Goal: Task Accomplishment & Management: Manage account settings

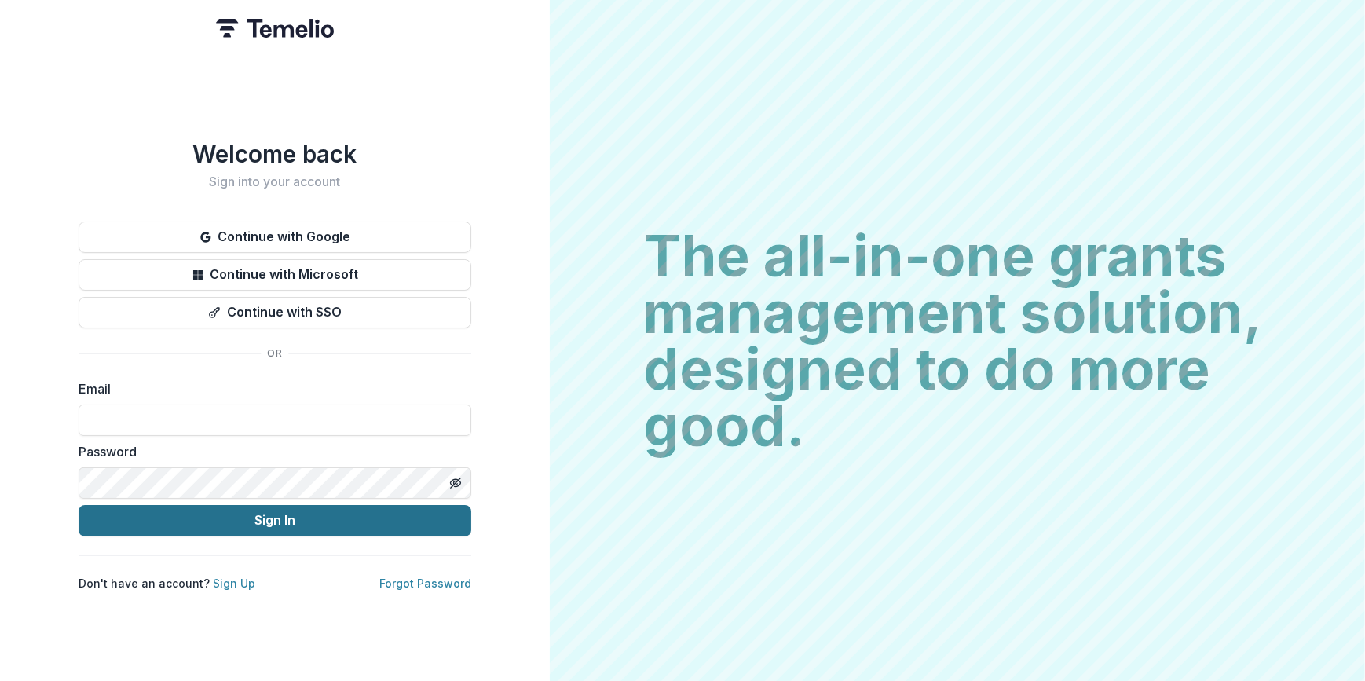
type input "**********"
click at [288, 518] on button "Sign In" at bounding box center [275, 520] width 393 height 31
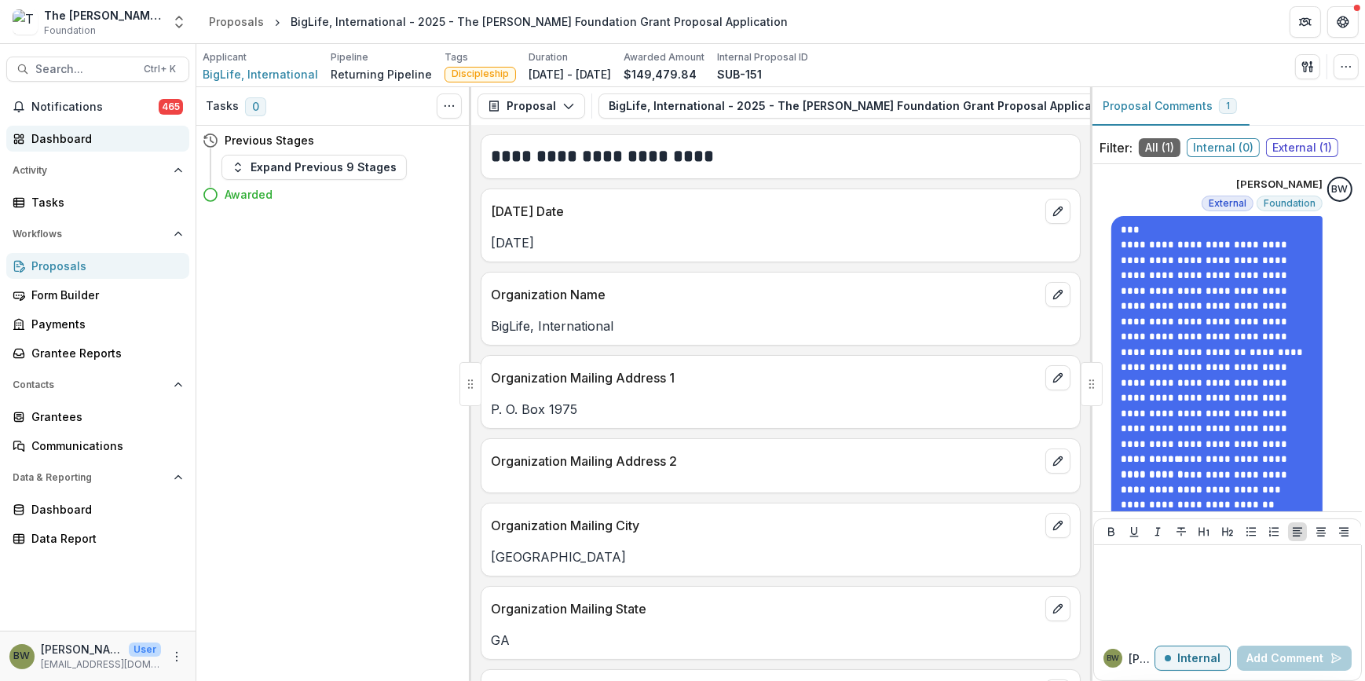
click at [55, 142] on div "Dashboard" at bounding box center [103, 138] width 145 height 16
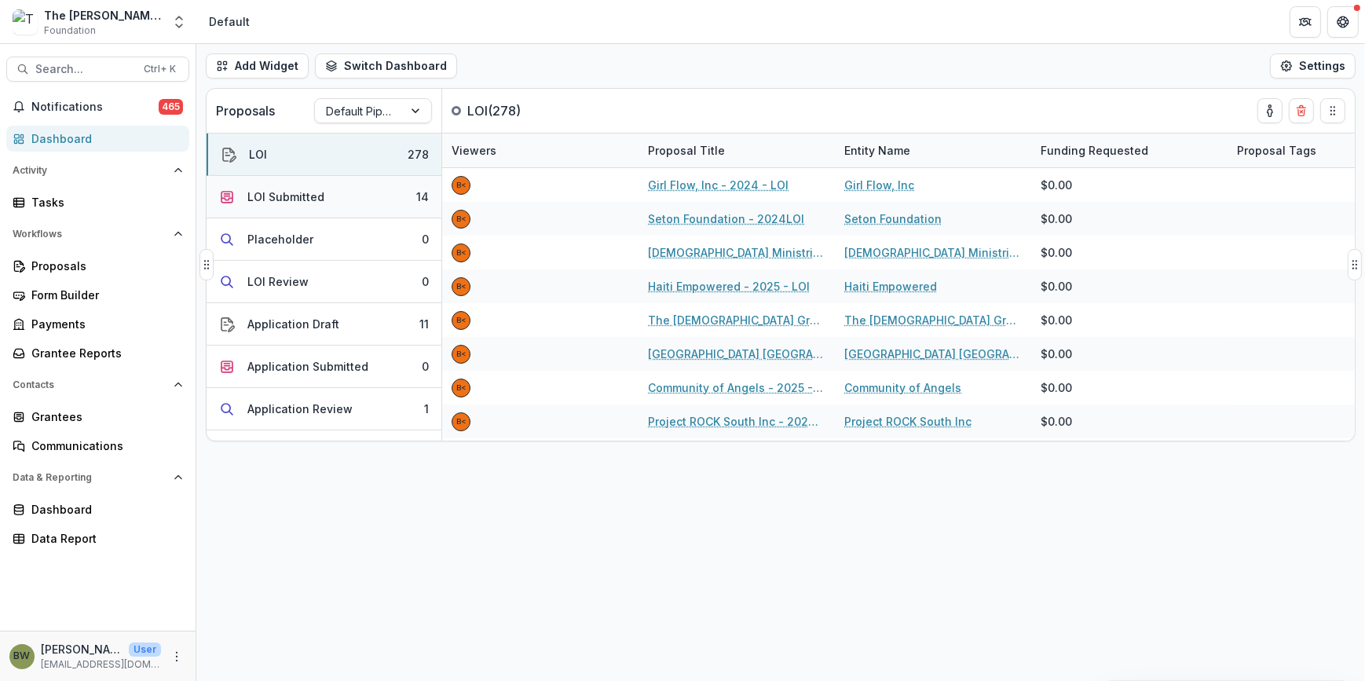
click at [288, 199] on div "LOI Submitted" at bounding box center [285, 196] width 77 height 16
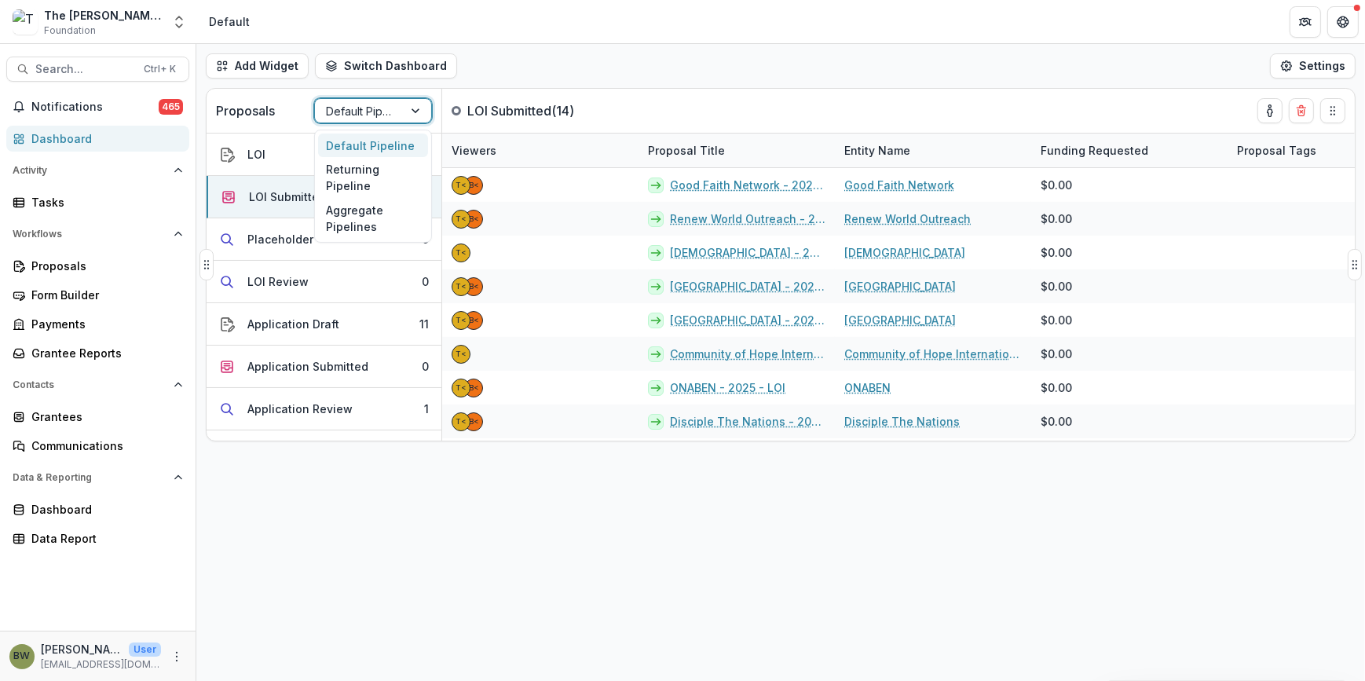
click at [348, 107] on div at bounding box center [359, 111] width 66 height 20
click at [355, 172] on div "Returning Pipeline" at bounding box center [373, 177] width 110 height 41
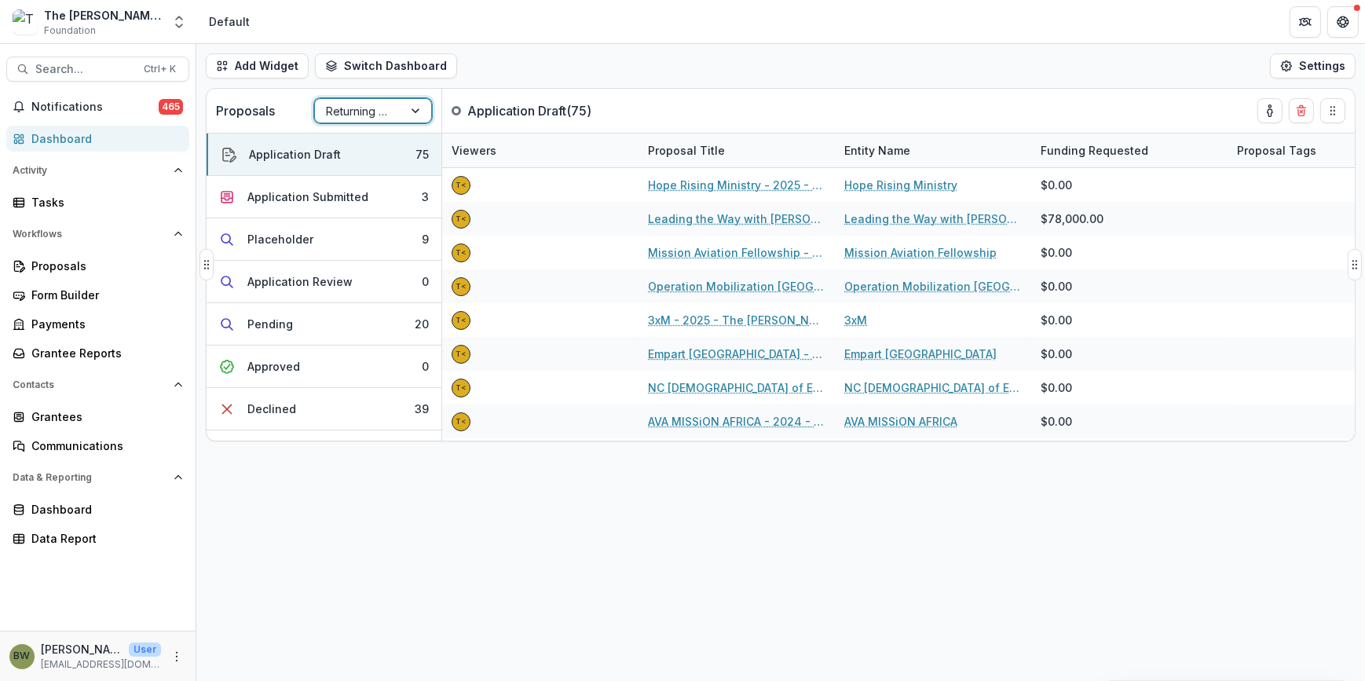
click at [360, 108] on div at bounding box center [359, 111] width 66 height 20
click at [356, 148] on div "Default Pipeline" at bounding box center [373, 145] width 110 height 24
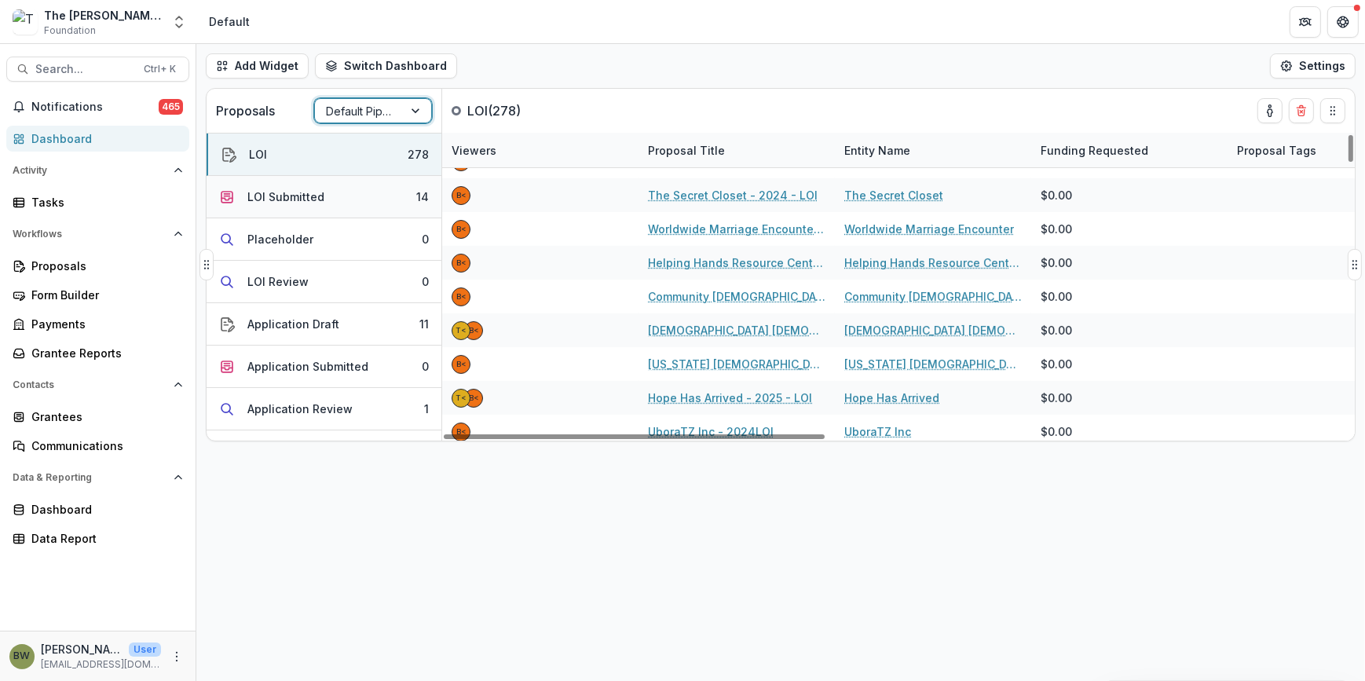
scroll to position [214, 0]
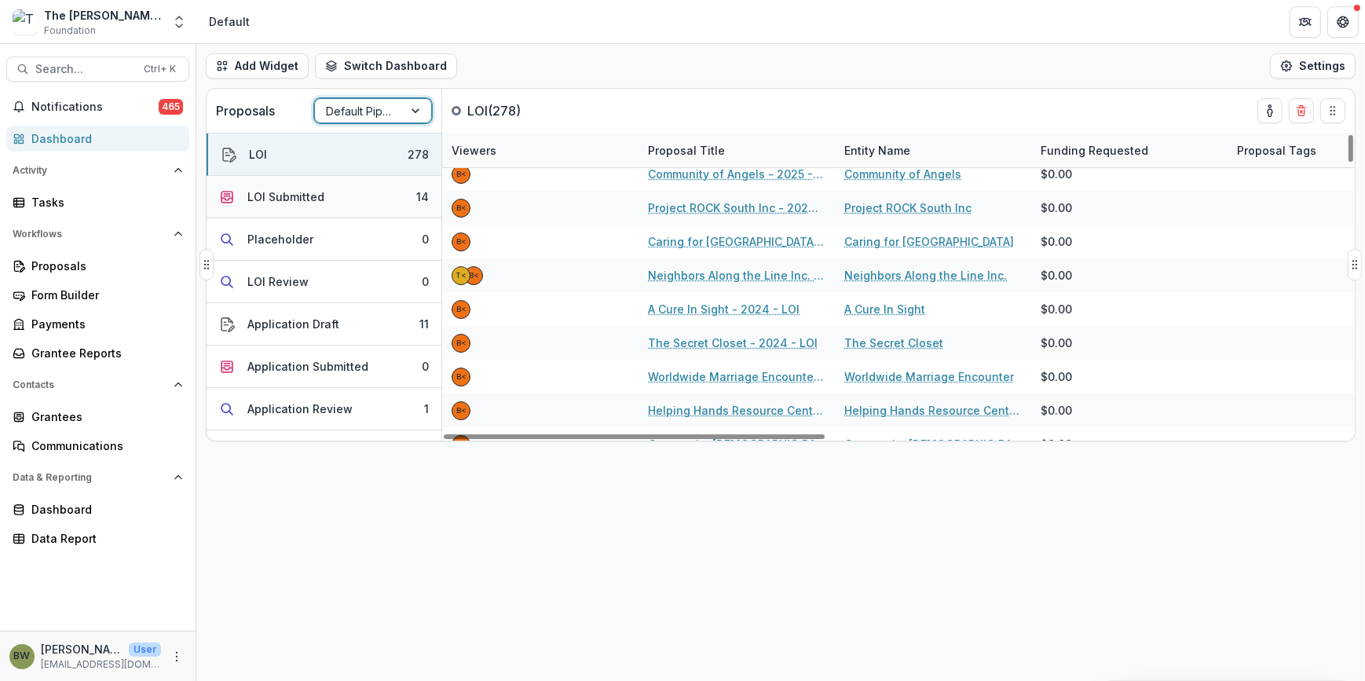
click at [368, 192] on button "LOI Submitted 14" at bounding box center [324, 197] width 235 height 42
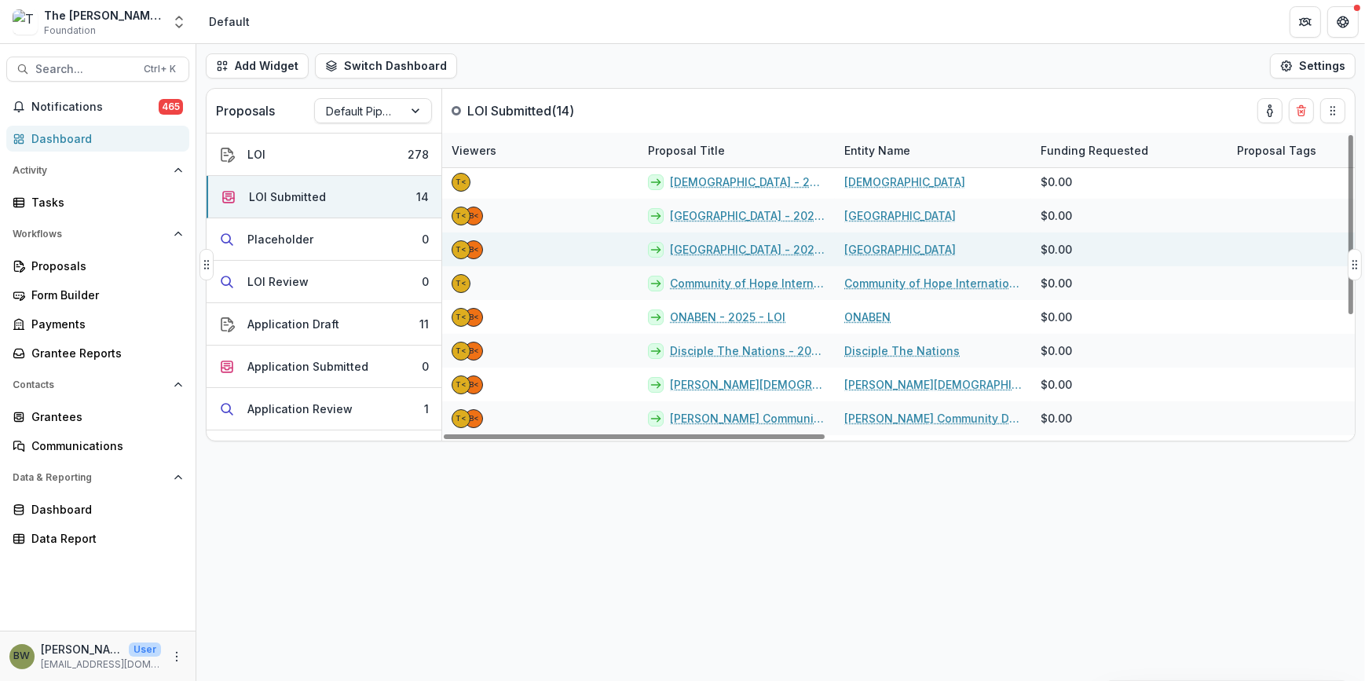
scroll to position [0, 0]
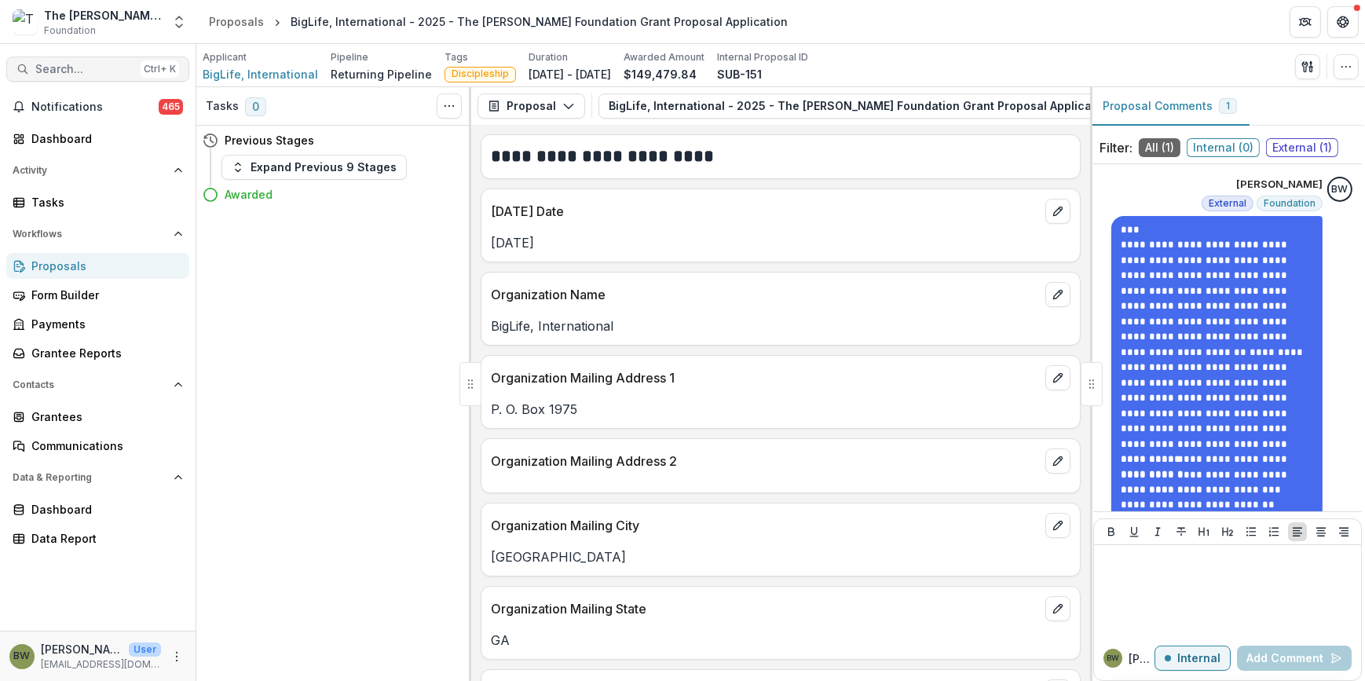
click at [29, 71] on button "Search... Ctrl + K" at bounding box center [97, 69] width 183 height 25
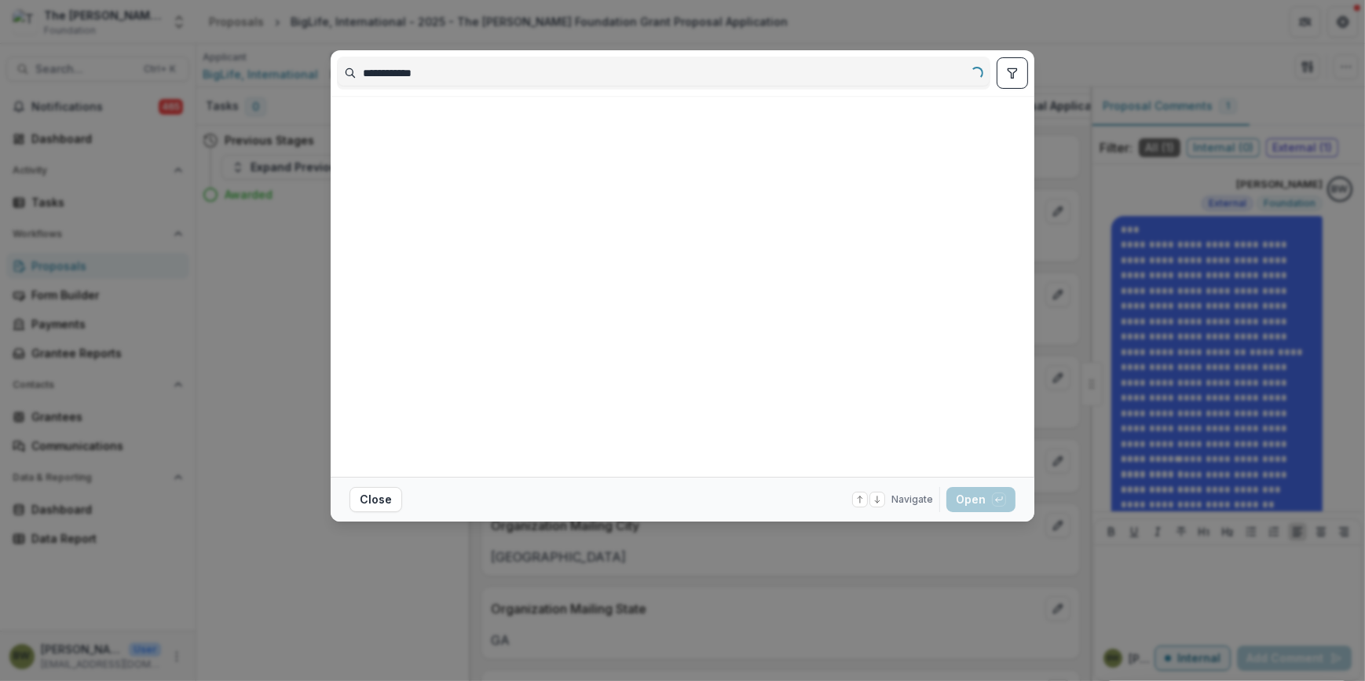
type input "**********"
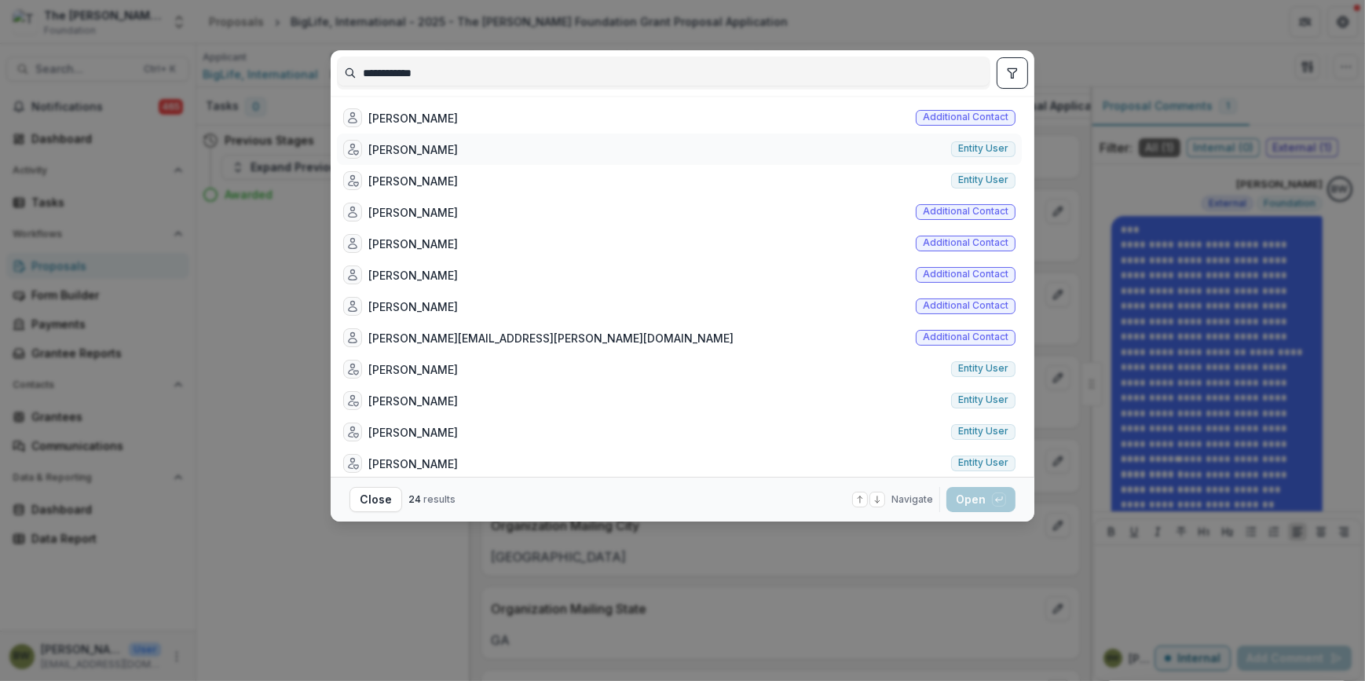
click at [982, 141] on span "Entity user" at bounding box center [983, 149] width 64 height 16
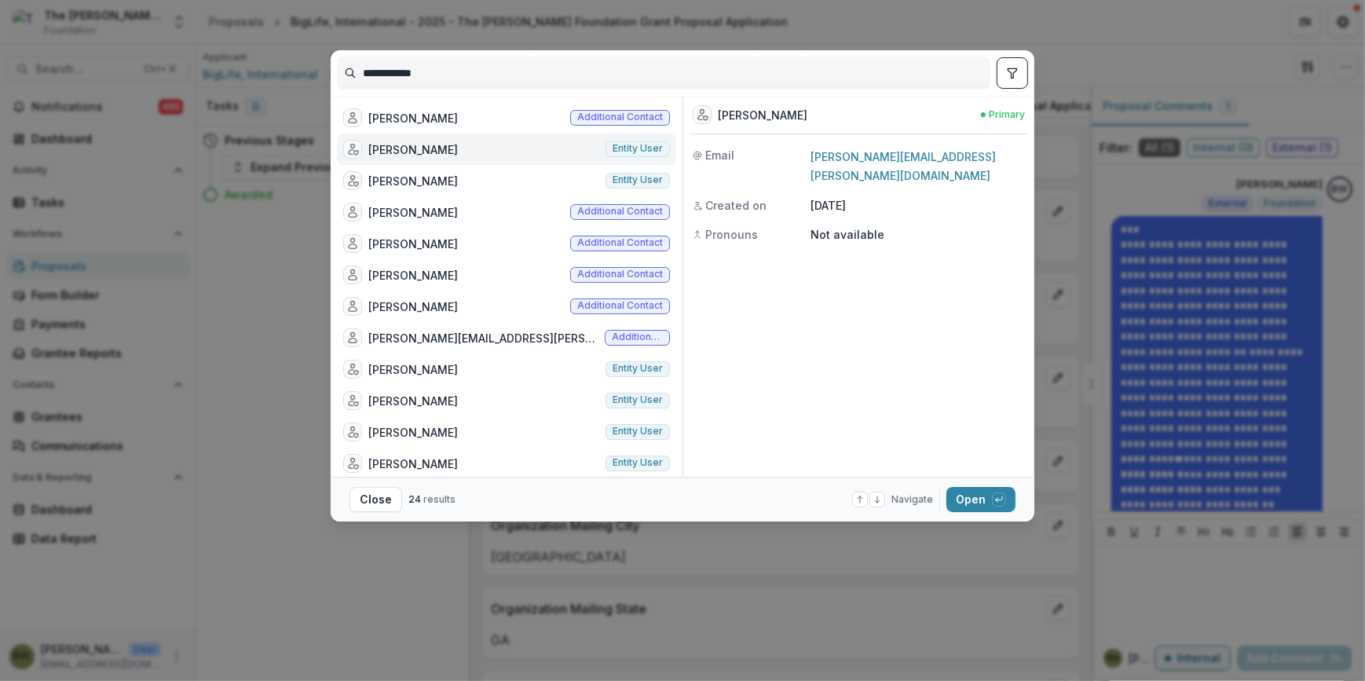
click at [636, 151] on span "Entity user" at bounding box center [638, 148] width 50 height 11
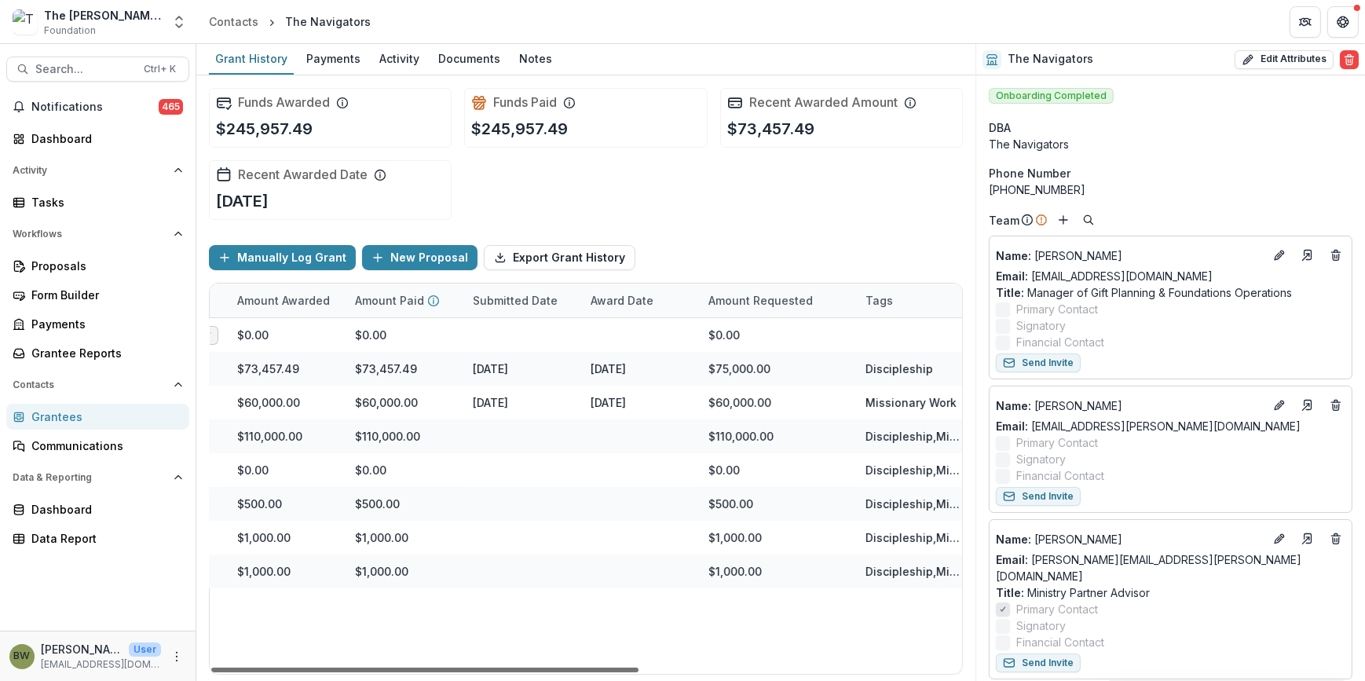
scroll to position [0, 566]
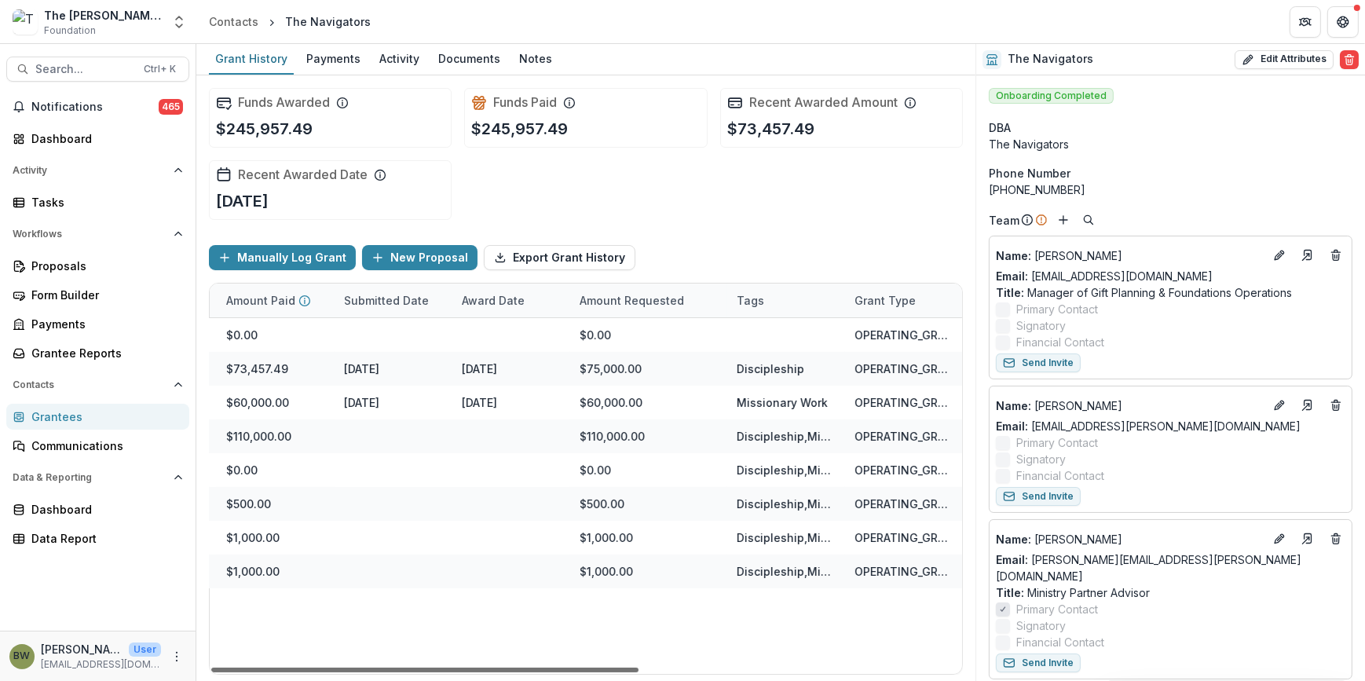
drag, startPoint x: 525, startPoint y: 670, endPoint x: 1022, endPoint y: 694, distance: 497.7
click at [638, 672] on div at bounding box center [424, 669] width 427 height 5
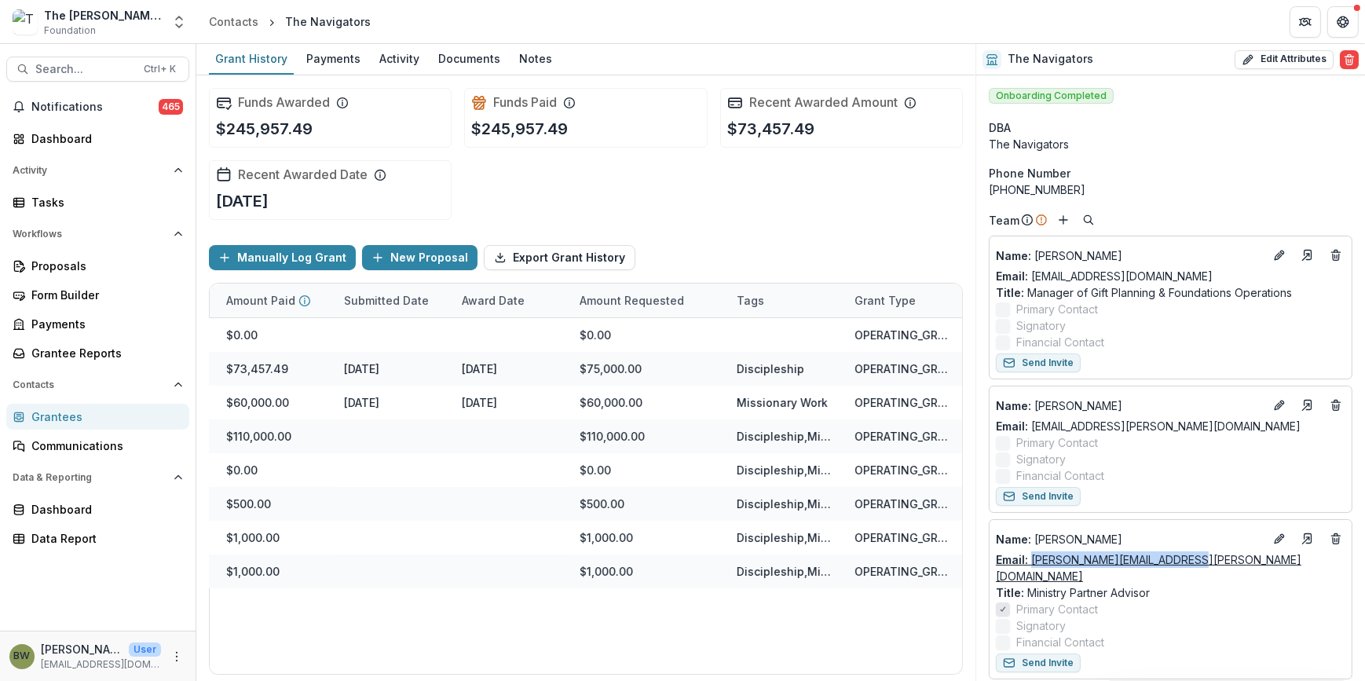
drag, startPoint x: 1195, startPoint y: 557, endPoint x: 1032, endPoint y: 558, distance: 163.3
click at [1032, 558] on div "Email: brad.cummins@navigators.org" at bounding box center [1170, 567] width 349 height 33
drag, startPoint x: 1032, startPoint y: 558, endPoint x: 1045, endPoint y: 559, distance: 13.4
copy link "brad.cummins@navigators.org"
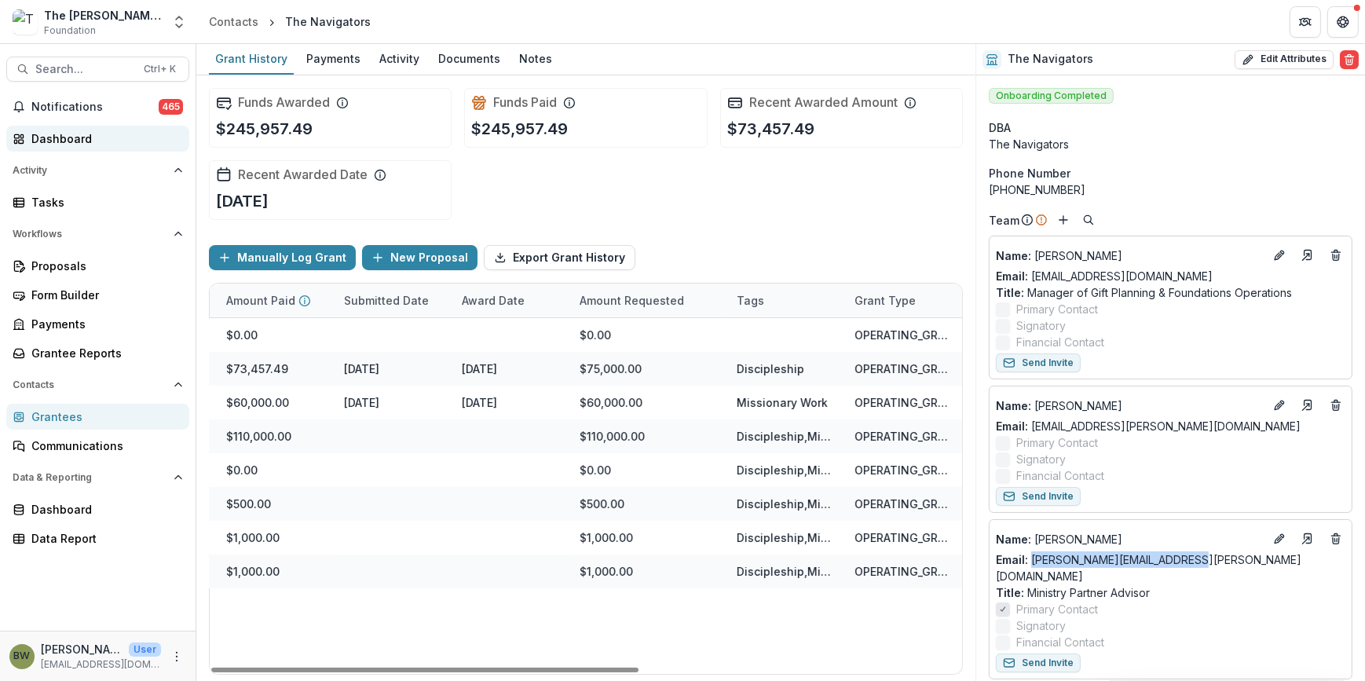
click at [93, 148] on link "Dashboard" at bounding box center [97, 139] width 183 height 26
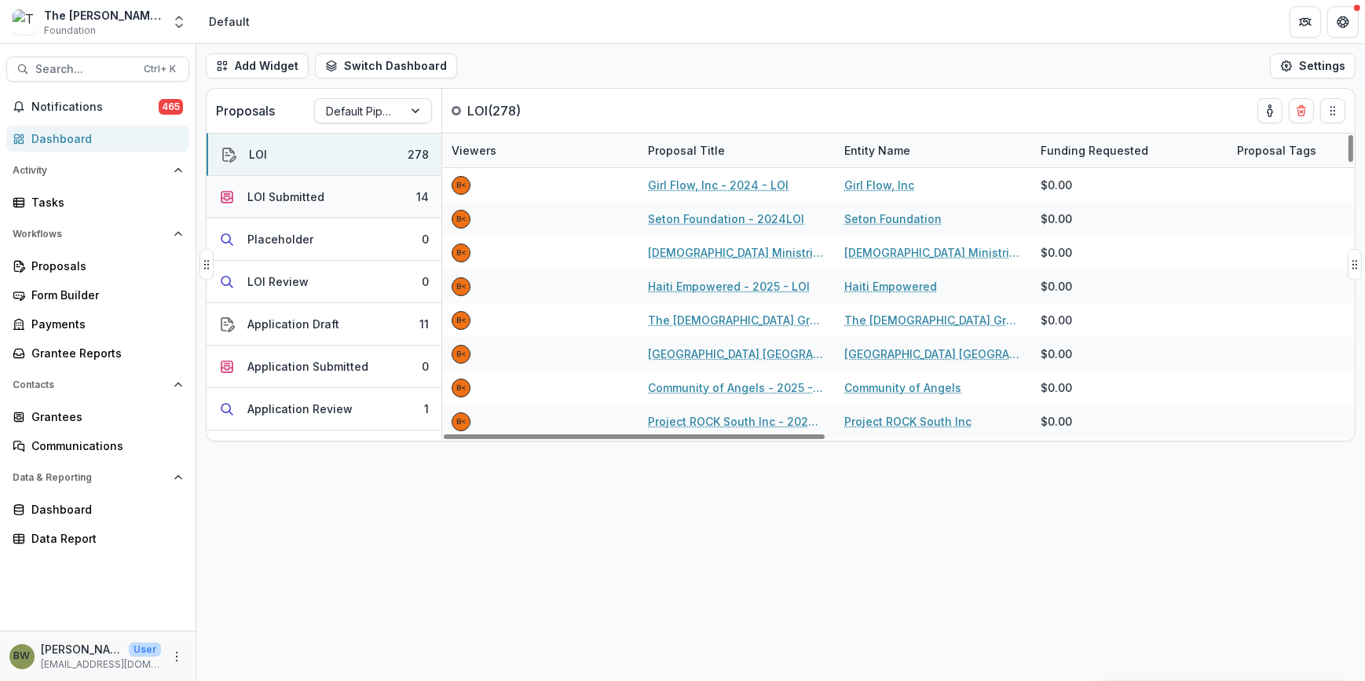
click at [277, 198] on div "LOI Submitted" at bounding box center [285, 196] width 77 height 16
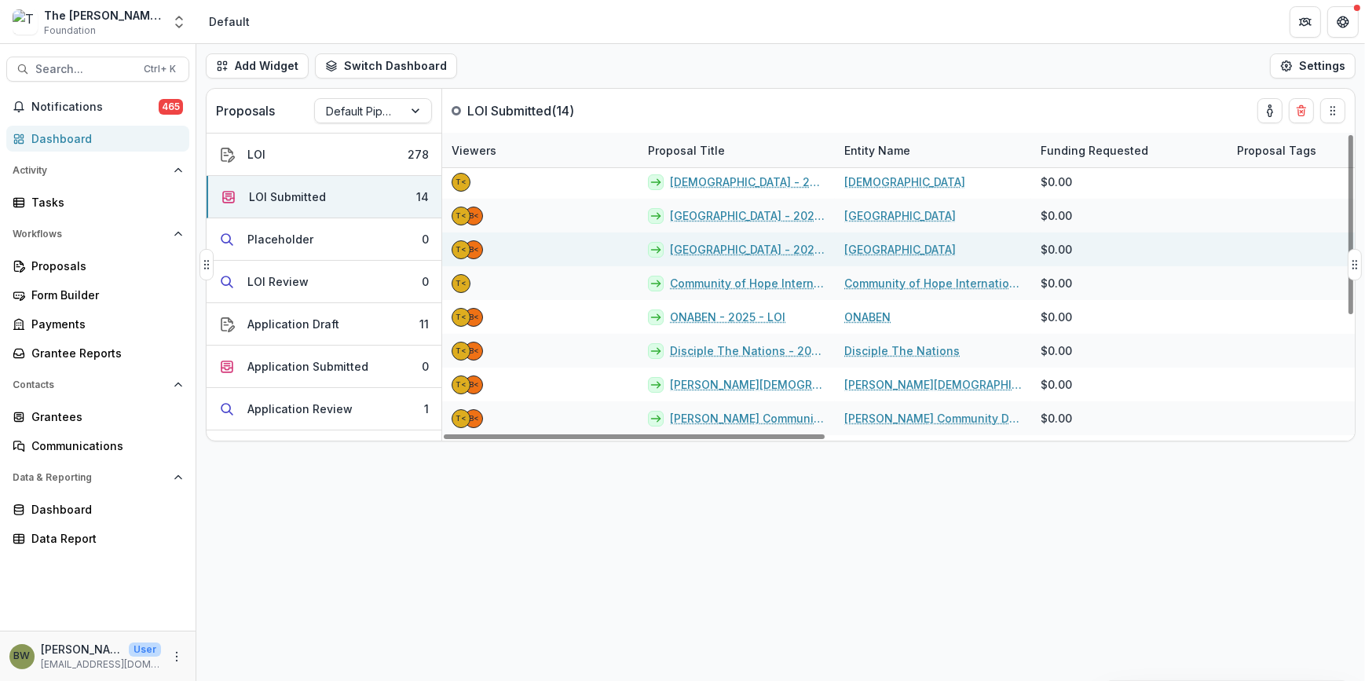
scroll to position [199, 0]
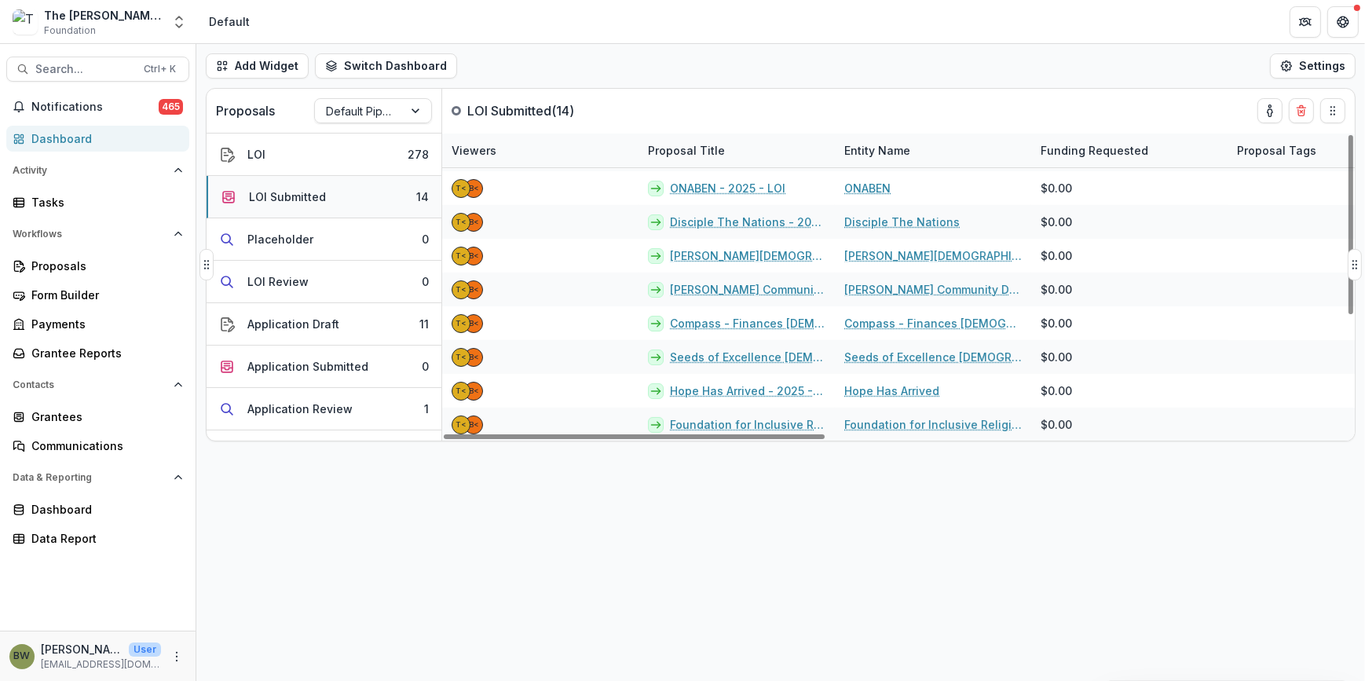
click at [315, 201] on div "LOI Submitted" at bounding box center [287, 196] width 77 height 16
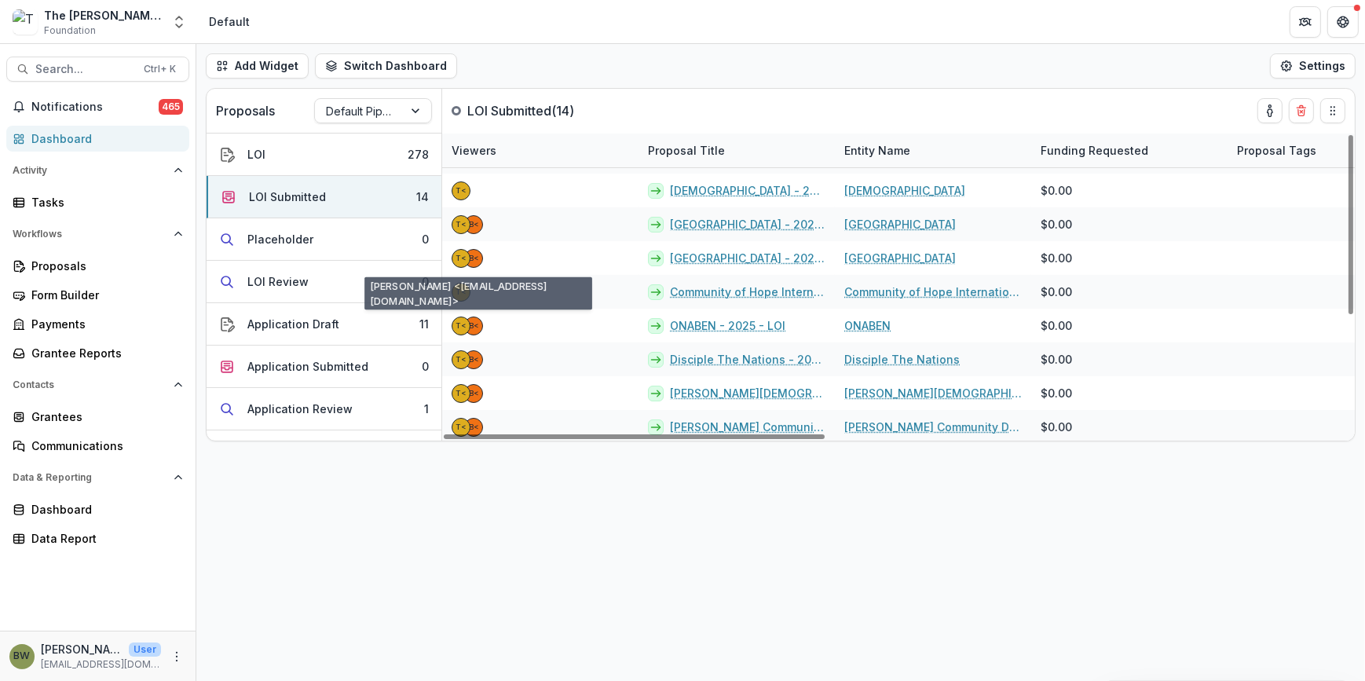
scroll to position [0, 0]
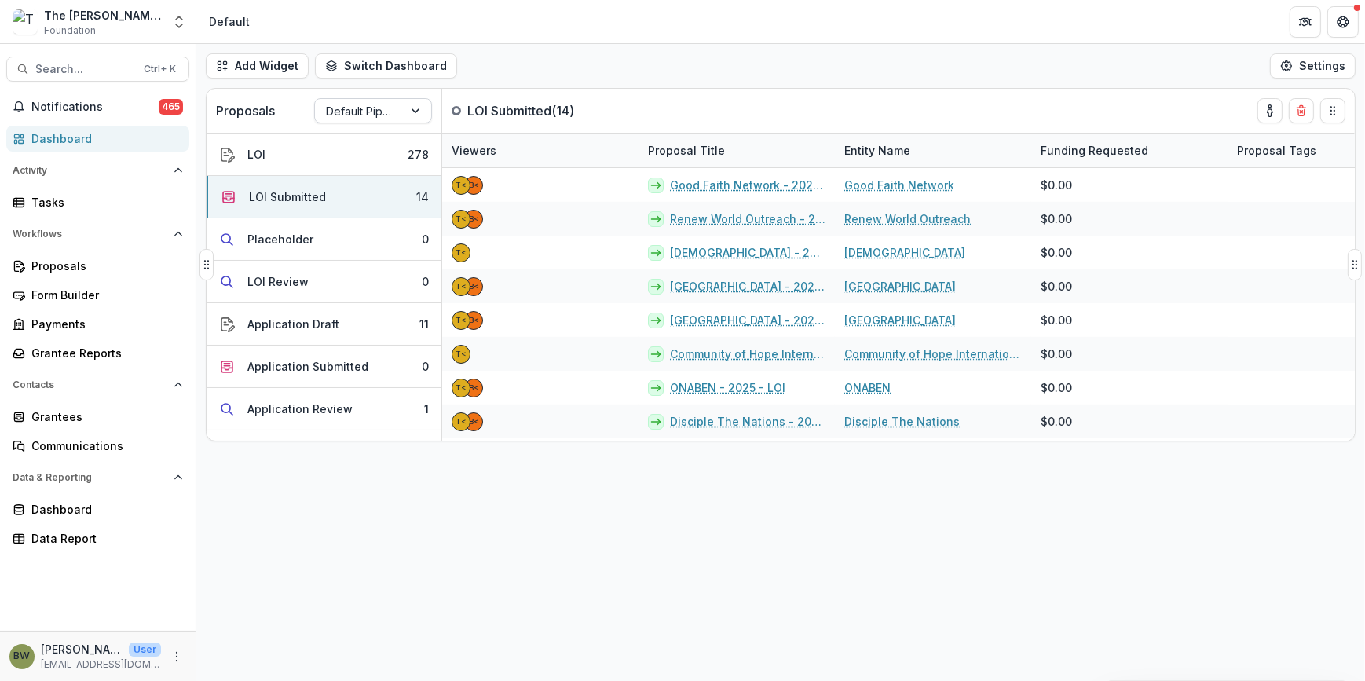
click at [359, 108] on div at bounding box center [359, 111] width 66 height 20
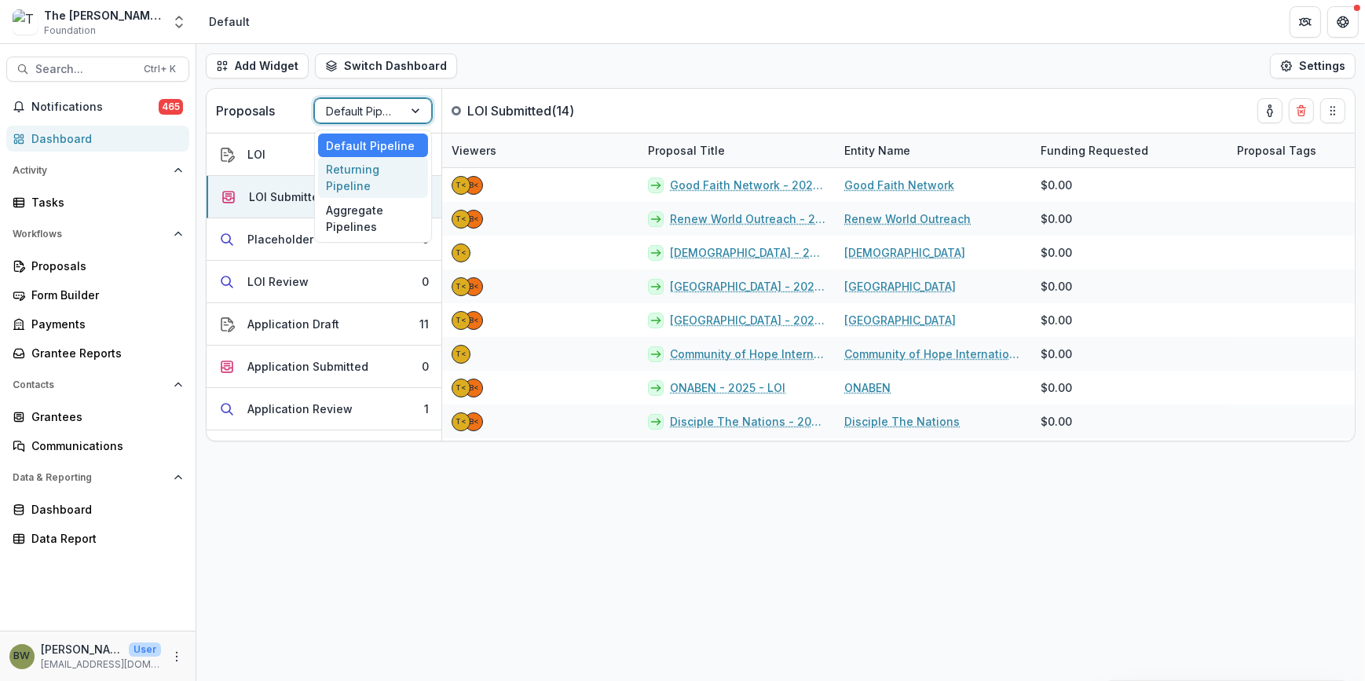
click at [359, 184] on div "Returning Pipeline" at bounding box center [373, 177] width 110 height 41
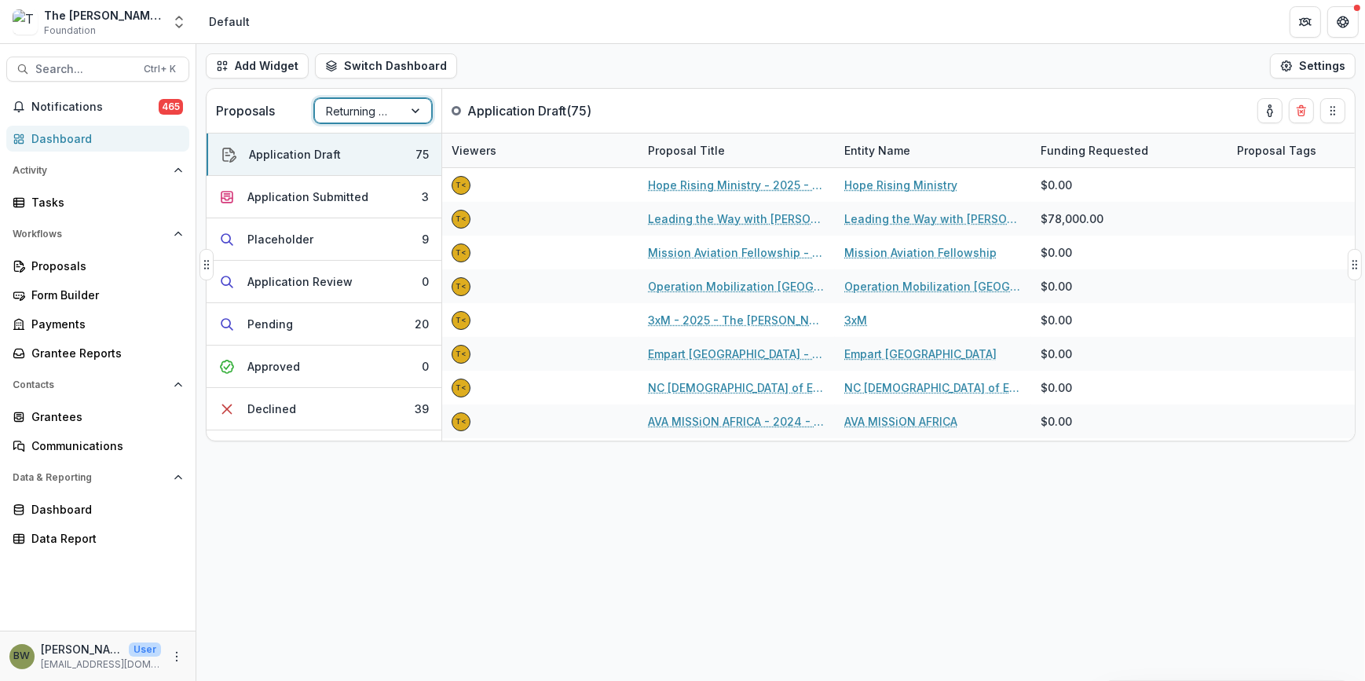
click at [386, 112] on div at bounding box center [359, 111] width 66 height 20
click at [366, 143] on div "Default Pipeline" at bounding box center [373, 145] width 110 height 24
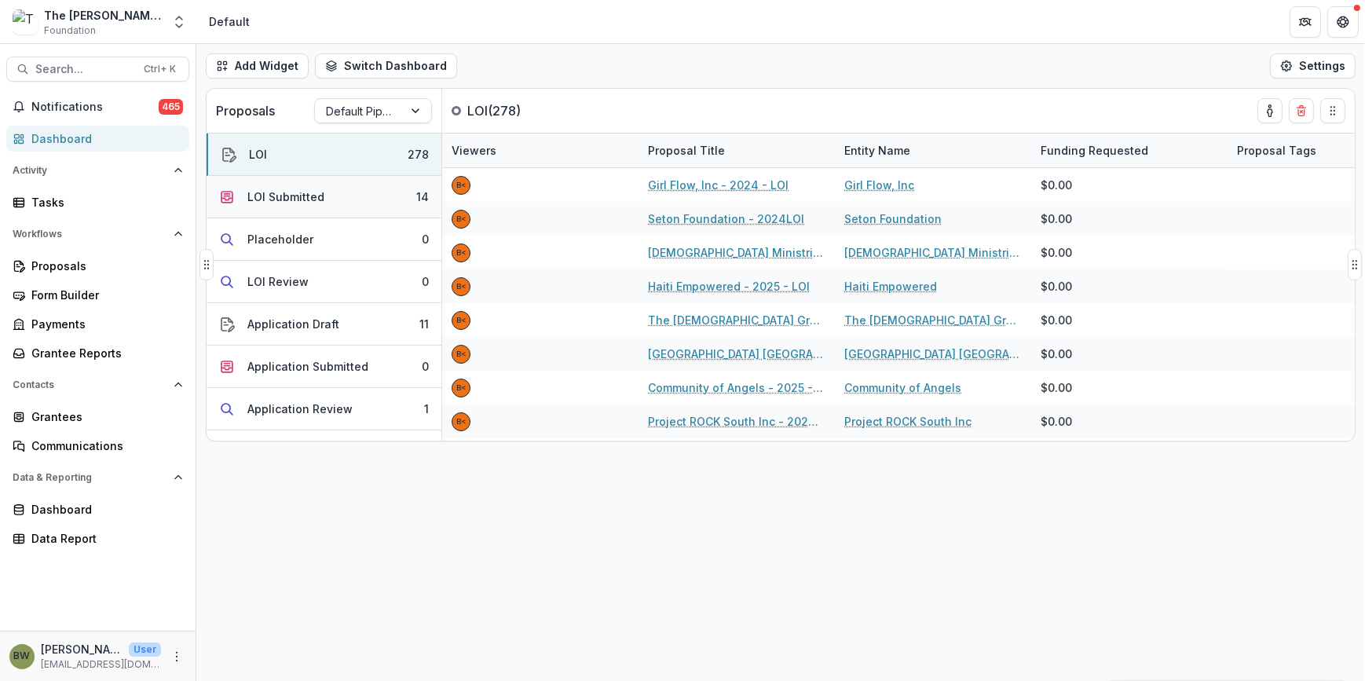
click at [358, 197] on button "LOI Submitted 14" at bounding box center [324, 197] width 235 height 42
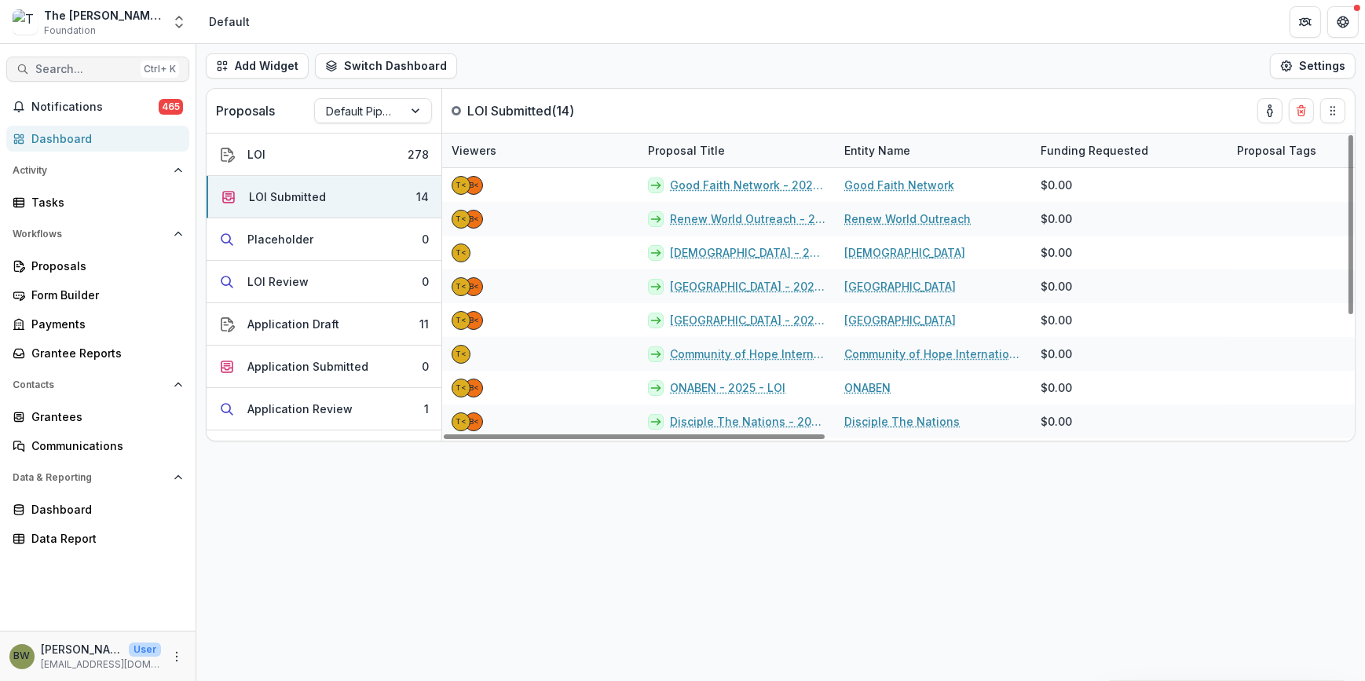
click at [98, 72] on span "Search..." at bounding box center [84, 69] width 99 height 13
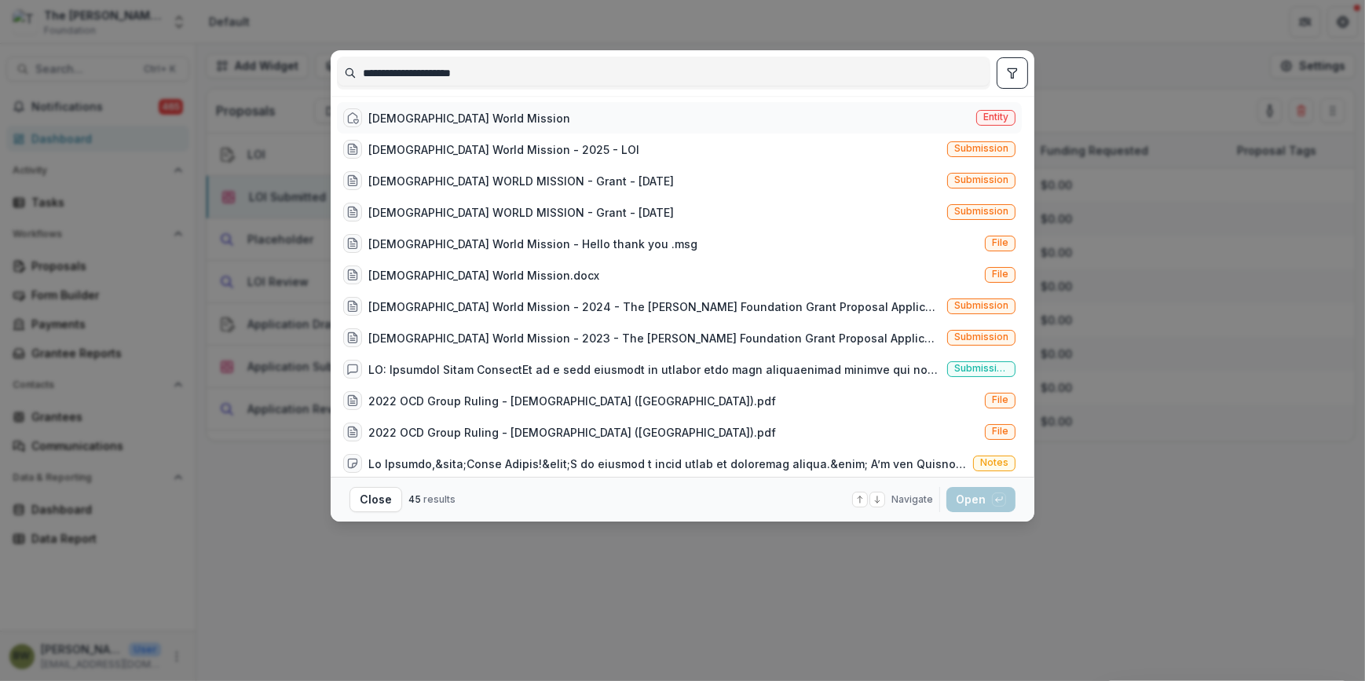
type input "**********"
click at [983, 117] on span "Entity" at bounding box center [995, 117] width 25 height 11
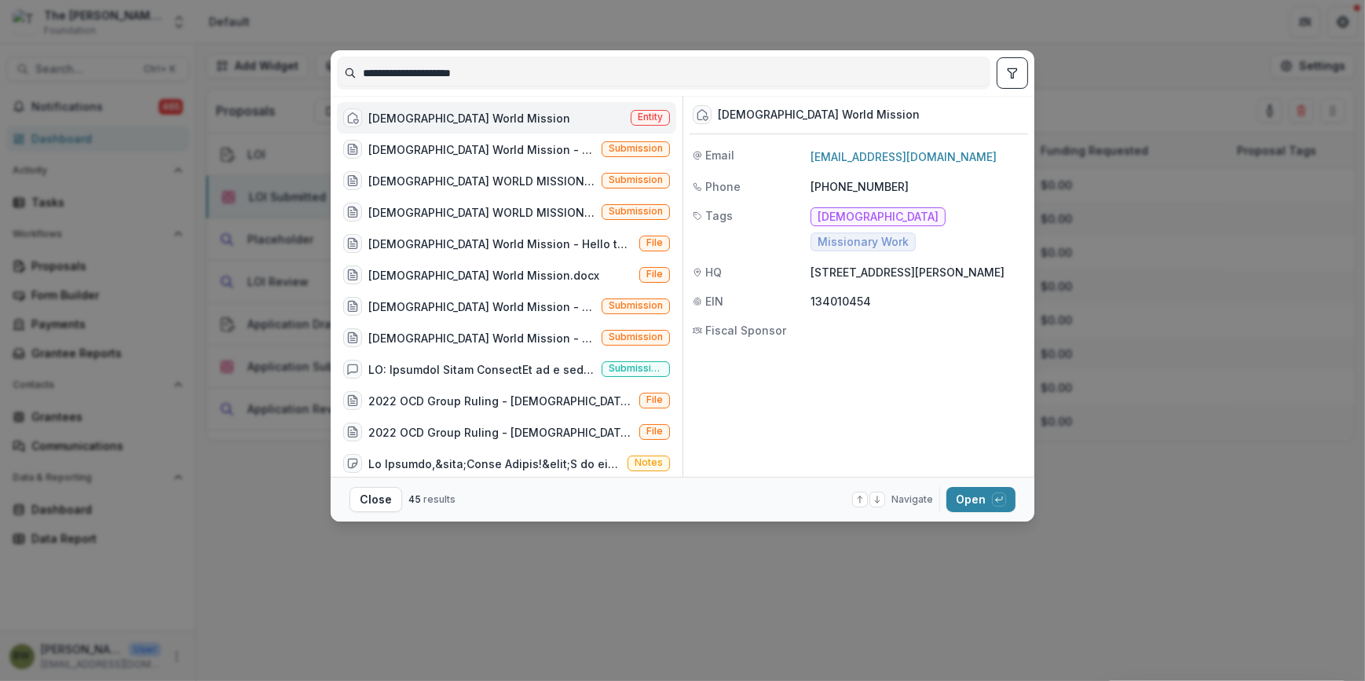
click at [642, 117] on span "Entity" at bounding box center [650, 117] width 25 height 11
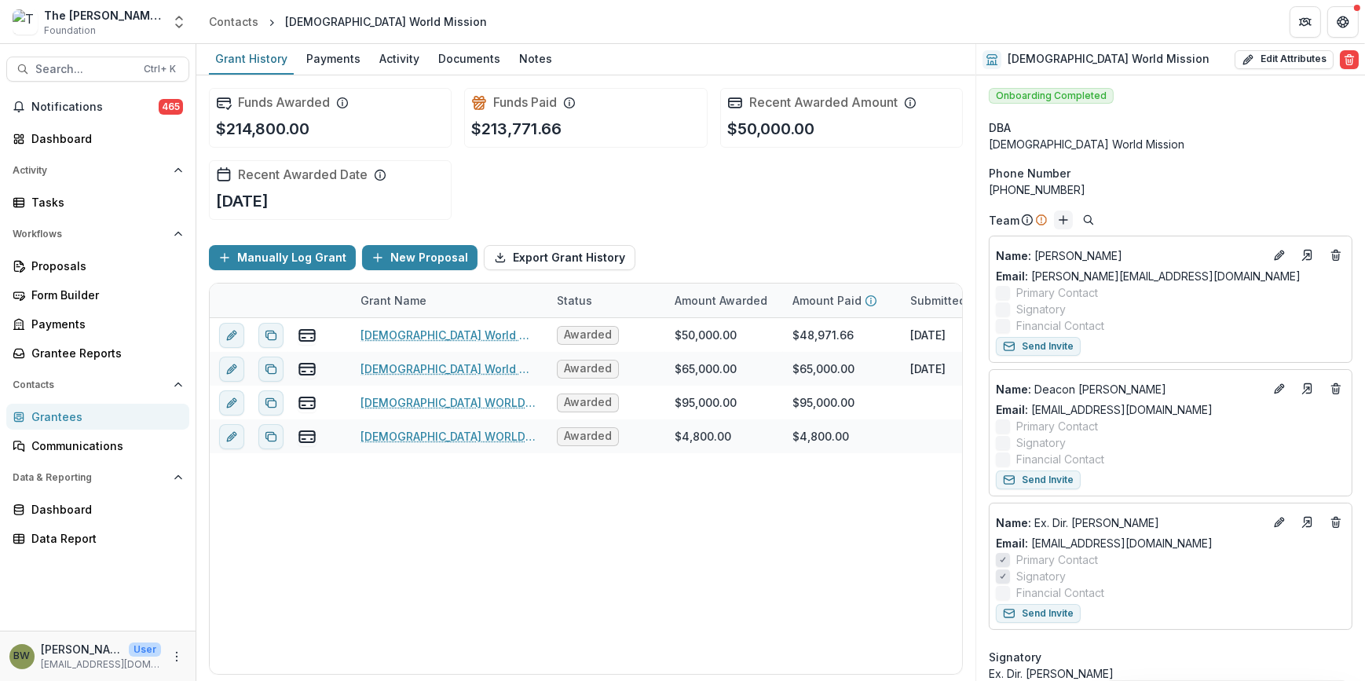
click at [1060, 220] on icon "Add" at bounding box center [1063, 220] width 13 height 13
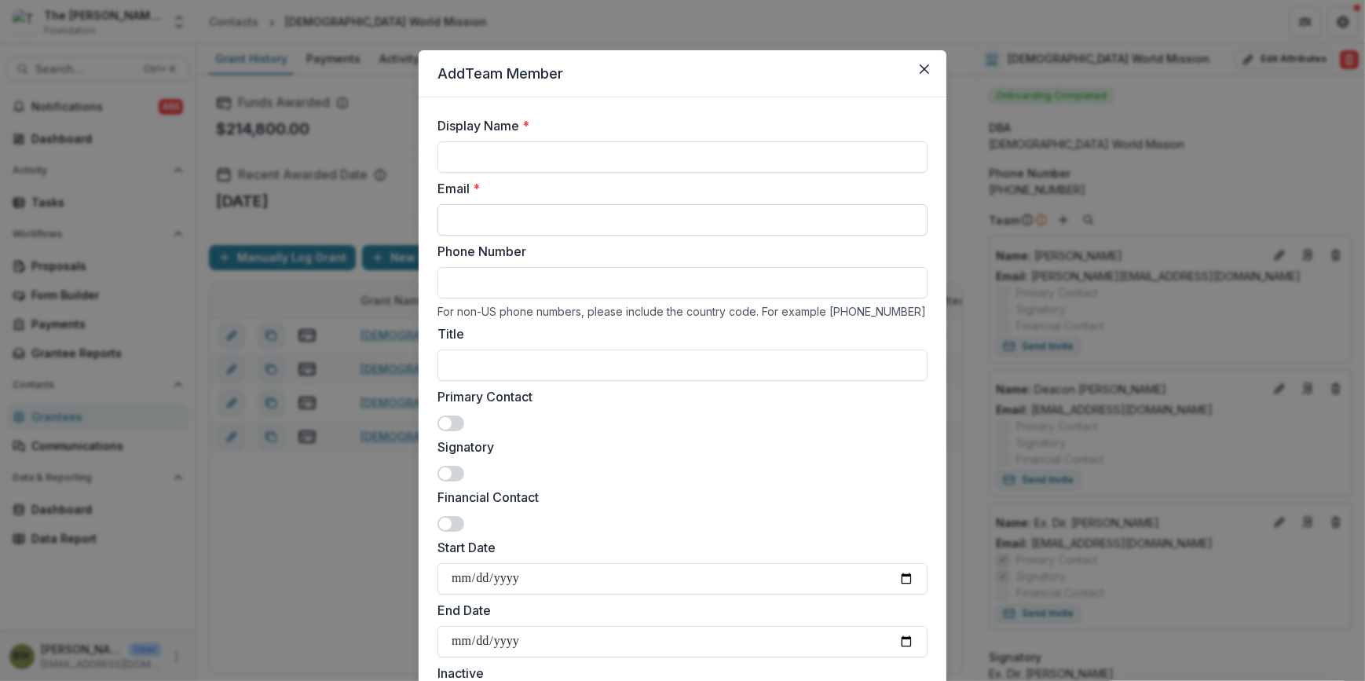
click at [469, 223] on input "Email *" at bounding box center [682, 219] width 490 height 31
paste input "**********"
type input "**********"
click at [502, 149] on input "Display Name *" at bounding box center [682, 156] width 490 height 31
type input "**********"
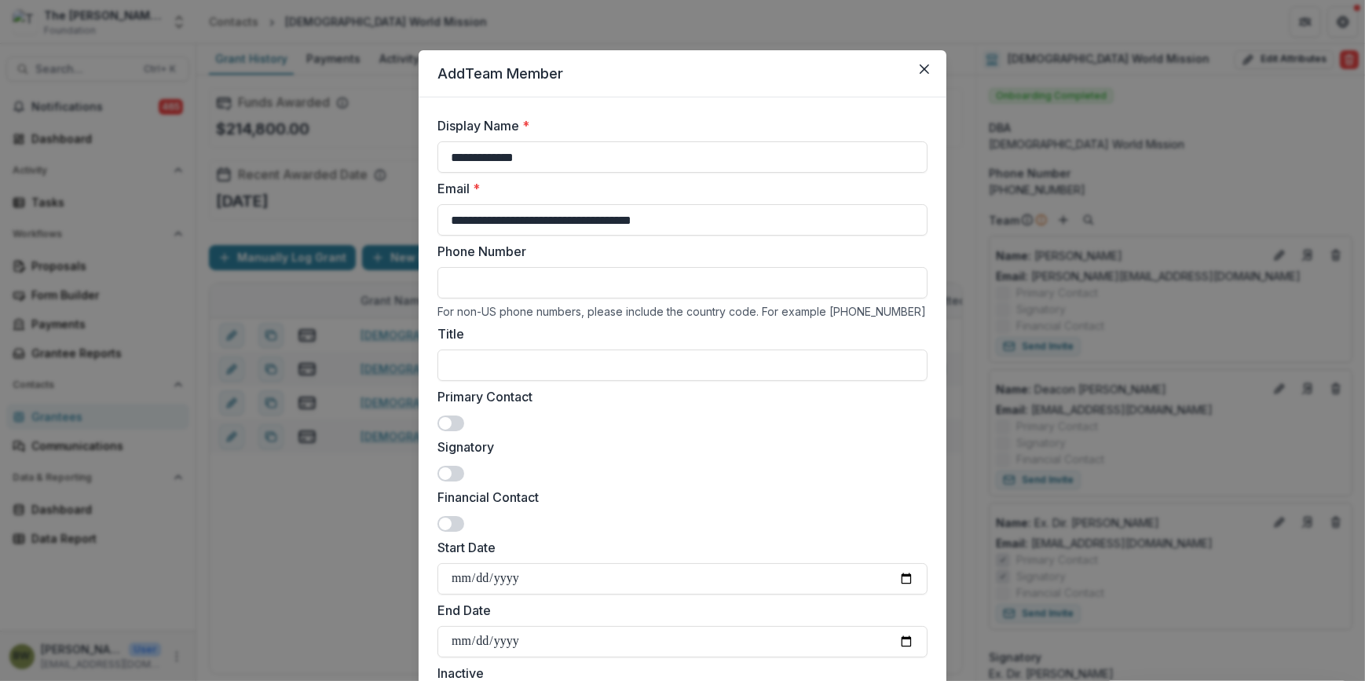
click at [584, 254] on label "Phone Number" at bounding box center [677, 251] width 481 height 19
click at [584, 267] on input "Phone Number" at bounding box center [682, 282] width 490 height 31
click at [444, 425] on span at bounding box center [445, 423] width 13 height 13
click at [514, 355] on input "Title" at bounding box center [682, 364] width 490 height 31
paste input "**********"
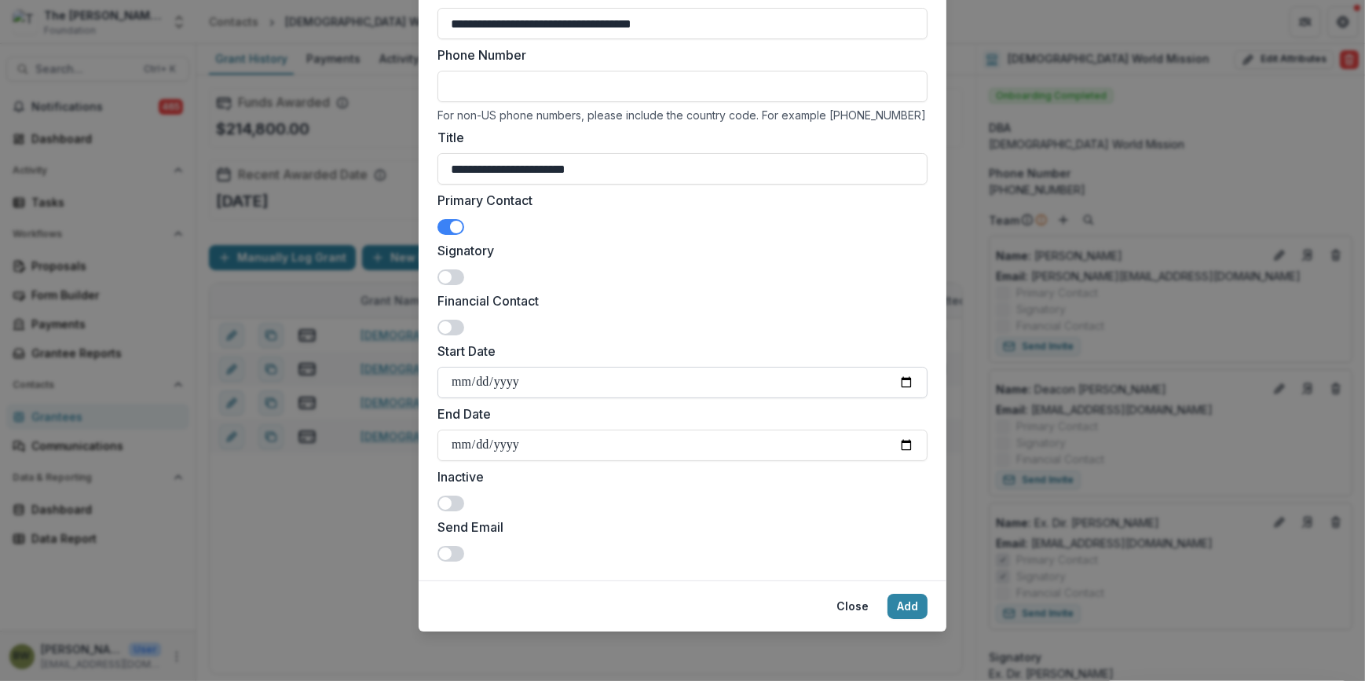
scroll to position [196, 0]
type input "**********"
click at [891, 603] on button "Add" at bounding box center [907, 606] width 40 height 25
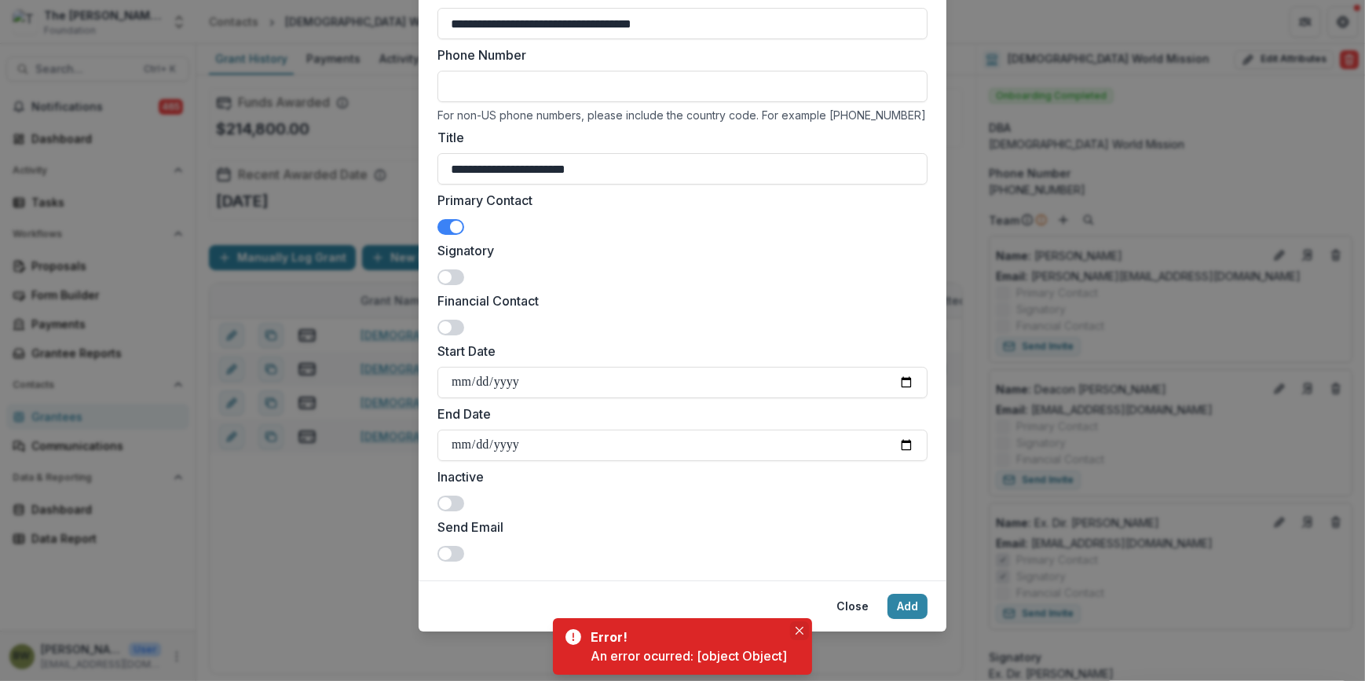
click at [797, 628] on icon "Close" at bounding box center [799, 631] width 8 height 8
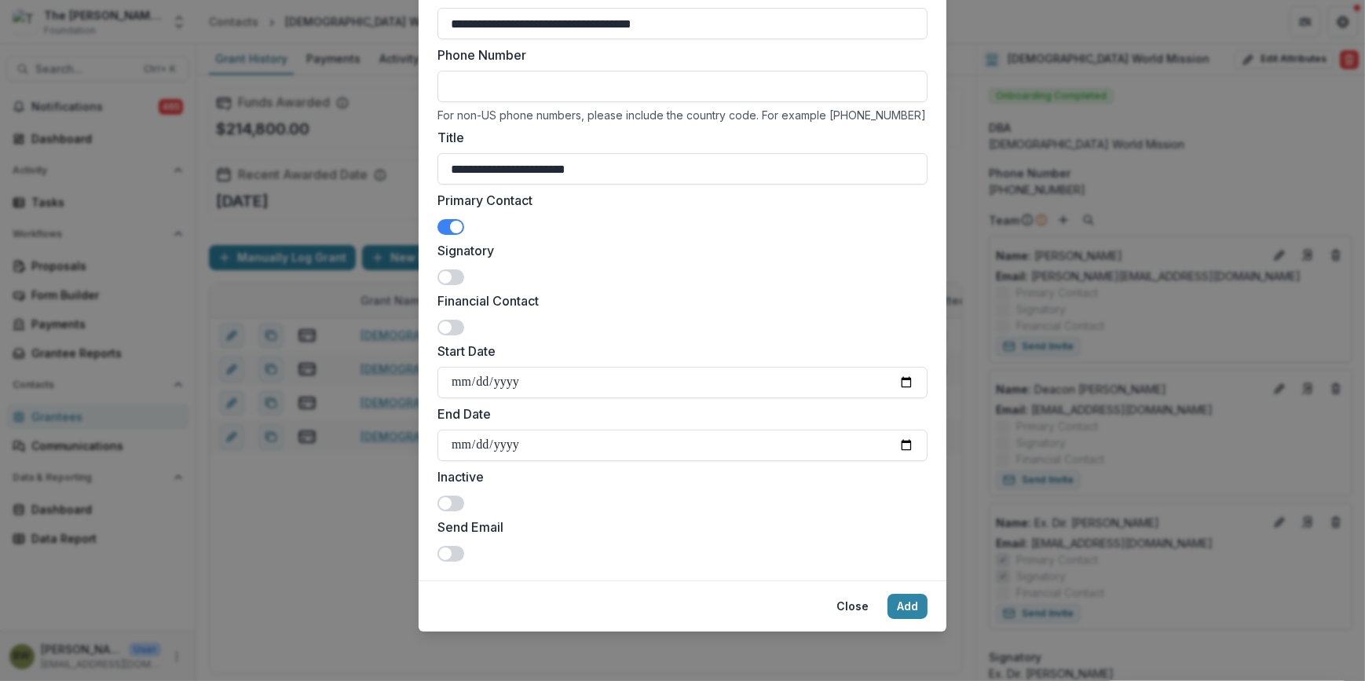
click at [453, 226] on span at bounding box center [456, 227] width 13 height 13
click at [909, 613] on button "Add" at bounding box center [907, 606] width 40 height 25
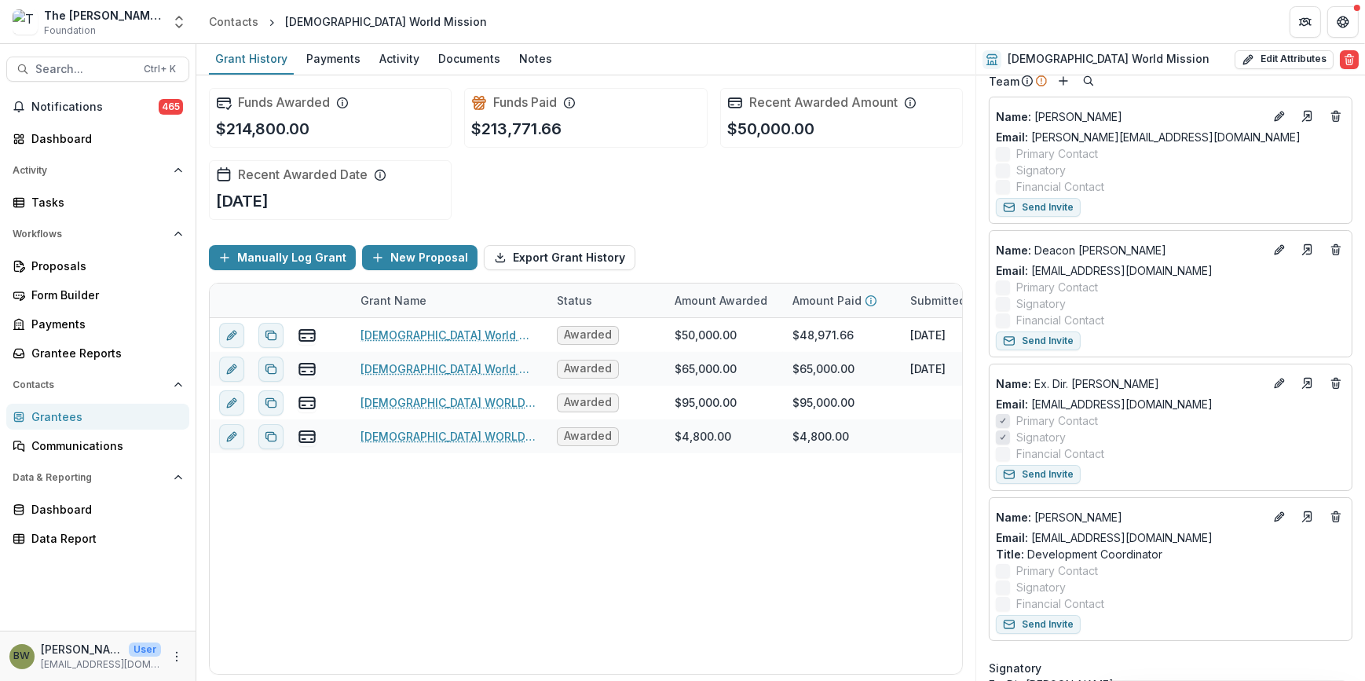
scroll to position [142, 0]
click at [1278, 382] on icon "Edit" at bounding box center [1279, 380] width 13 height 13
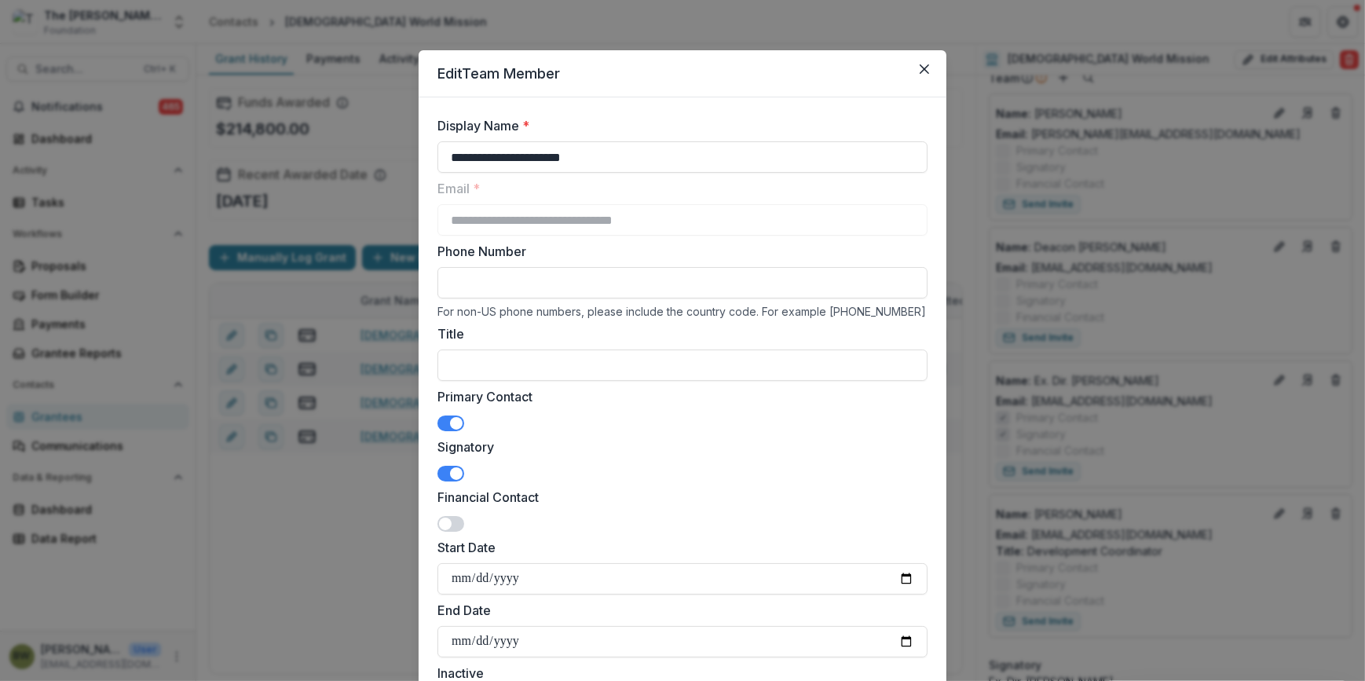
click at [455, 419] on span at bounding box center [456, 423] width 13 height 13
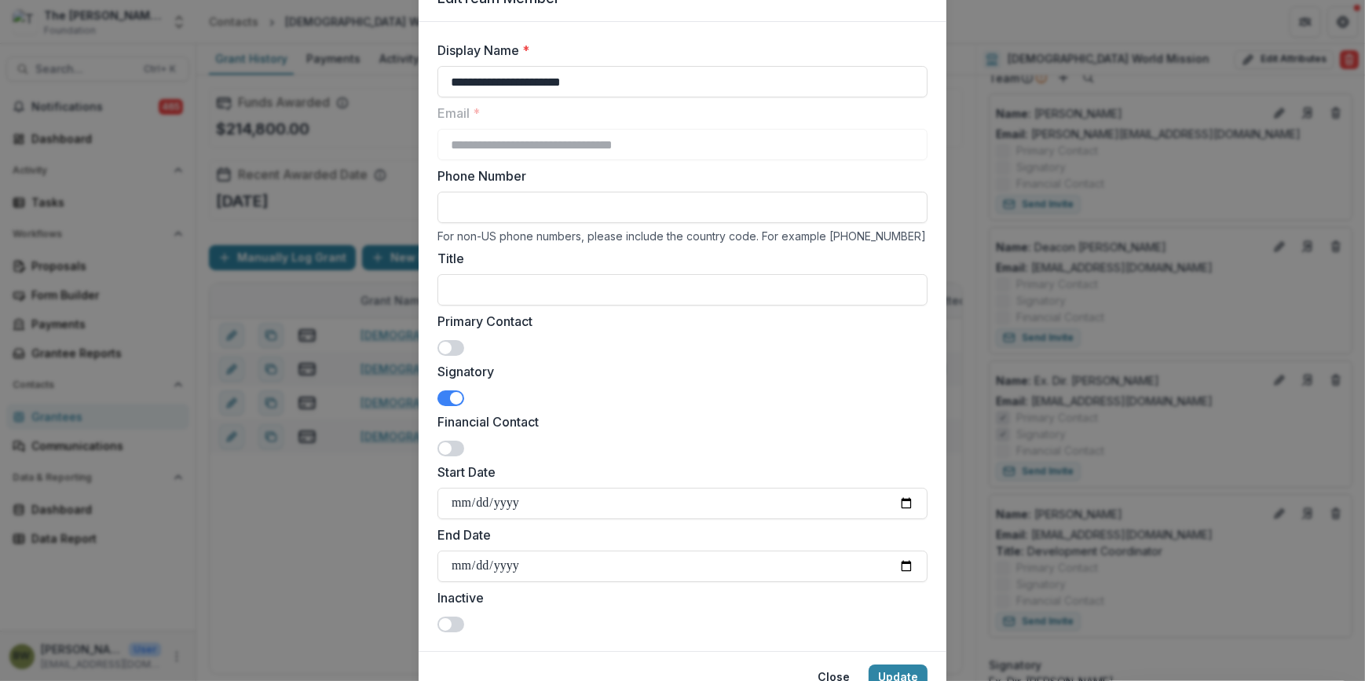
scroll to position [146, 0]
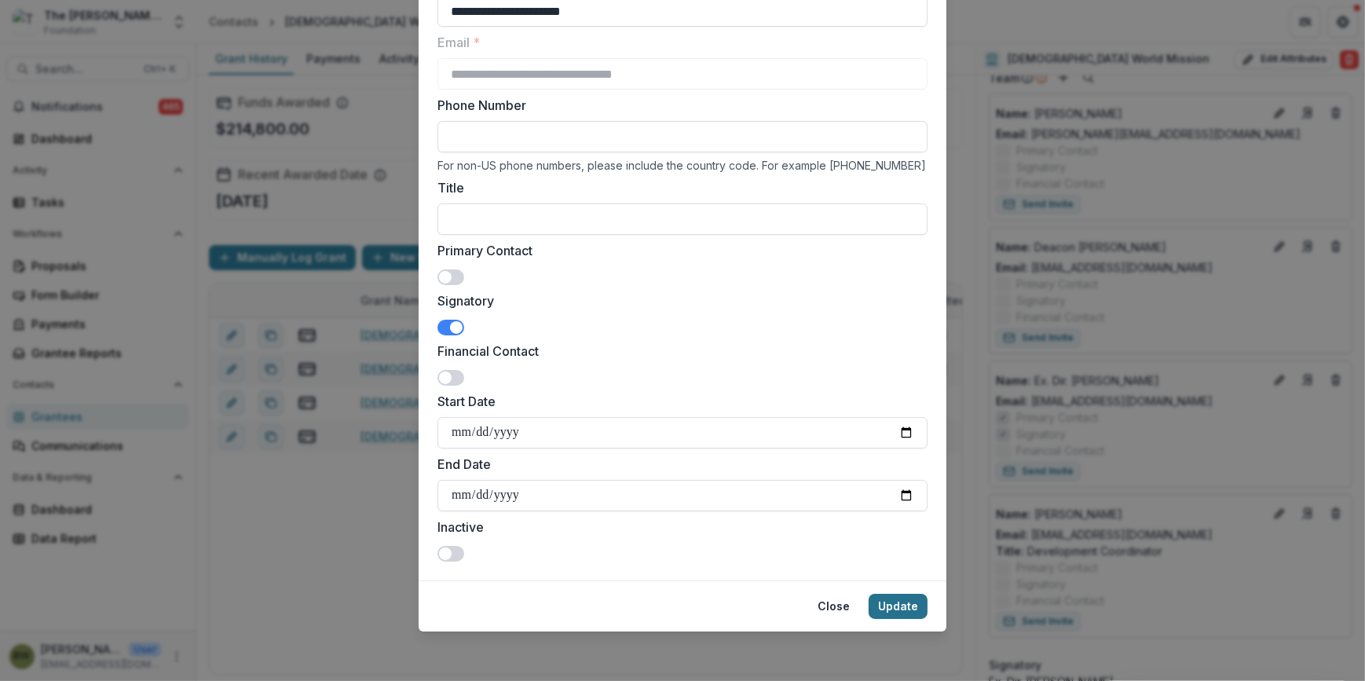
click at [900, 605] on button "Update" at bounding box center [898, 606] width 59 height 25
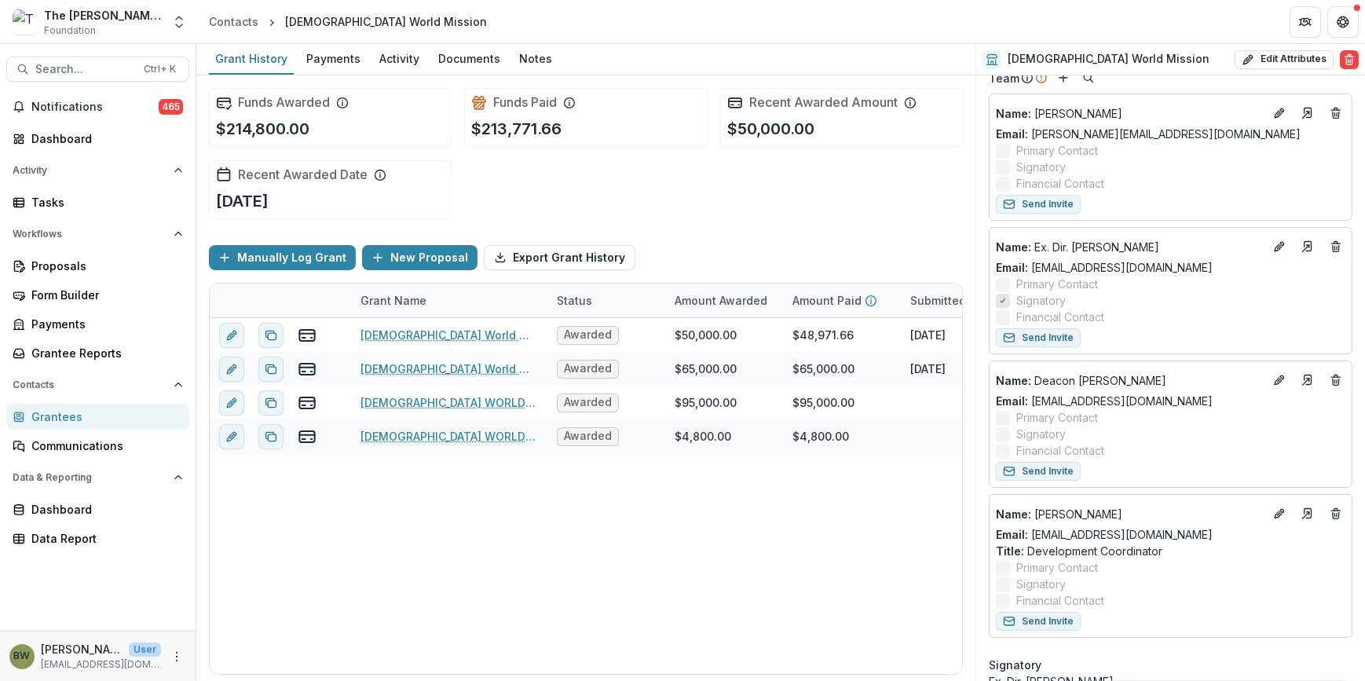
scroll to position [285, 0]
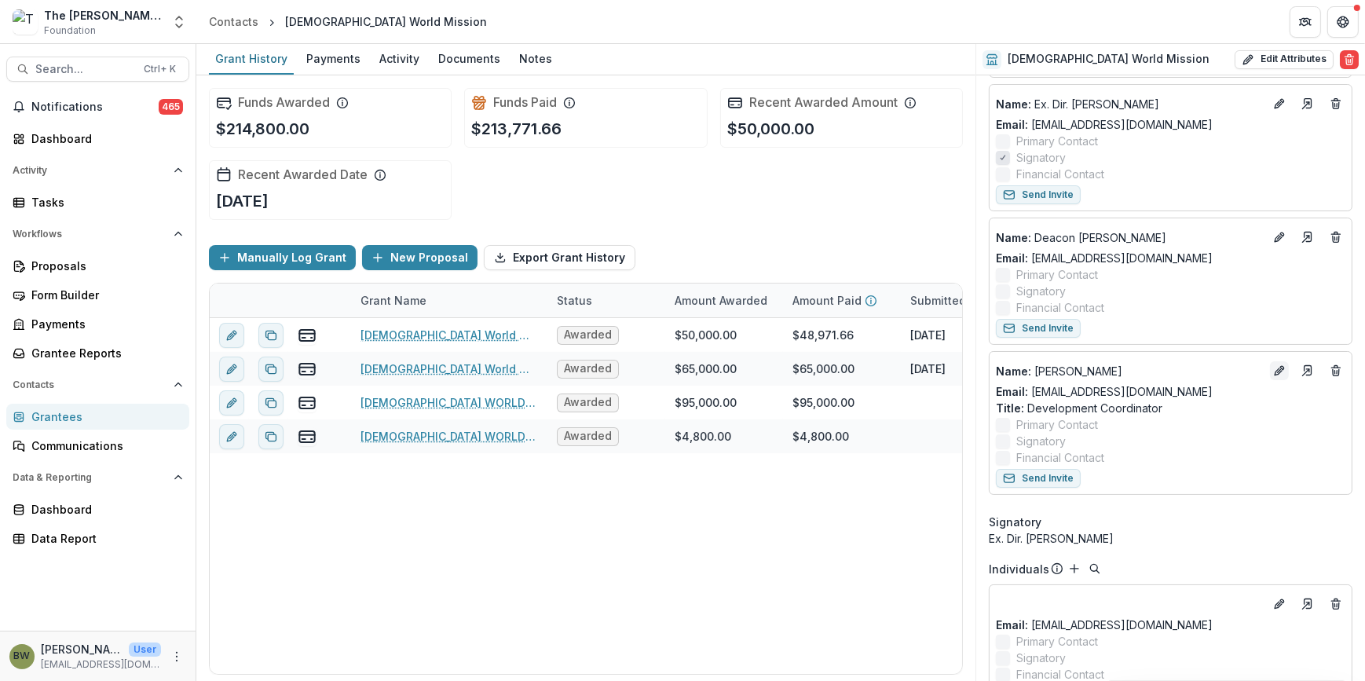
click at [1273, 368] on icon "Edit" at bounding box center [1279, 370] width 13 height 13
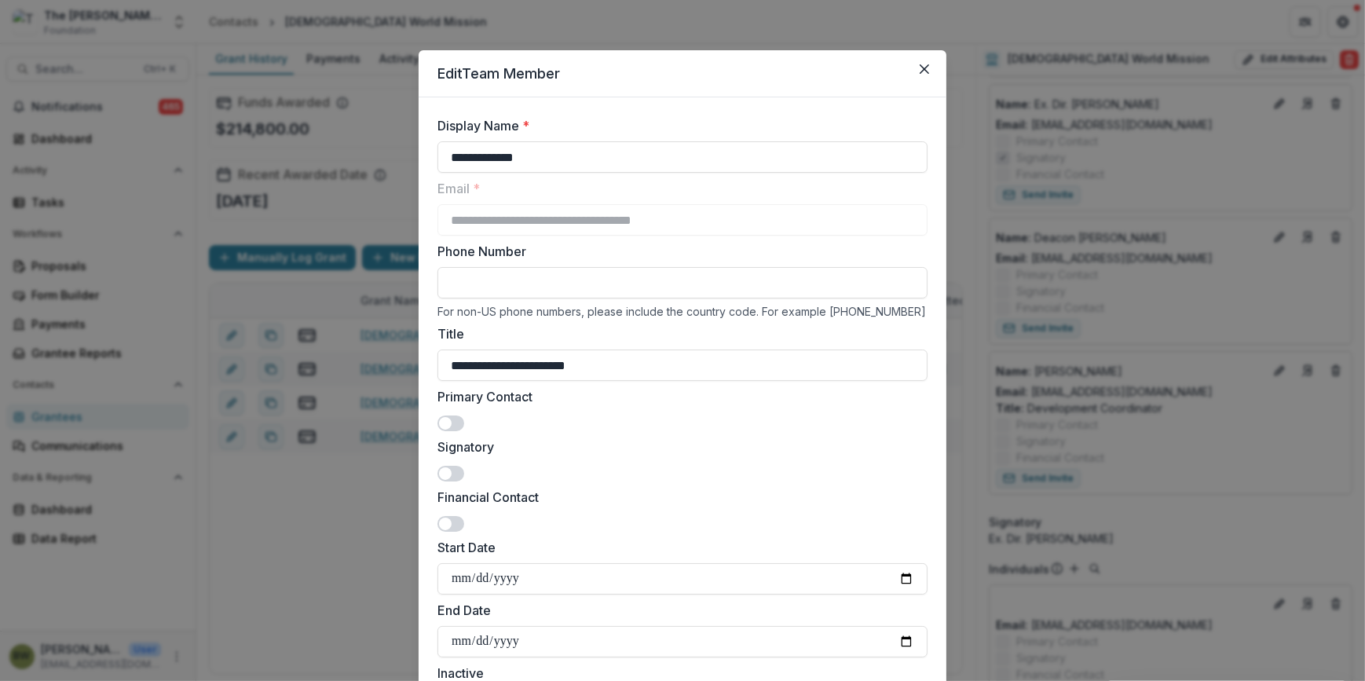
click at [441, 424] on span at bounding box center [445, 423] width 13 height 13
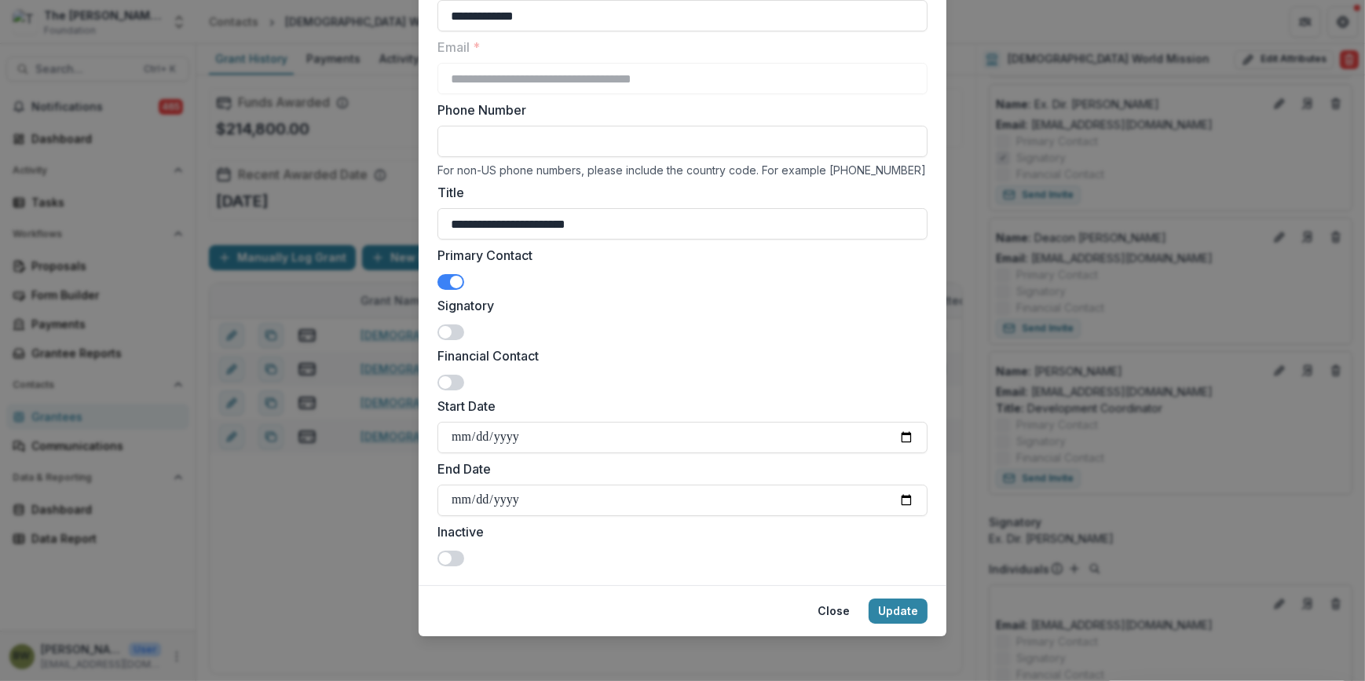
scroll to position [146, 0]
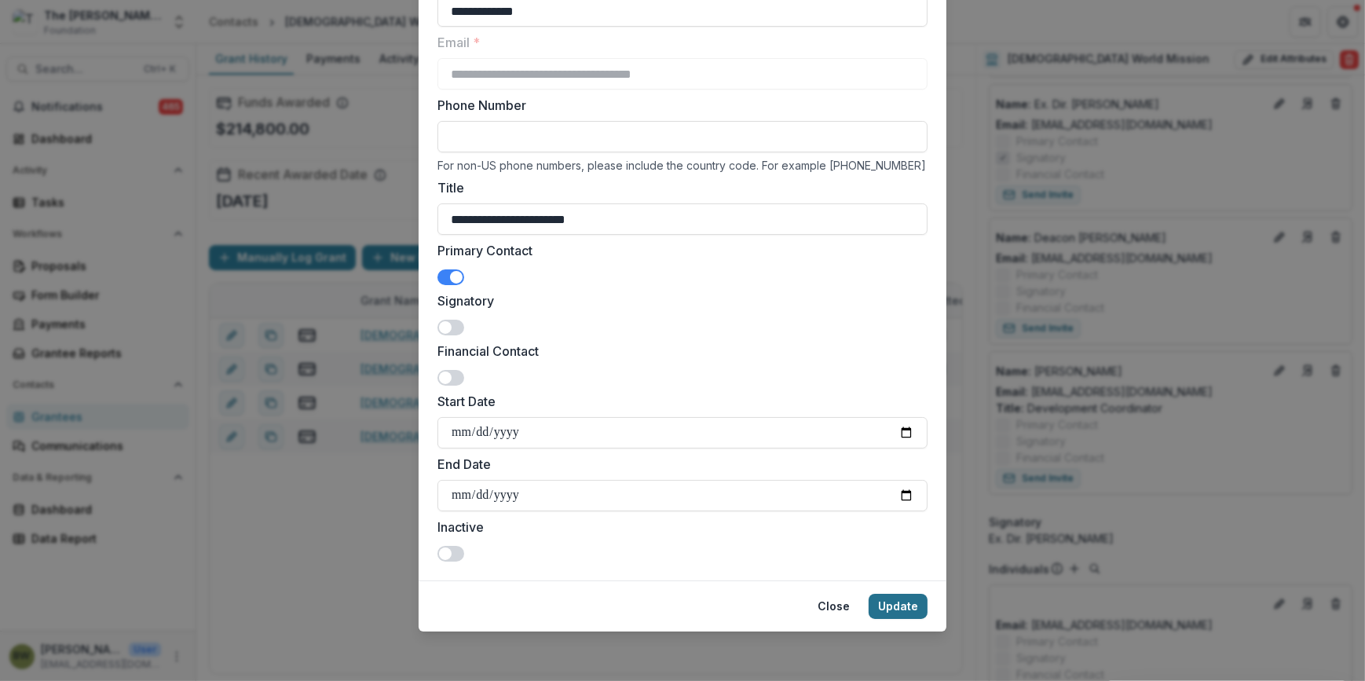
click at [902, 606] on button "Update" at bounding box center [898, 606] width 59 height 25
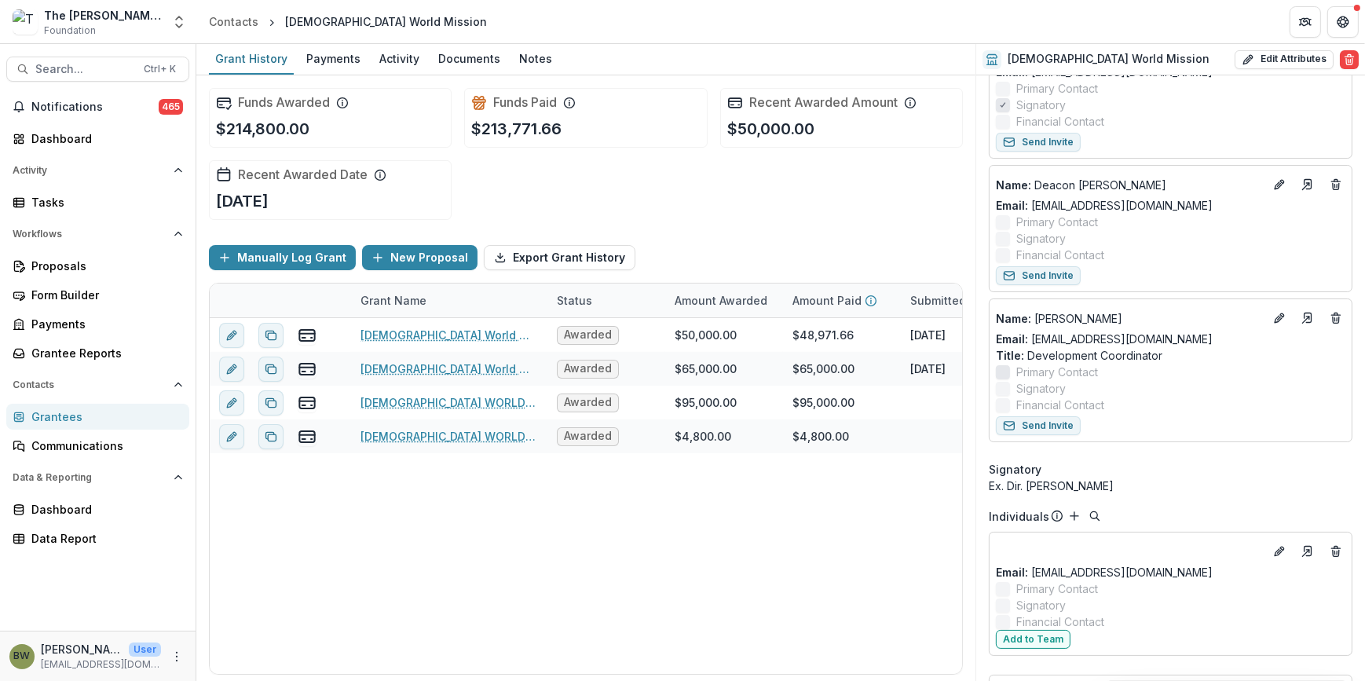
scroll to position [428, 0]
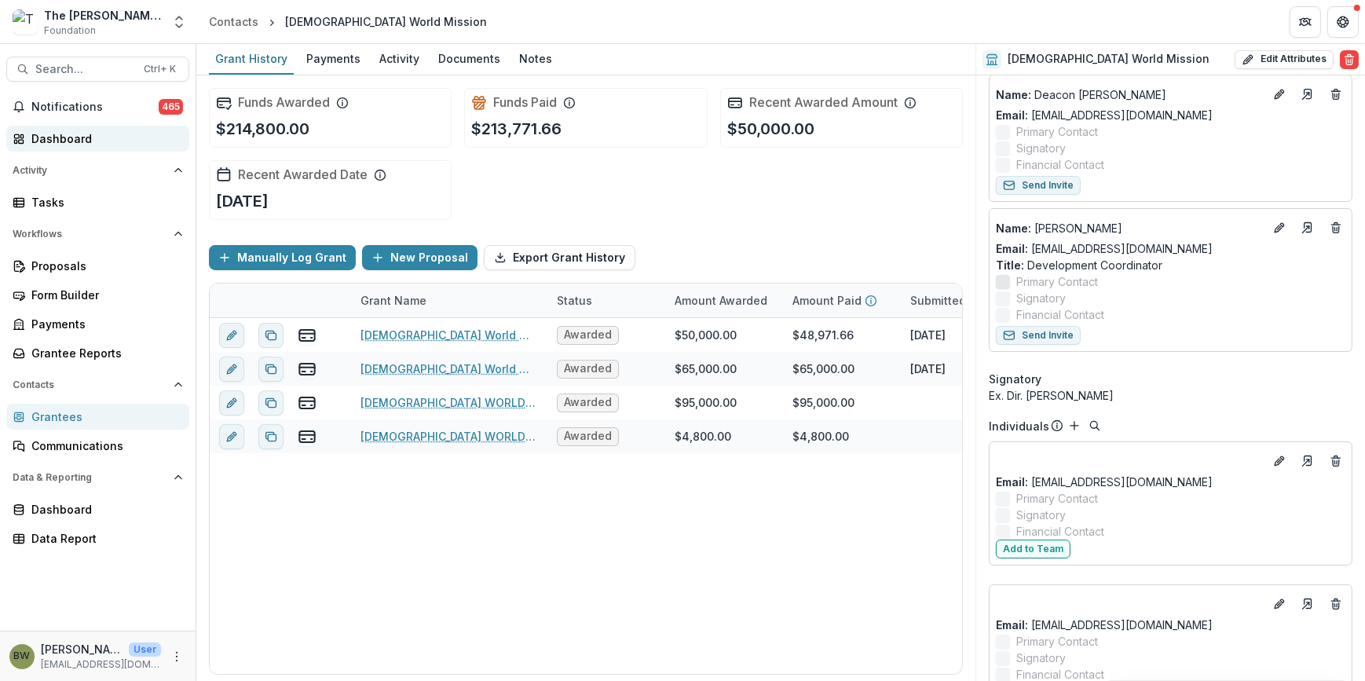
click at [61, 137] on div "Dashboard" at bounding box center [103, 138] width 145 height 16
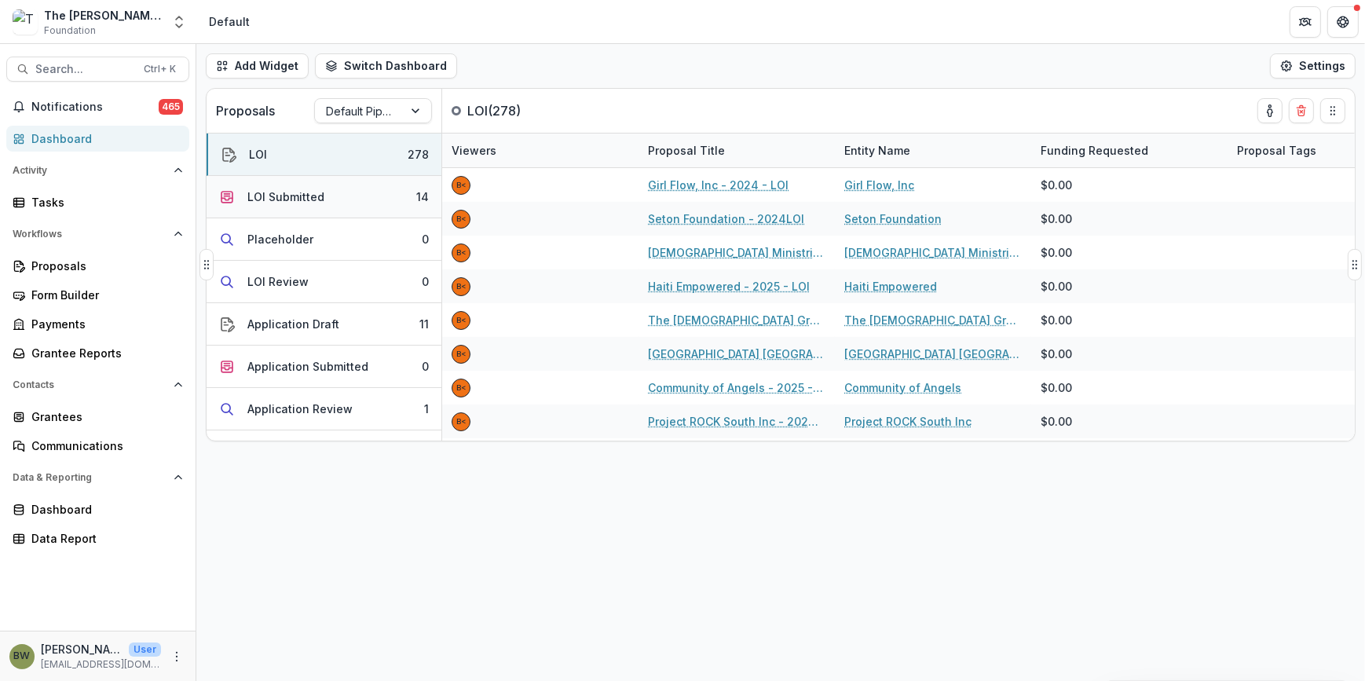
click at [352, 204] on button "LOI Submitted 14" at bounding box center [324, 197] width 235 height 42
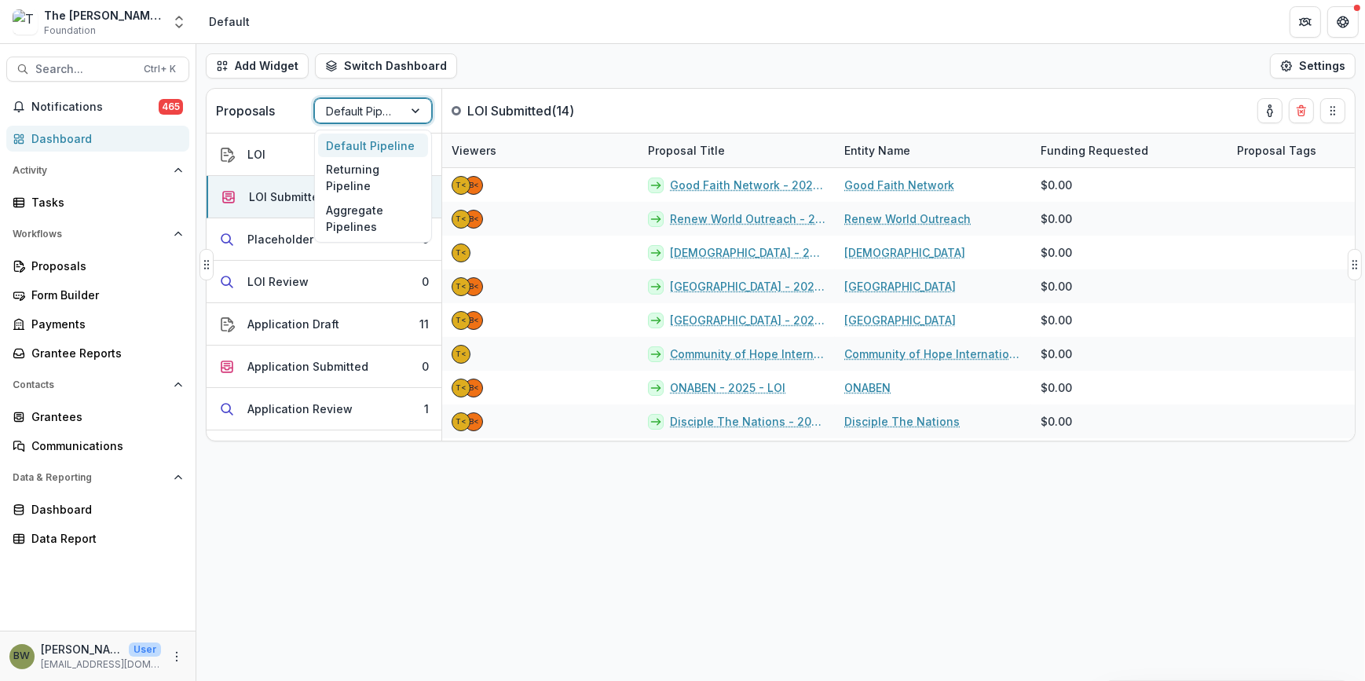
click at [400, 112] on div "Default Pipeline" at bounding box center [359, 111] width 88 height 23
click at [386, 174] on div "Returning Pipeline" at bounding box center [373, 177] width 110 height 41
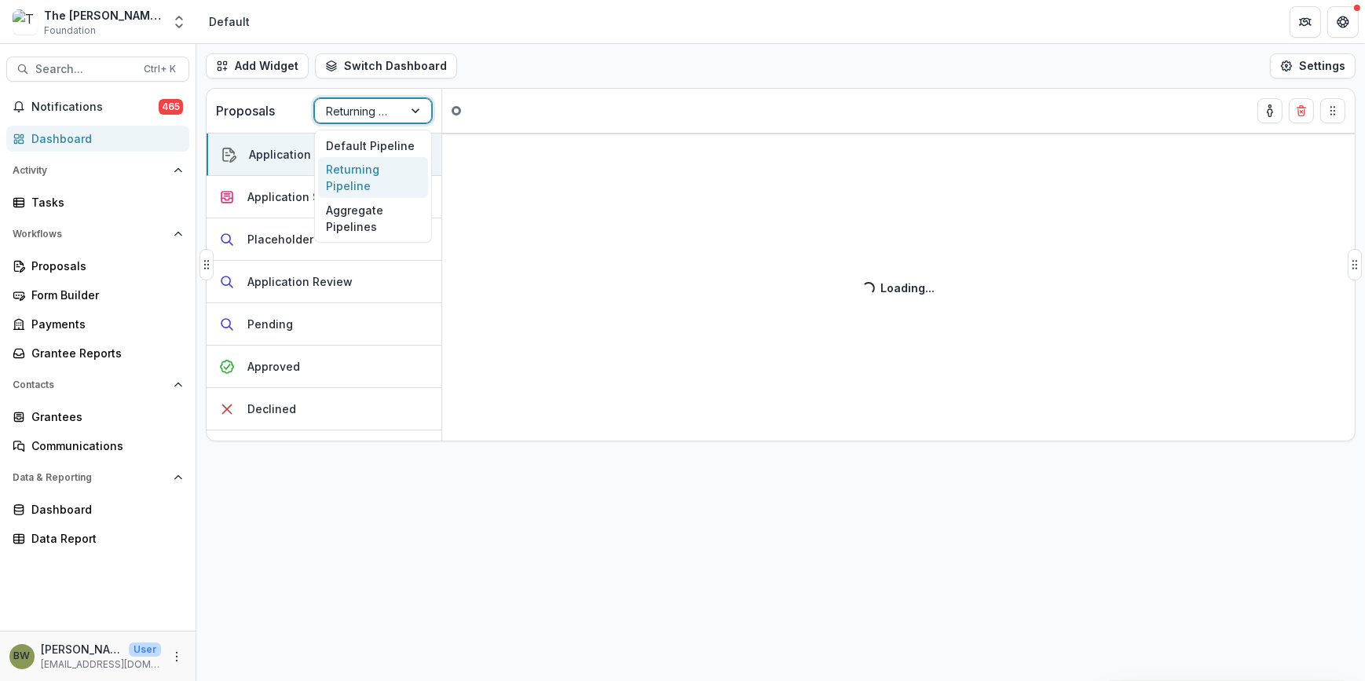
click at [389, 116] on div at bounding box center [359, 111] width 66 height 20
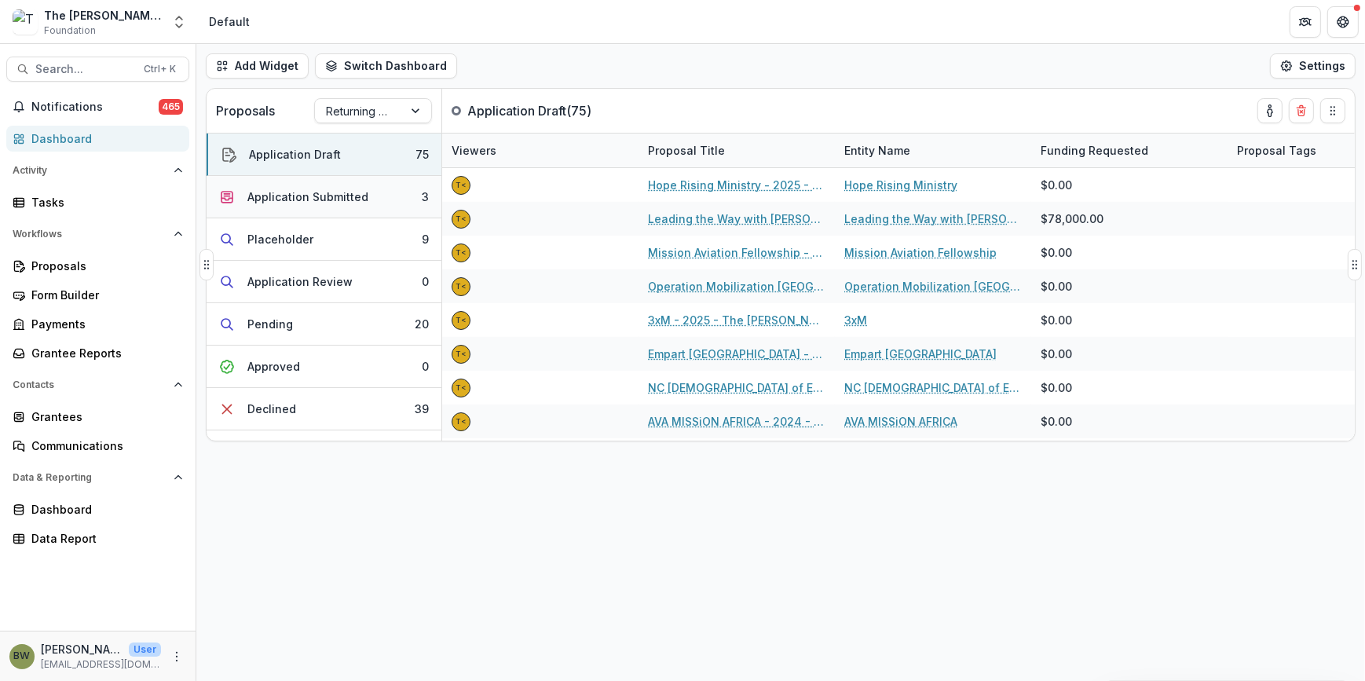
click at [273, 193] on div "Application Submitted" at bounding box center [307, 196] width 121 height 16
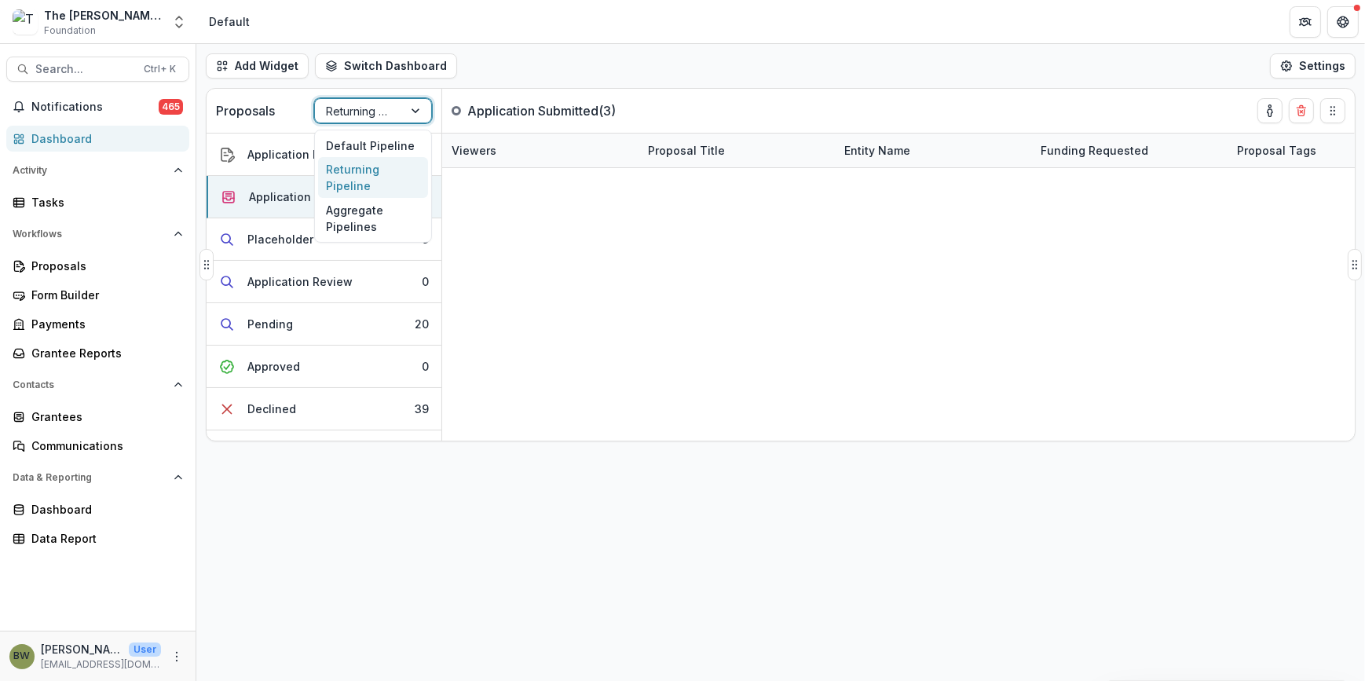
click at [346, 110] on div at bounding box center [359, 111] width 66 height 20
click at [349, 141] on div "Default Pipeline" at bounding box center [373, 145] width 110 height 24
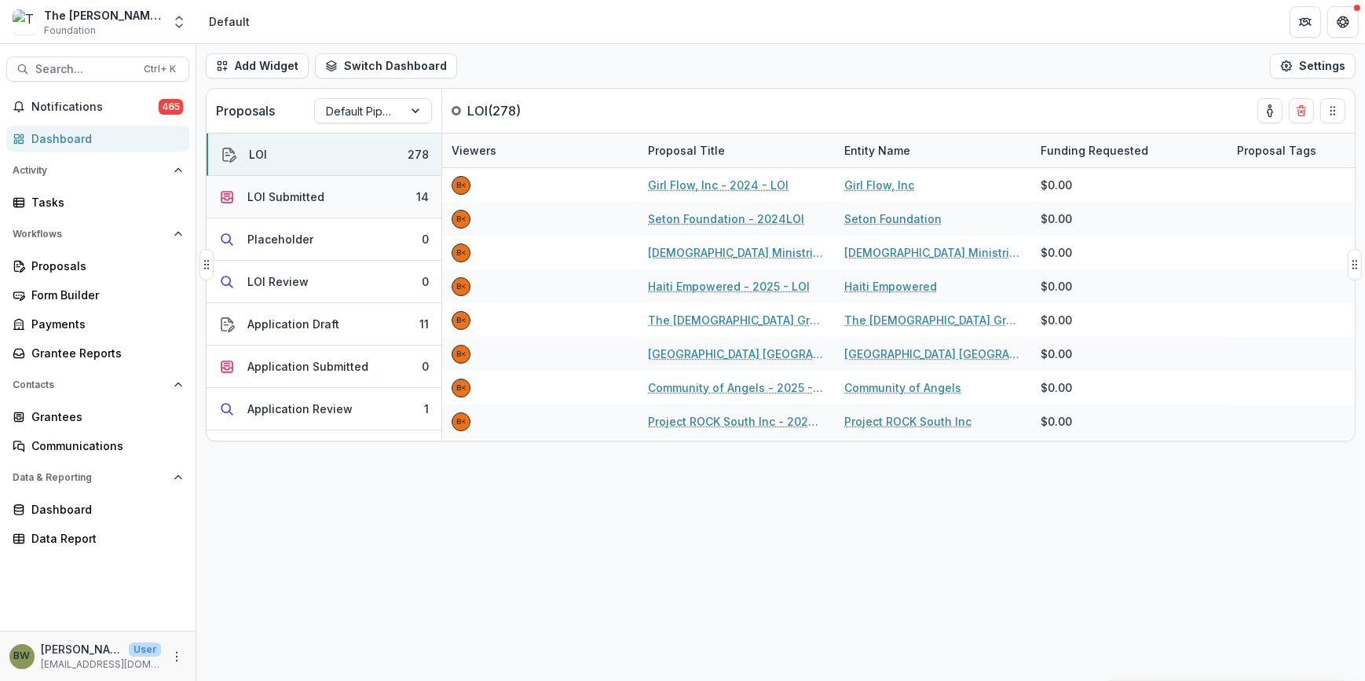
click at [322, 198] on button "LOI Submitted 14" at bounding box center [324, 197] width 235 height 42
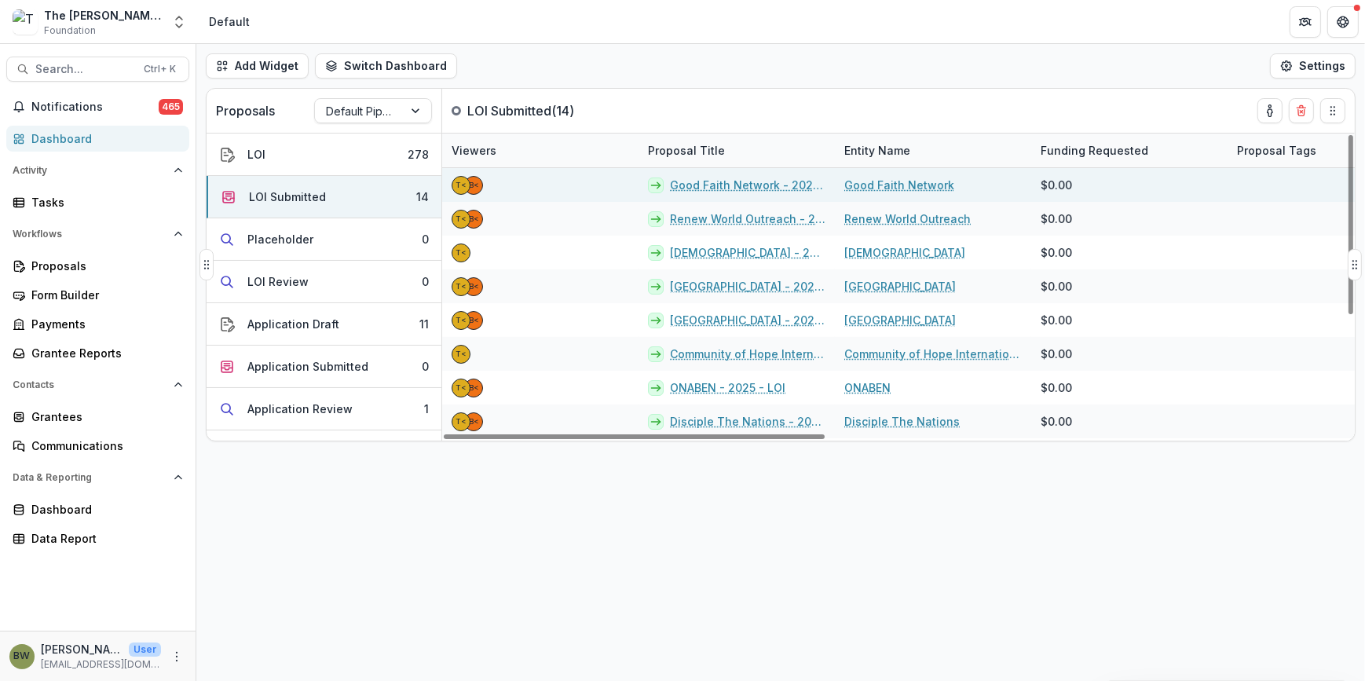
click at [703, 183] on link "Good Faith Network - 2025 - LOI" at bounding box center [747, 185] width 155 height 16
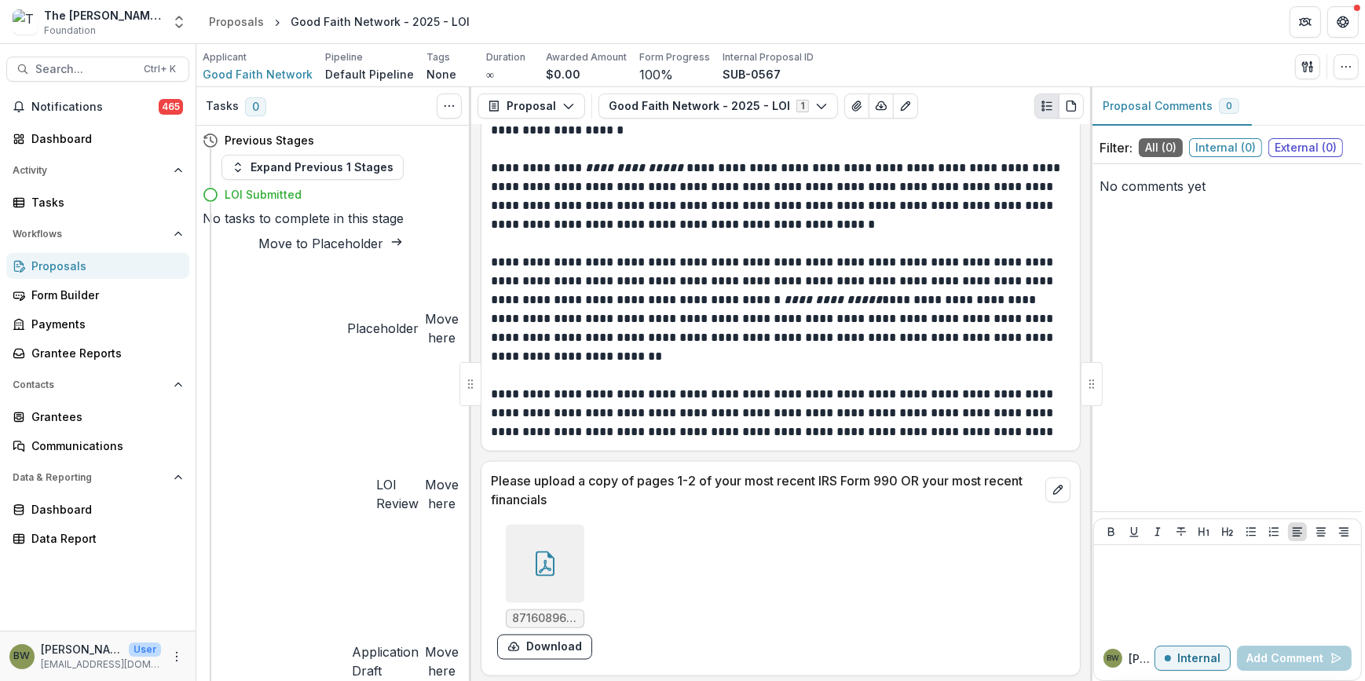
scroll to position [3129, 0]
click at [549, 642] on button "Download" at bounding box center [544, 646] width 95 height 25
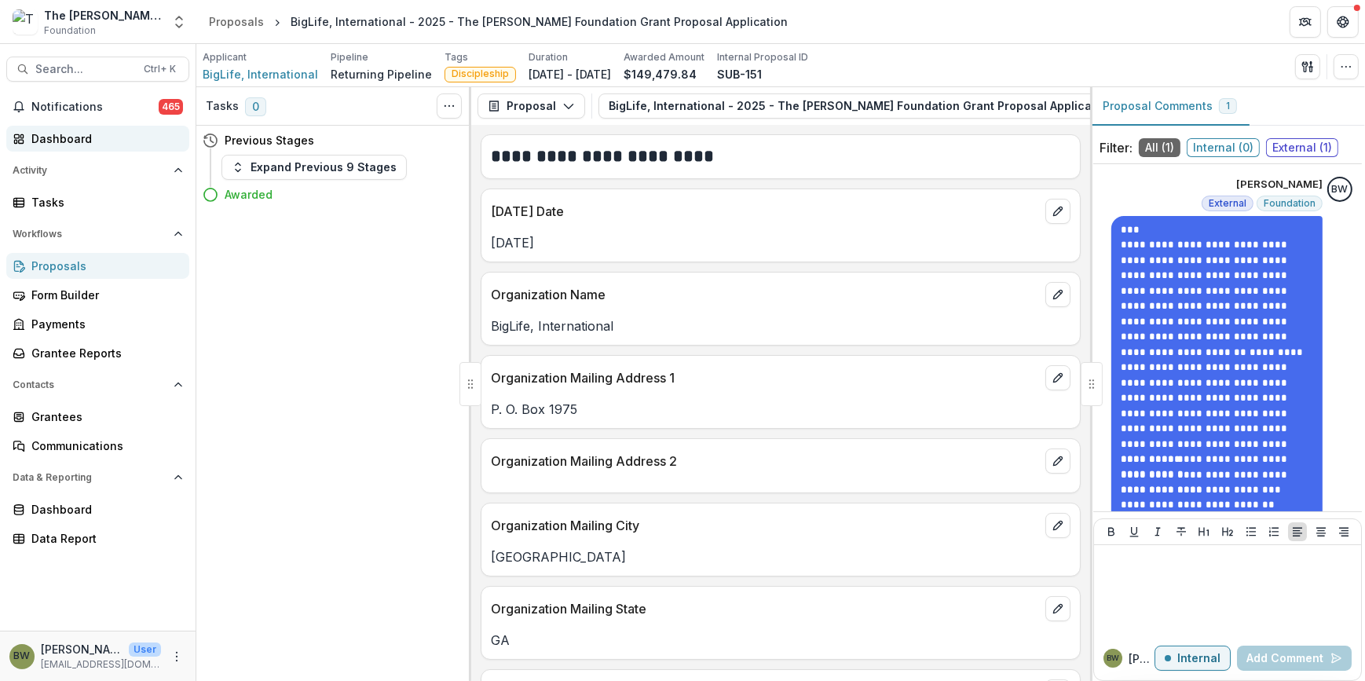
click at [69, 130] on div "Dashboard" at bounding box center [103, 138] width 145 height 16
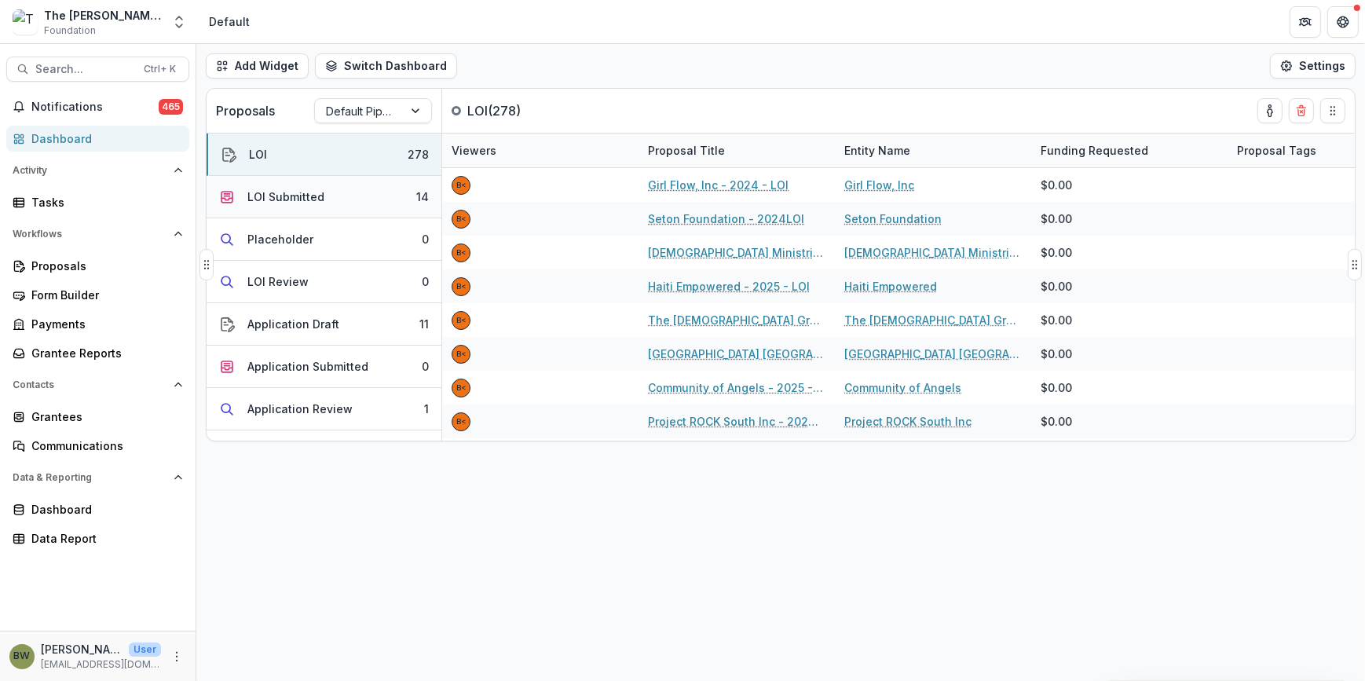
click at [265, 198] on div "LOI Submitted" at bounding box center [285, 196] width 77 height 16
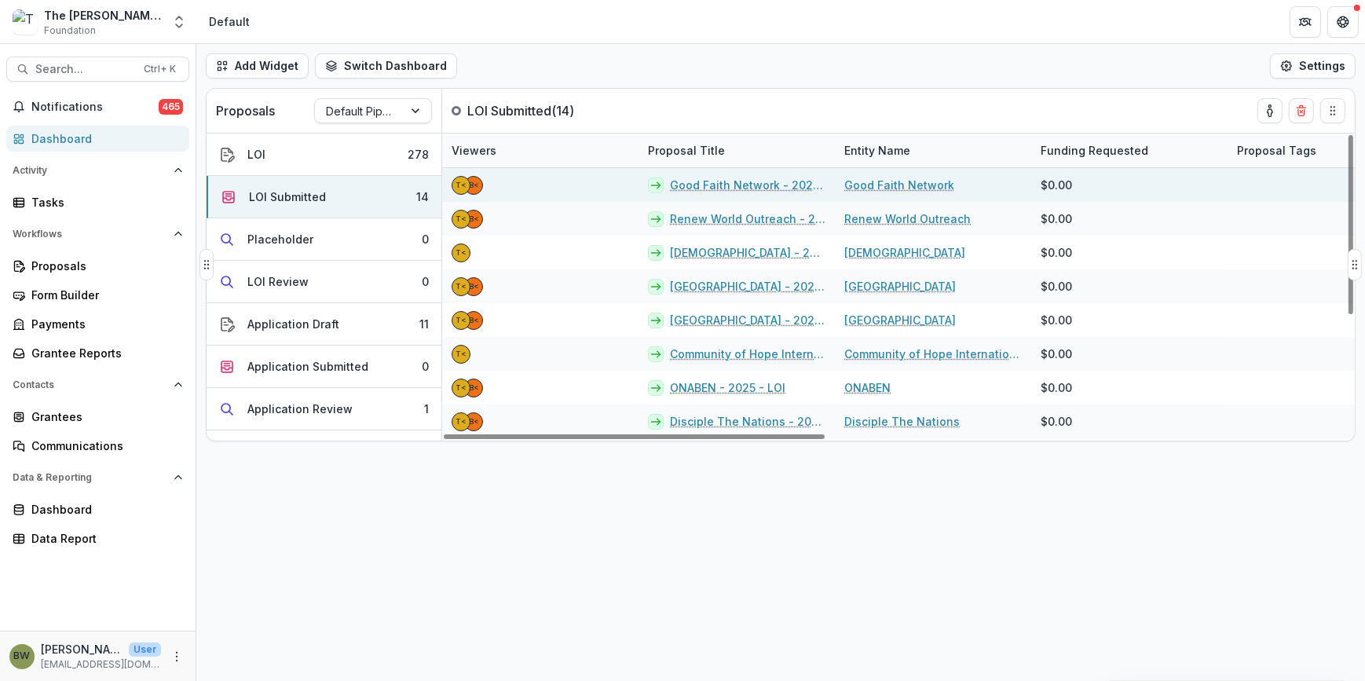
click at [727, 185] on link "Good Faith Network - 2025 - LOI" at bounding box center [747, 185] width 155 height 16
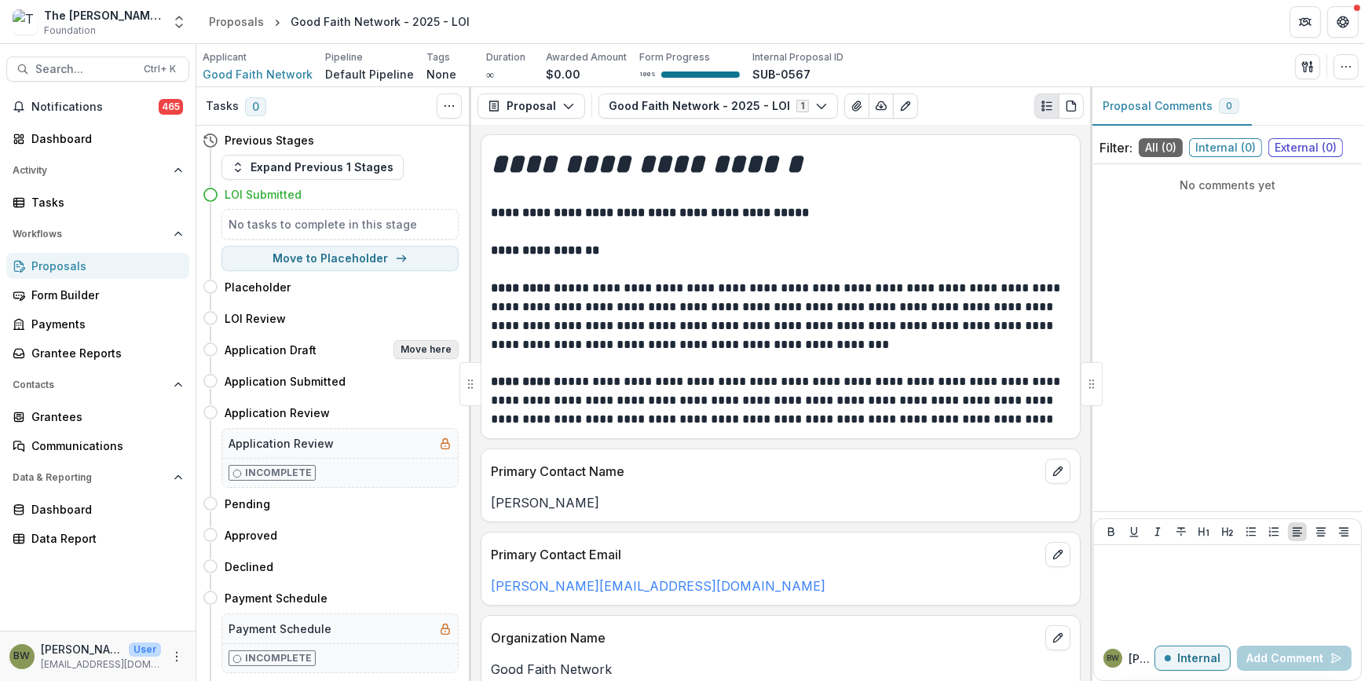
click at [434, 348] on button "Move here" at bounding box center [425, 349] width 65 height 19
select select "**********"
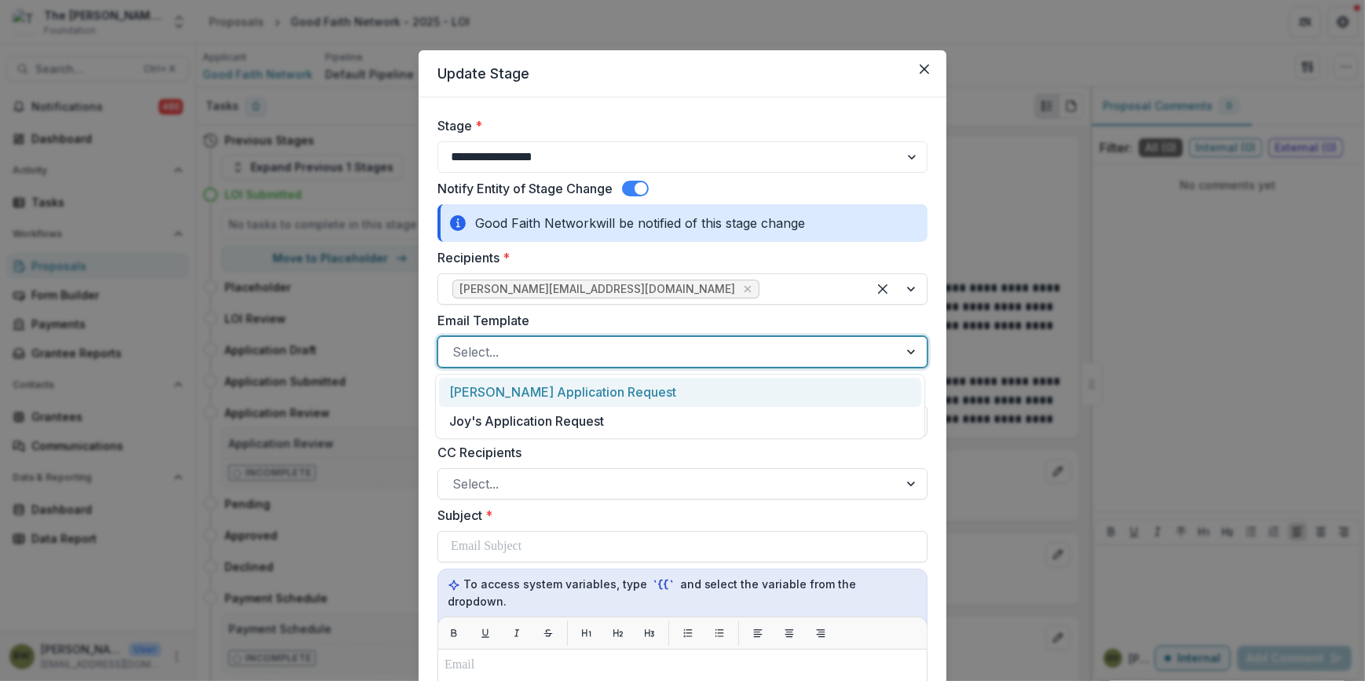
click at [497, 353] on div at bounding box center [668, 352] width 432 height 22
click at [499, 390] on div "[PERSON_NAME] Application Request" at bounding box center [680, 392] width 482 height 29
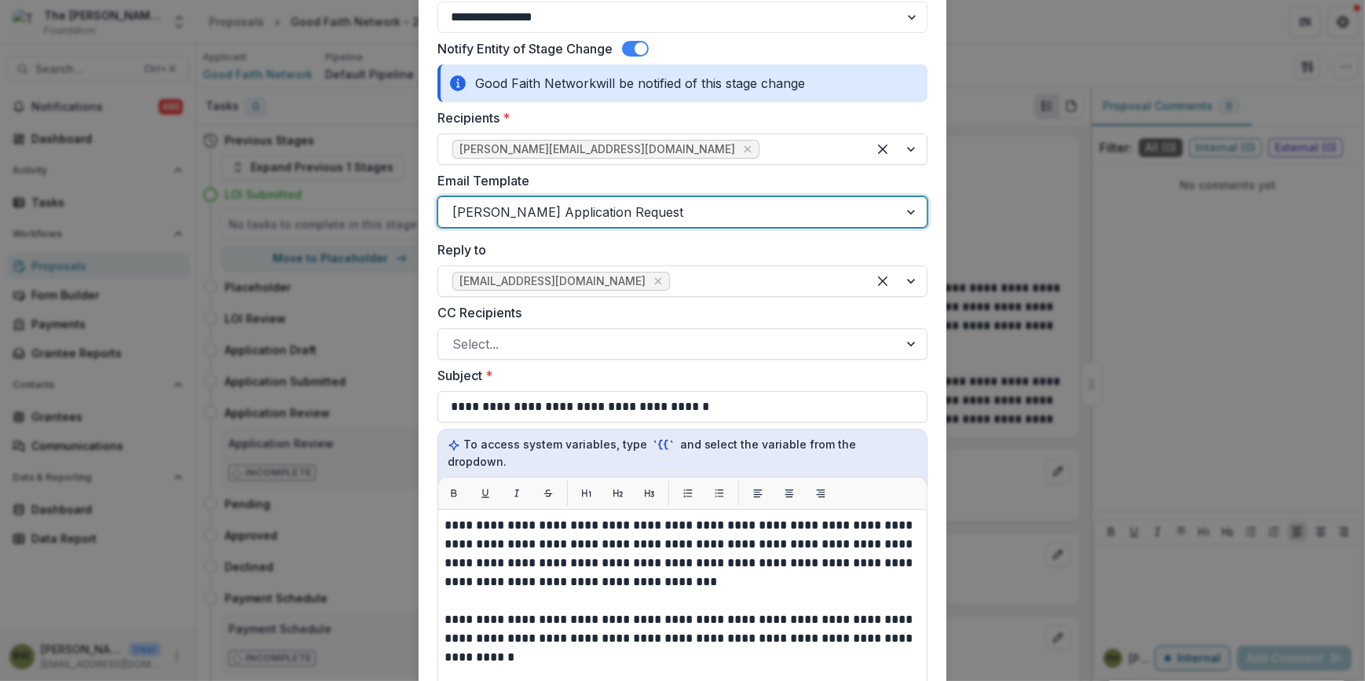
scroll to position [142, 0]
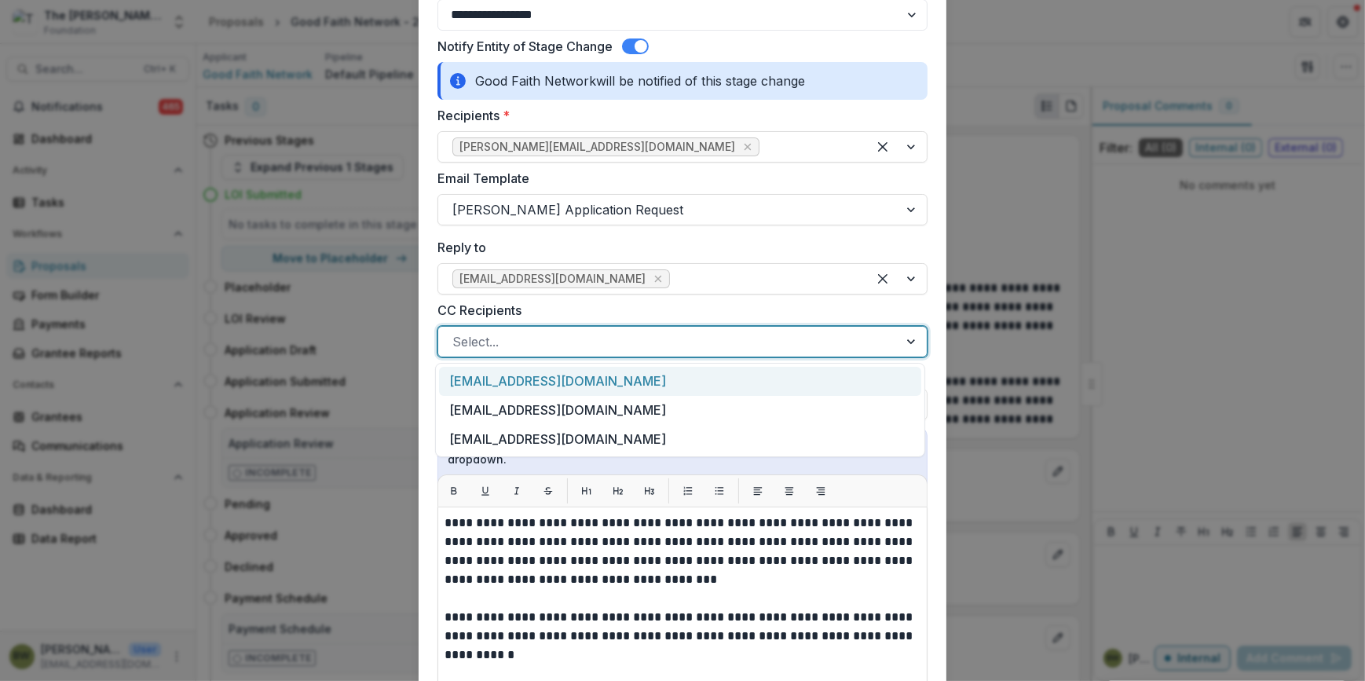
click at [480, 341] on div at bounding box center [668, 342] width 432 height 22
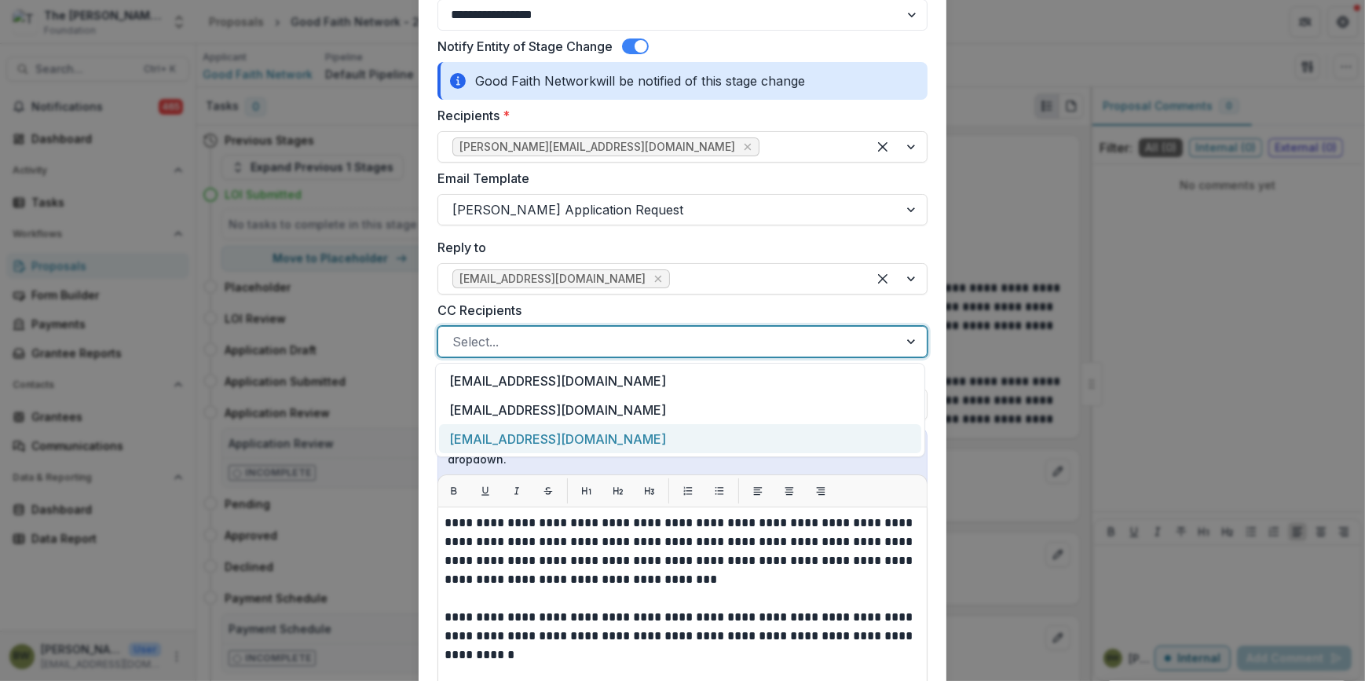
click at [510, 436] on div "[EMAIL_ADDRESS][DOMAIN_NAME]" at bounding box center [680, 438] width 482 height 29
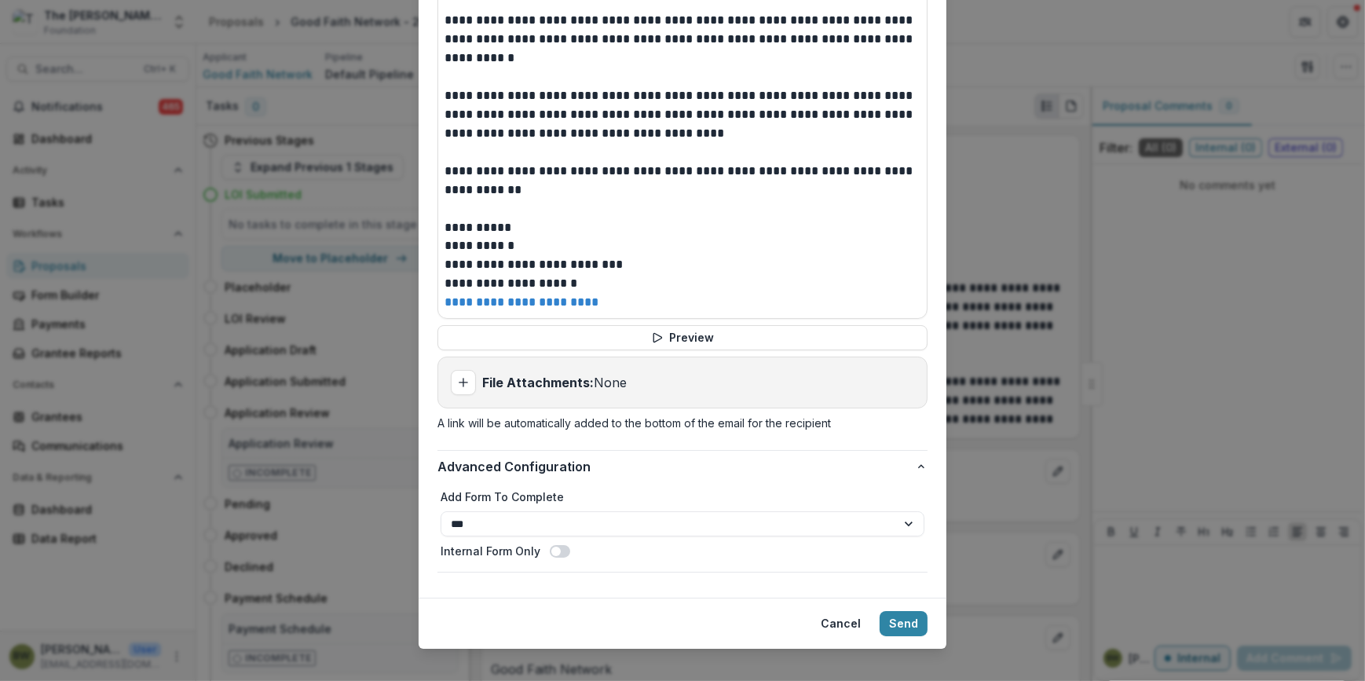
scroll to position [722, 0]
click at [903, 611] on button "Send" at bounding box center [904, 623] width 48 height 25
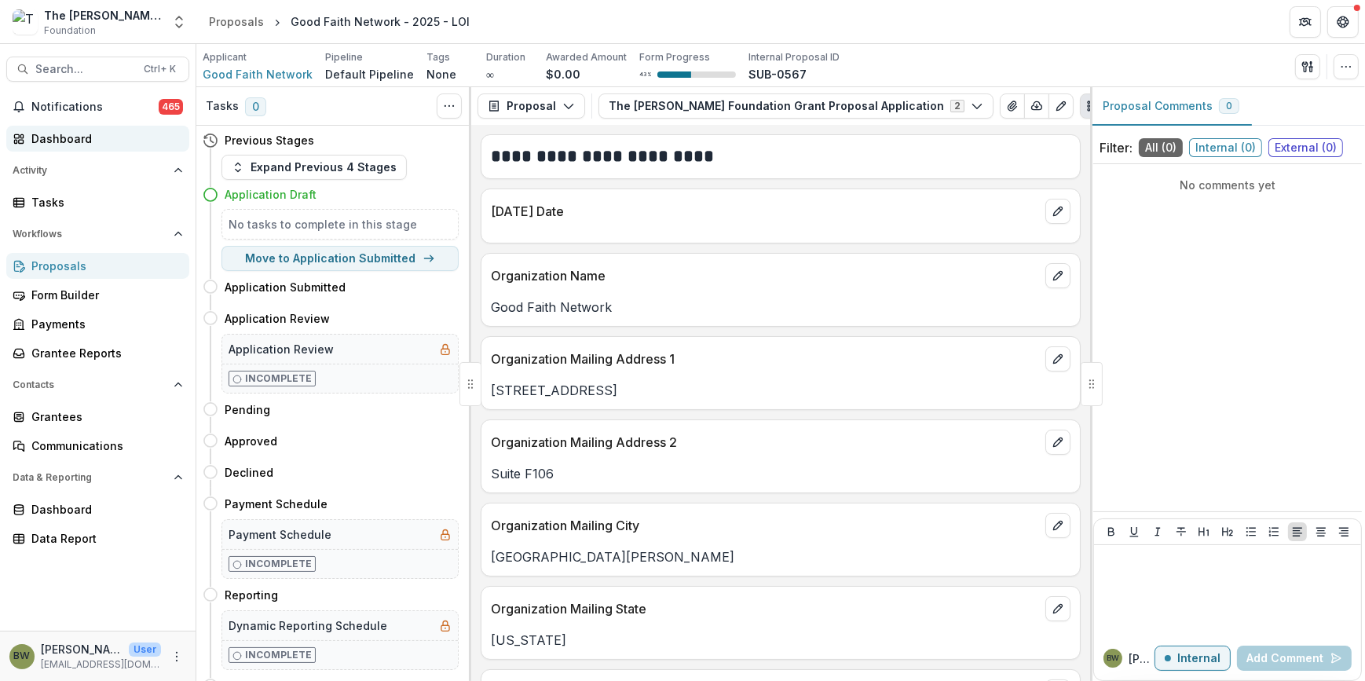
click at [75, 138] on div "Dashboard" at bounding box center [103, 138] width 145 height 16
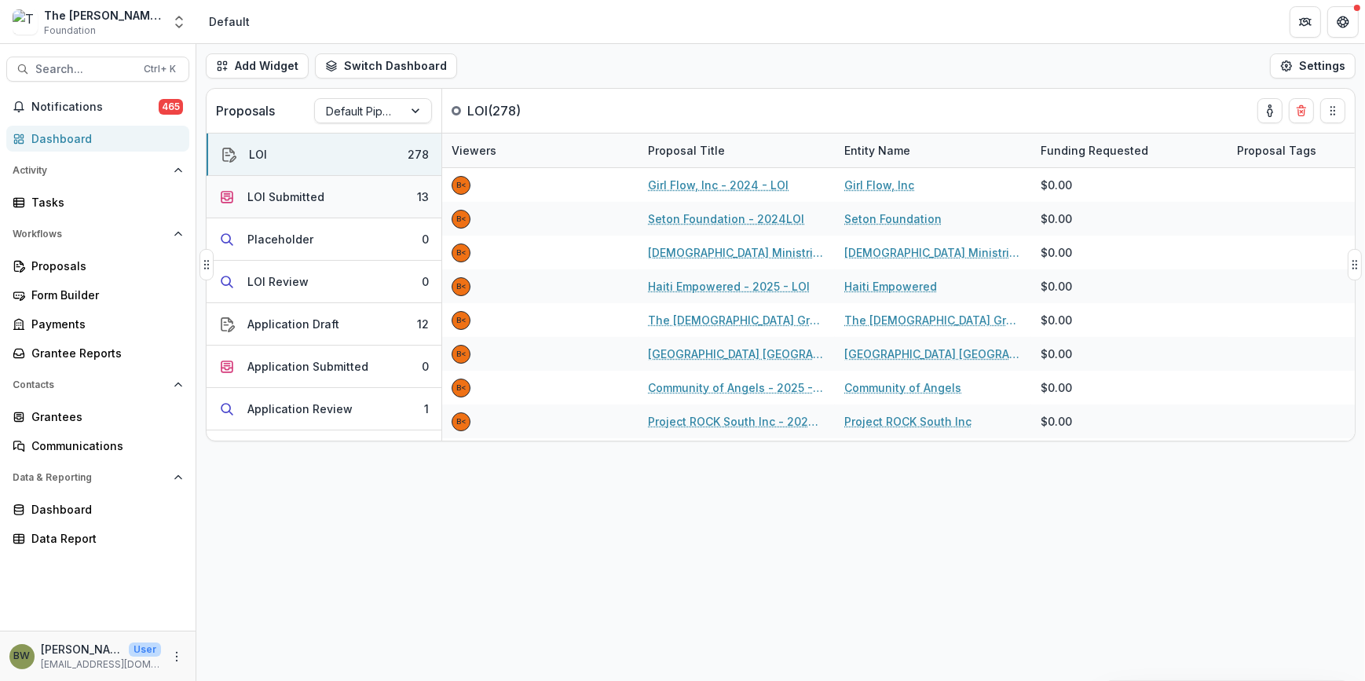
click at [265, 197] on div "LOI Submitted" at bounding box center [285, 196] width 77 height 16
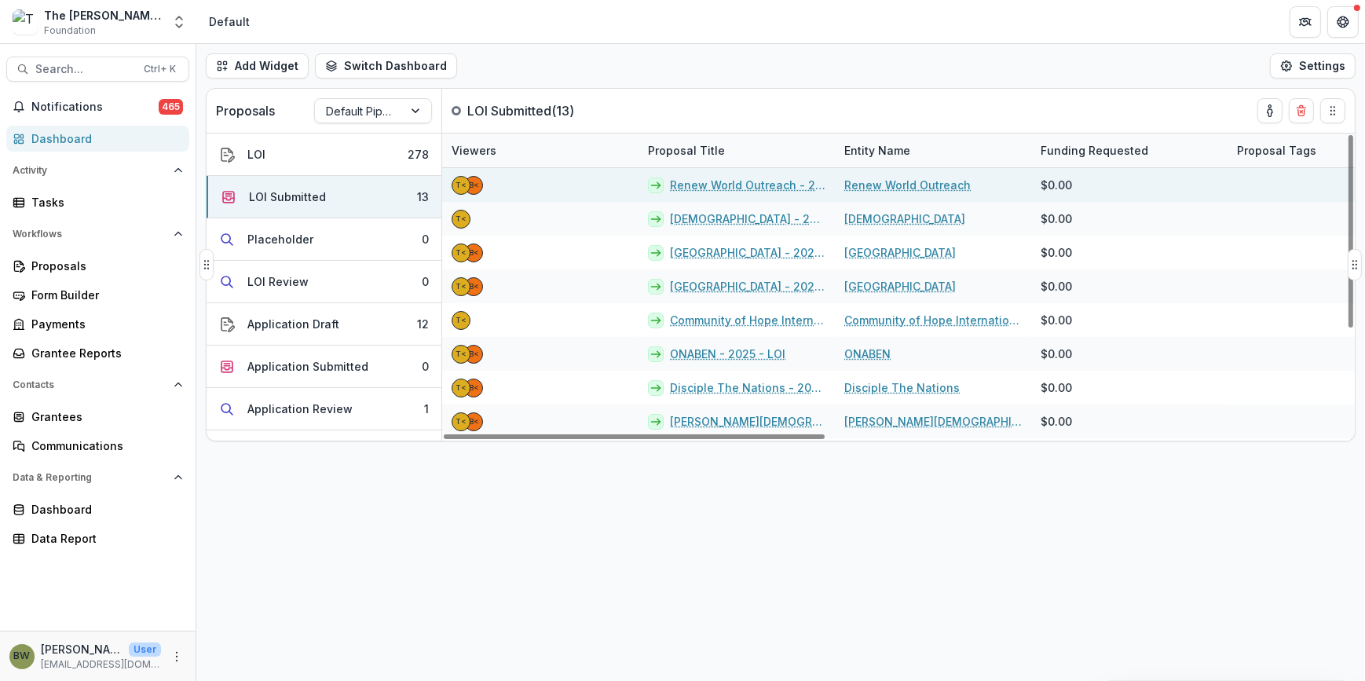
click at [718, 184] on link "Renew World Outreach - 2025 - LOI" at bounding box center [747, 185] width 155 height 16
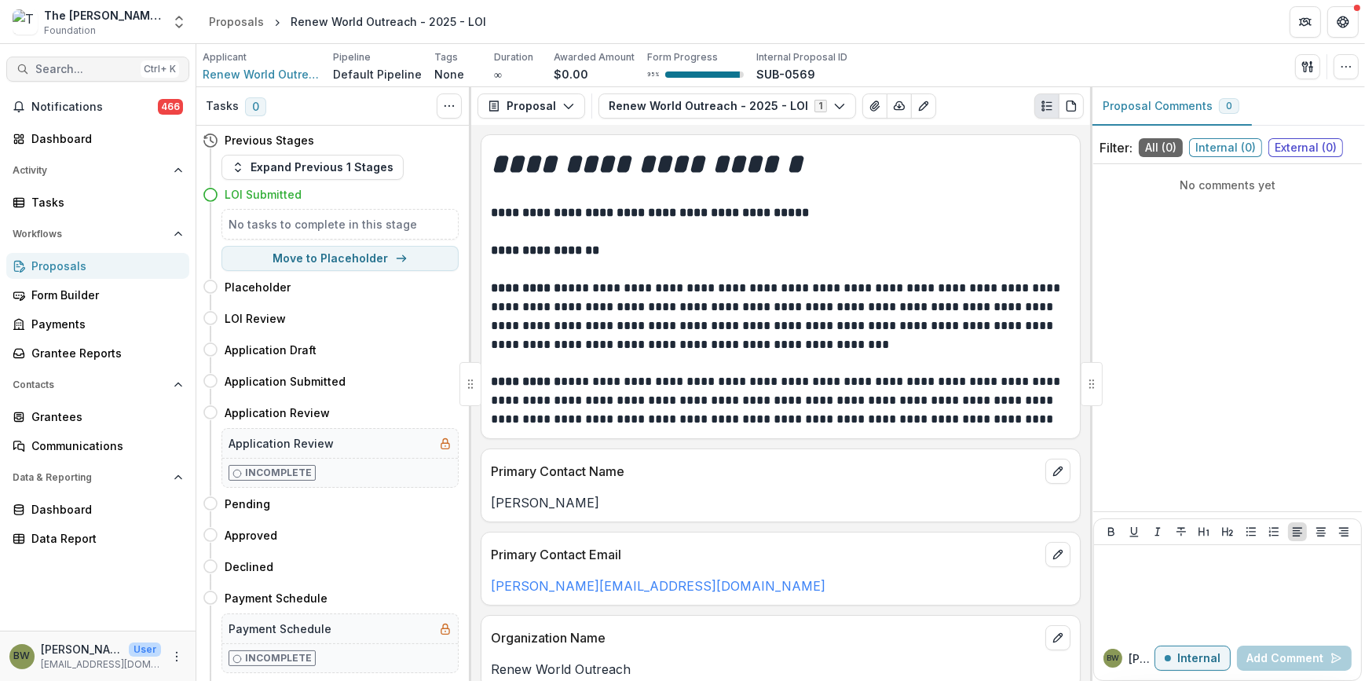
click at [64, 68] on span "Search..." at bounding box center [84, 69] width 99 height 13
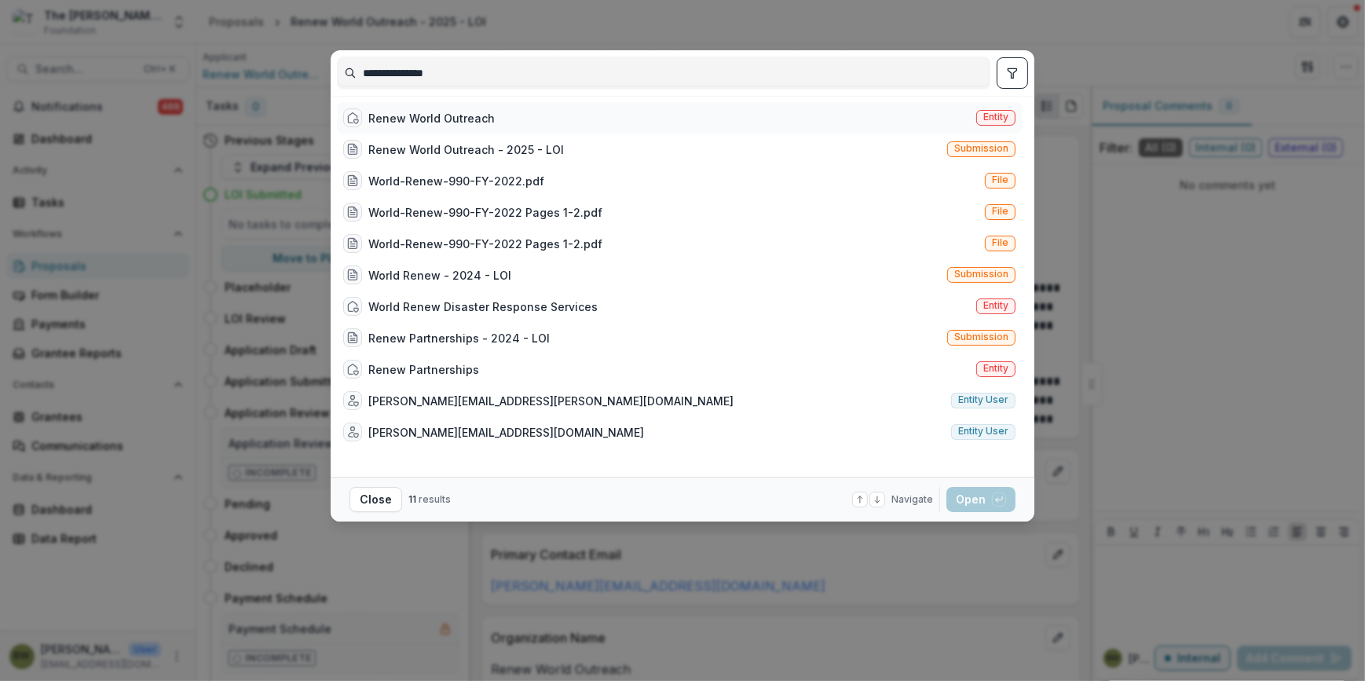
type input "**********"
click at [439, 119] on div "Renew World Outreach" at bounding box center [431, 118] width 126 height 16
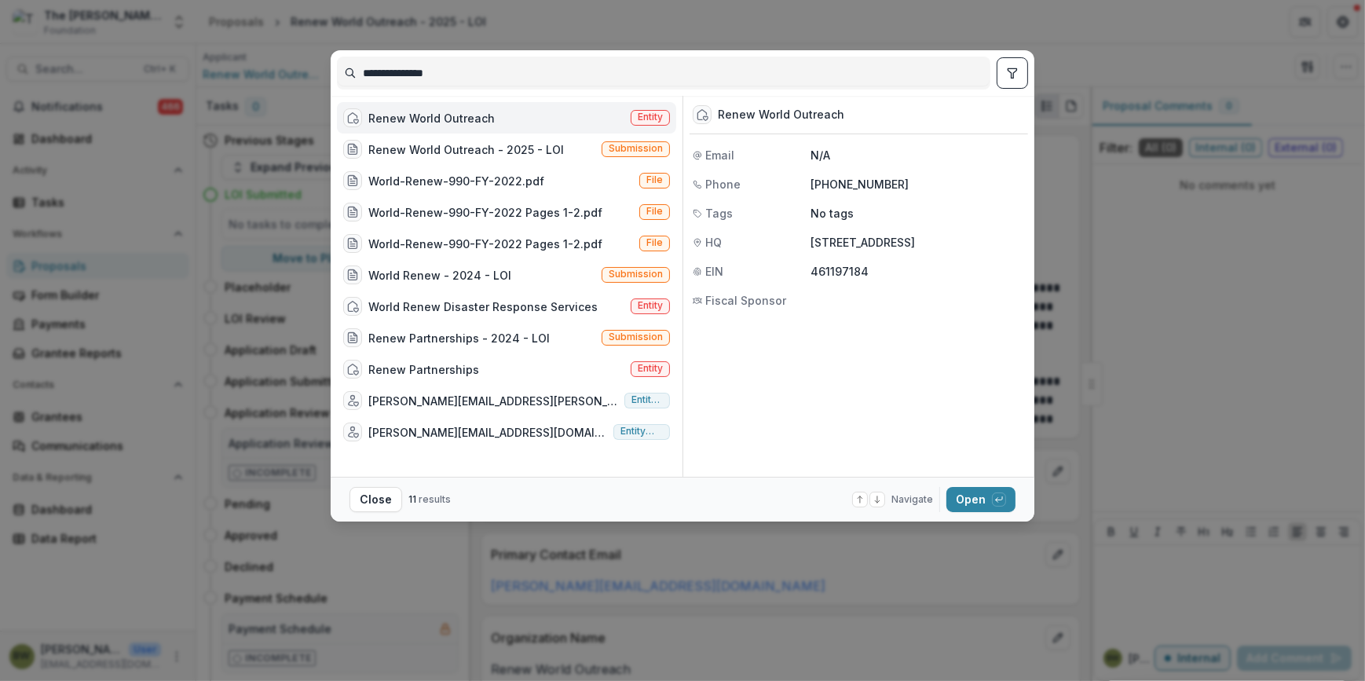
click at [666, 111] on span "Entity" at bounding box center [650, 118] width 39 height 16
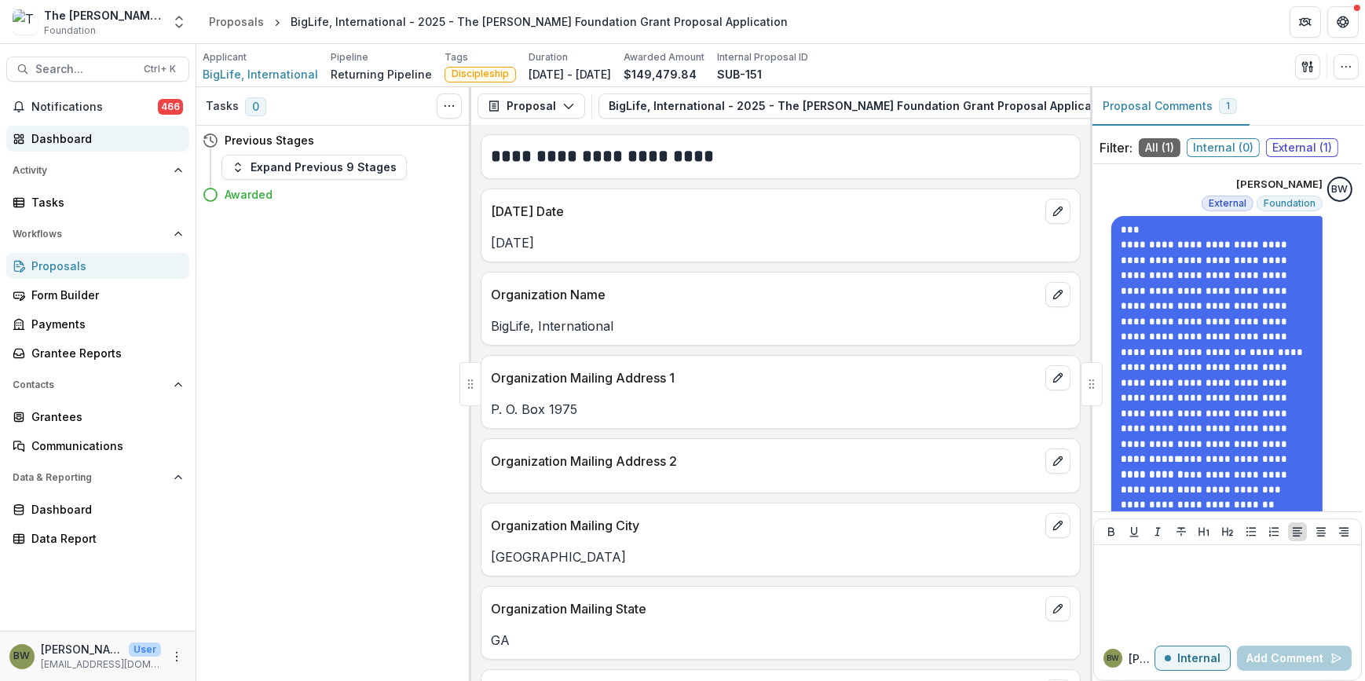
click at [79, 137] on div "Dashboard" at bounding box center [103, 138] width 145 height 16
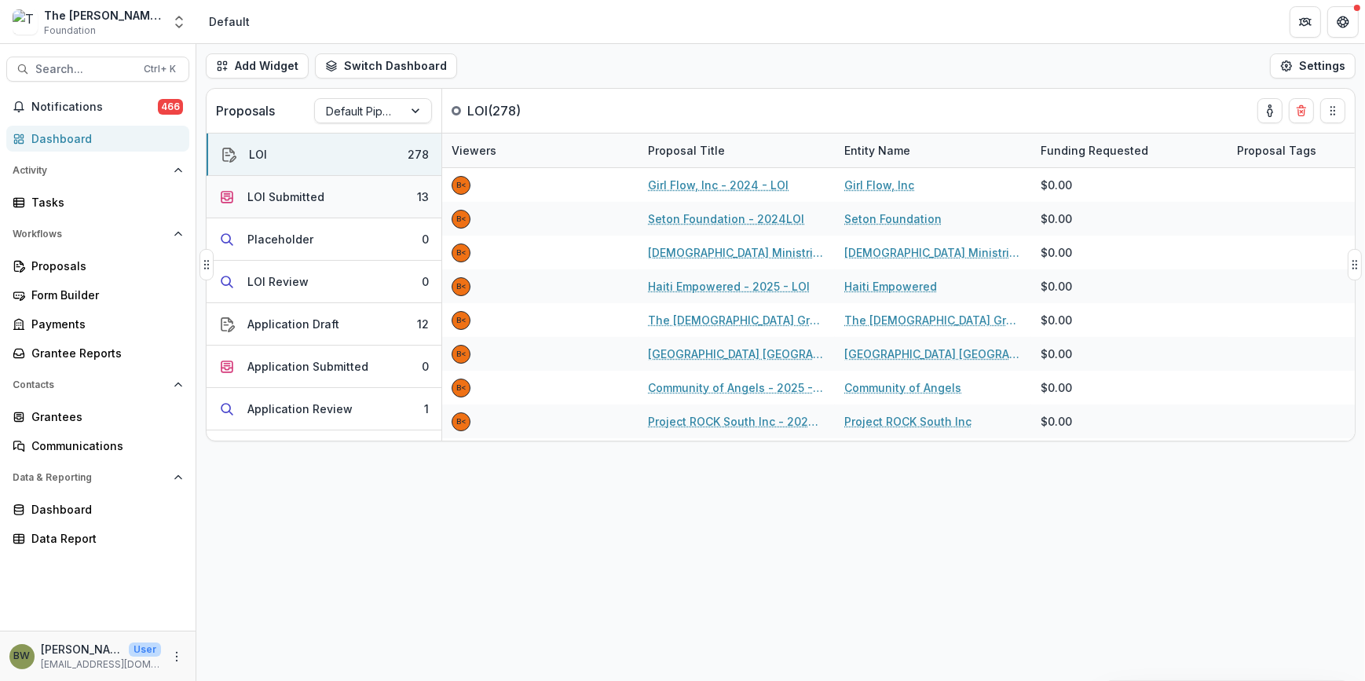
click at [269, 200] on div "LOI Submitted" at bounding box center [285, 196] width 77 height 16
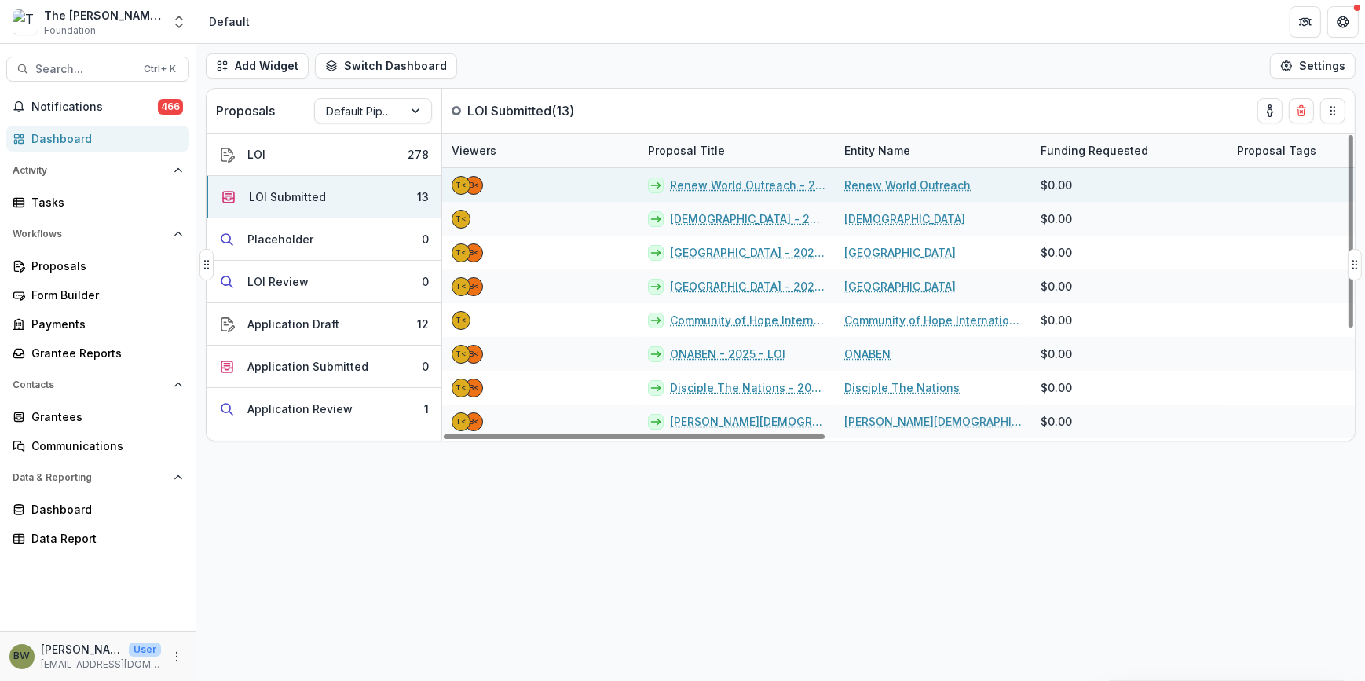
click at [693, 185] on link "Renew World Outreach - 2025 - LOI" at bounding box center [747, 185] width 155 height 16
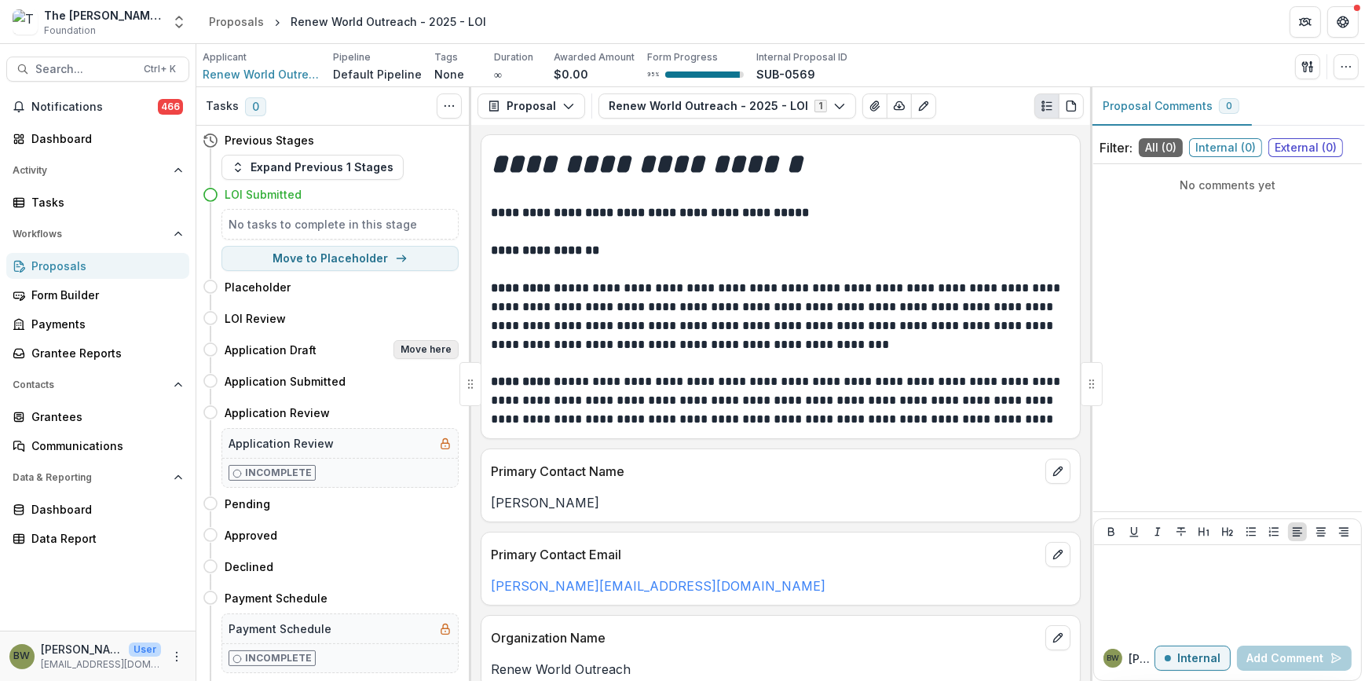
click at [421, 347] on button "Move here" at bounding box center [425, 349] width 65 height 19
select select "**********"
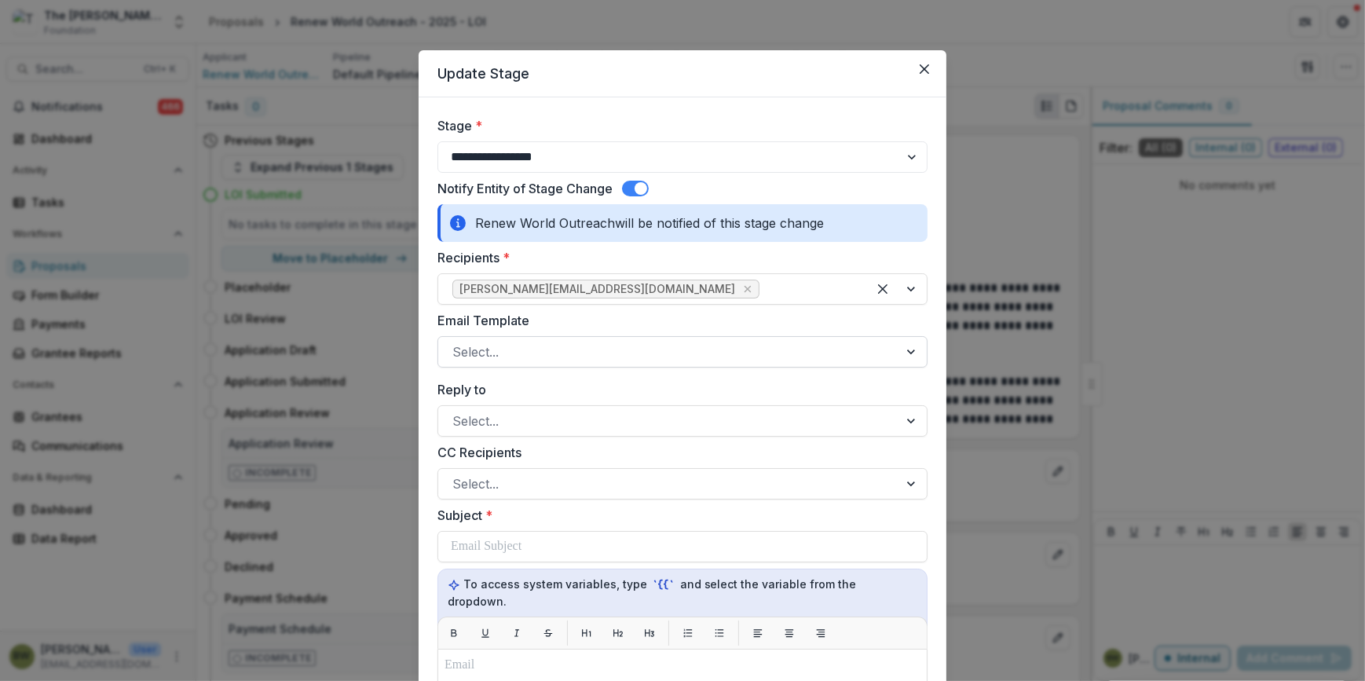
click at [521, 353] on div at bounding box center [668, 352] width 432 height 22
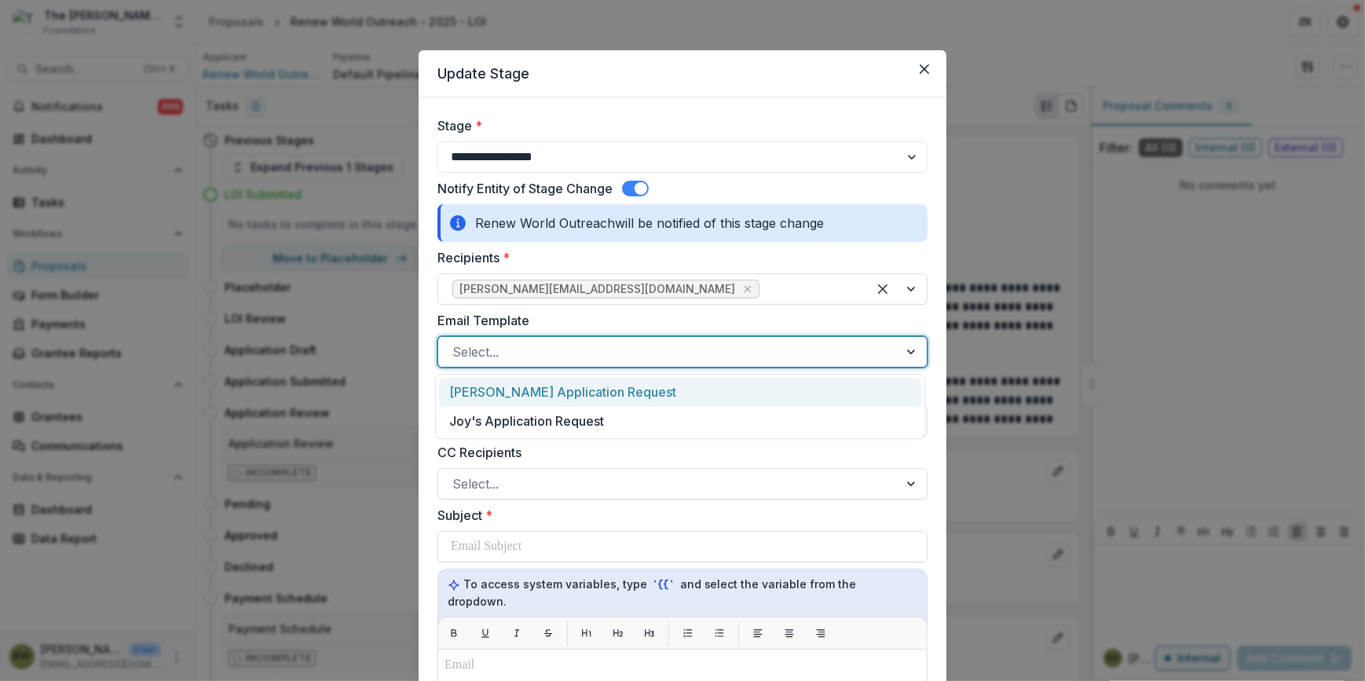
click at [523, 392] on div "[PERSON_NAME] Application Request" at bounding box center [680, 392] width 482 height 29
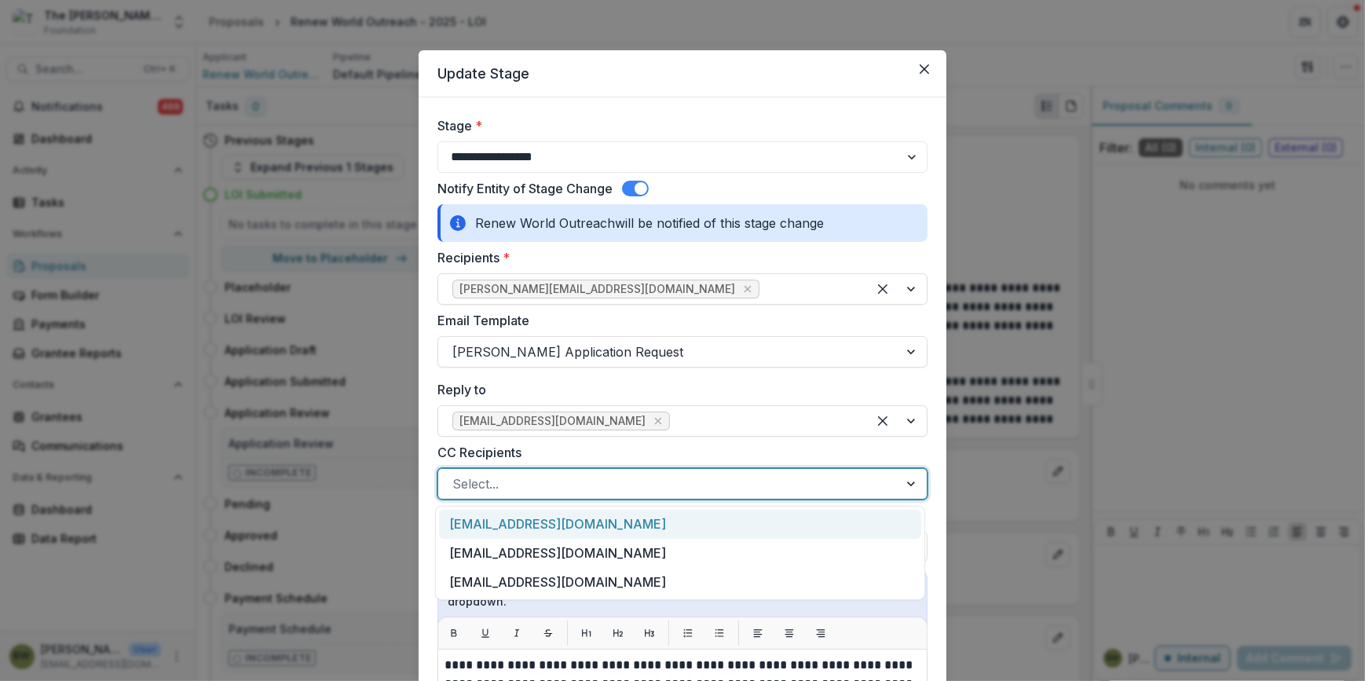
click at [531, 487] on div at bounding box center [668, 484] width 432 height 22
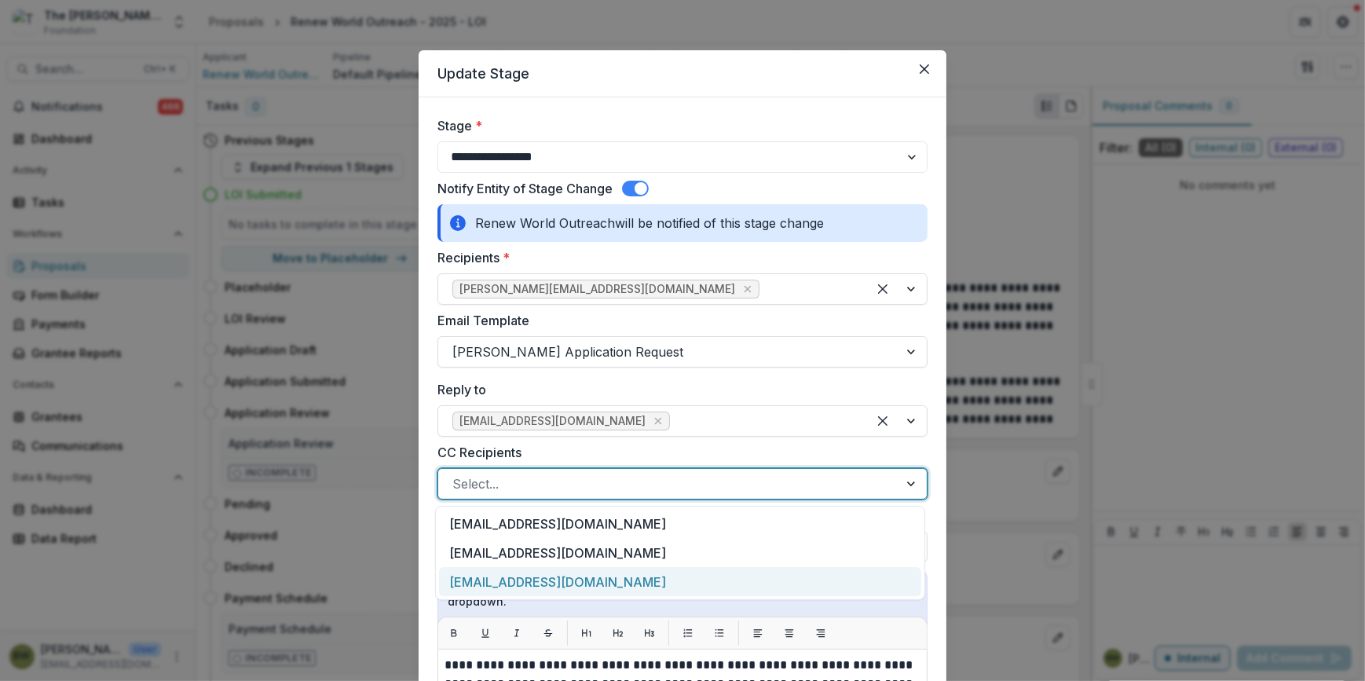
click at [521, 584] on div "[EMAIL_ADDRESS][DOMAIN_NAME]" at bounding box center [680, 581] width 482 height 29
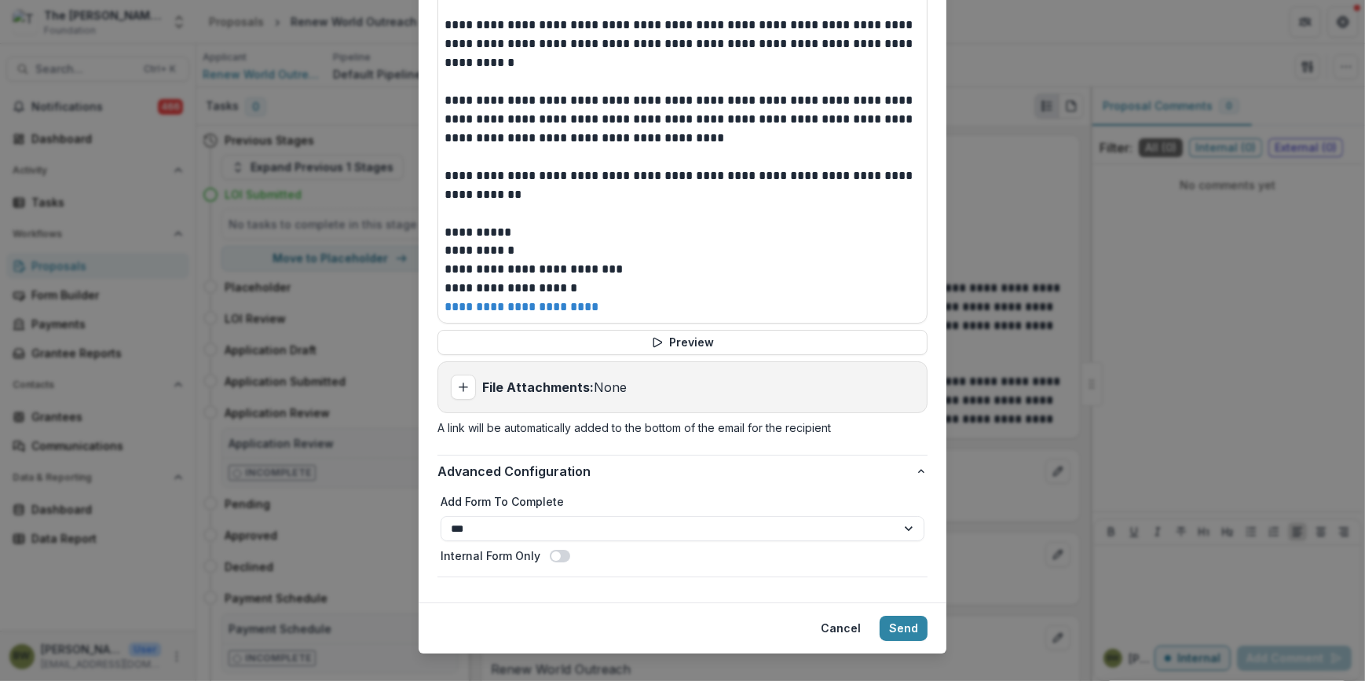
scroll to position [722, 0]
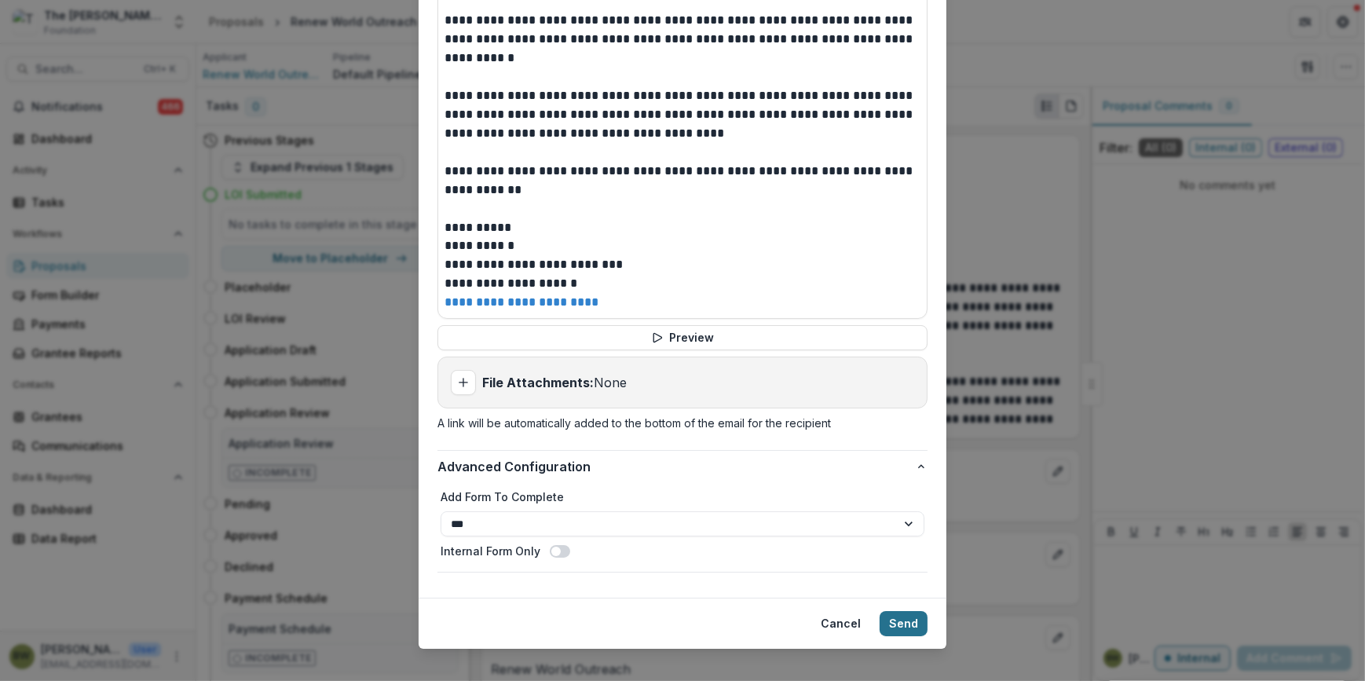
click at [902, 611] on button "Send" at bounding box center [904, 623] width 48 height 25
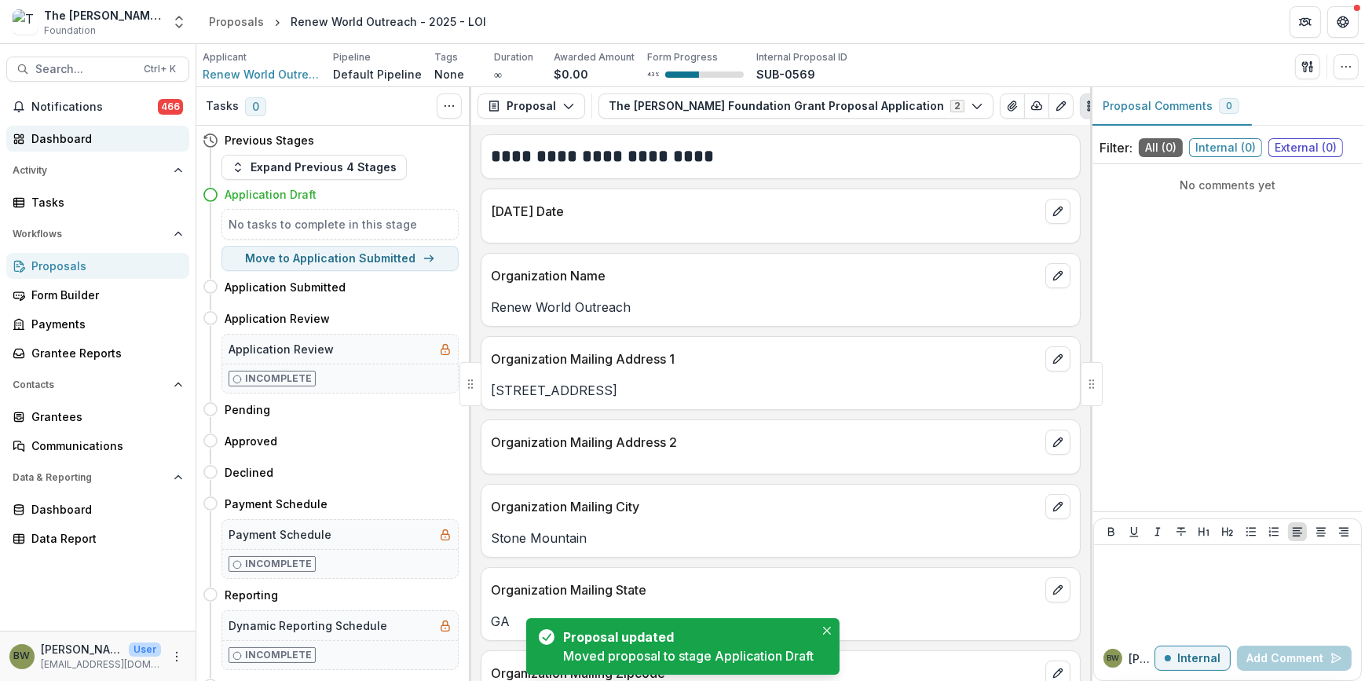
click at [86, 137] on div "Dashboard" at bounding box center [103, 138] width 145 height 16
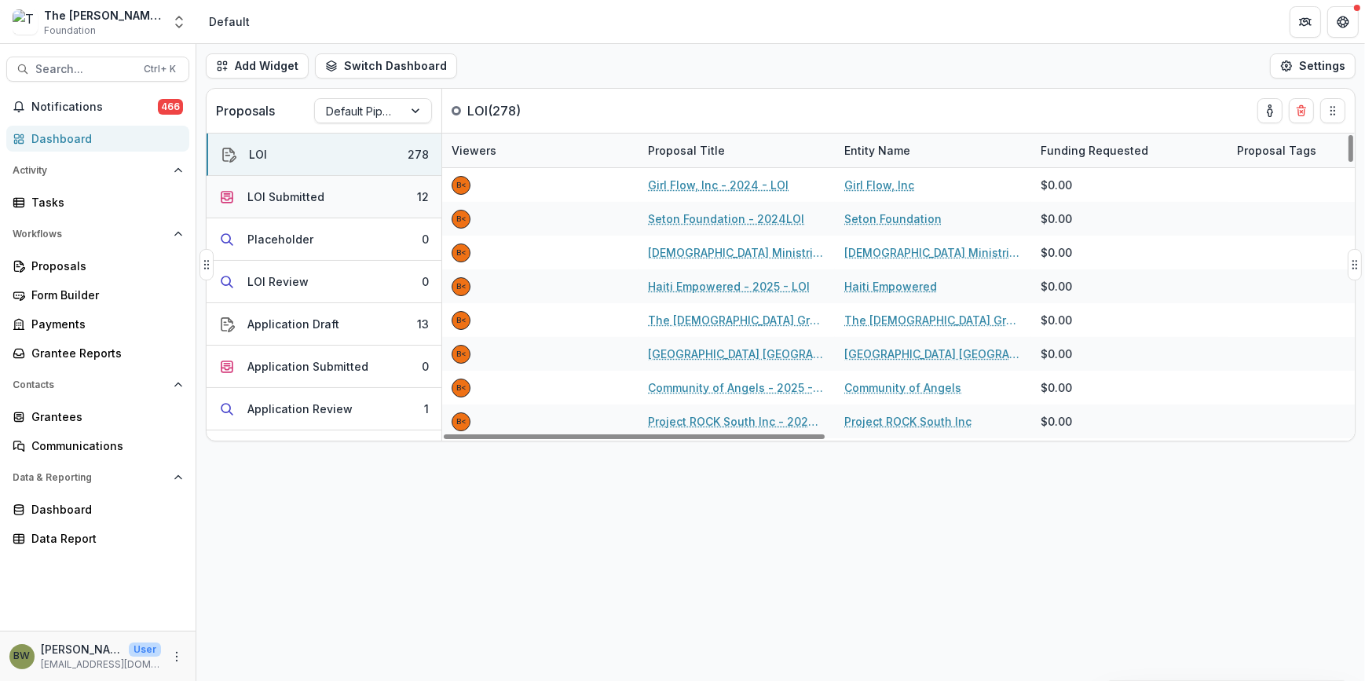
click at [308, 201] on div "LOI Submitted" at bounding box center [285, 196] width 77 height 16
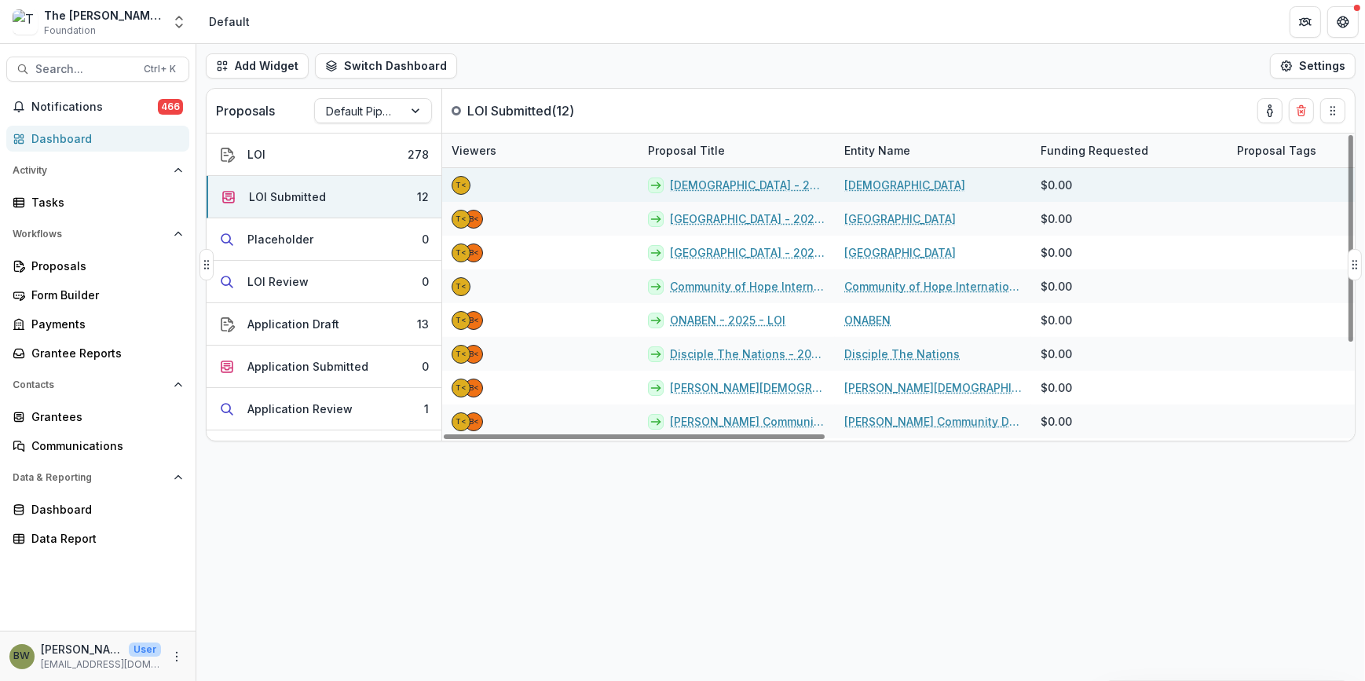
click at [700, 185] on link "[DEMOGRAPHIC_DATA] - 2025 - LOI" at bounding box center [747, 185] width 155 height 16
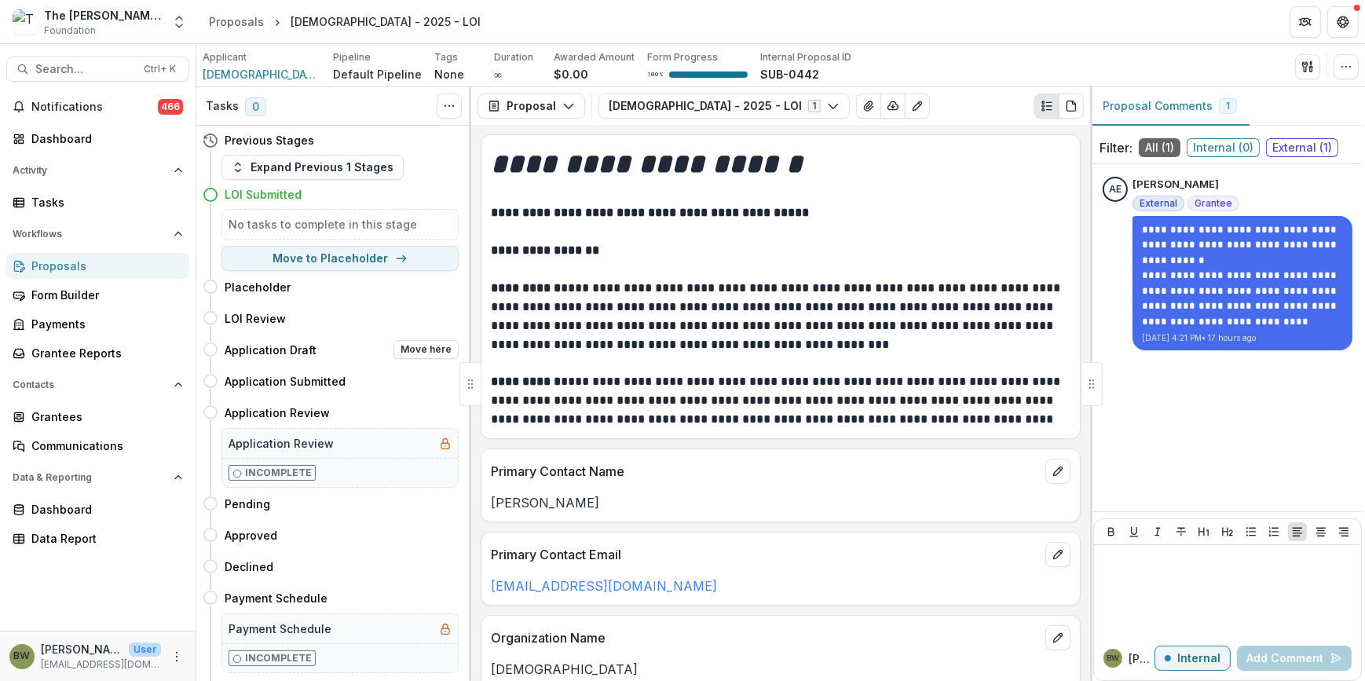
click at [280, 344] on h4 "Application Draft" at bounding box center [271, 350] width 92 height 16
click at [79, 133] on div "Dashboard" at bounding box center [103, 138] width 145 height 16
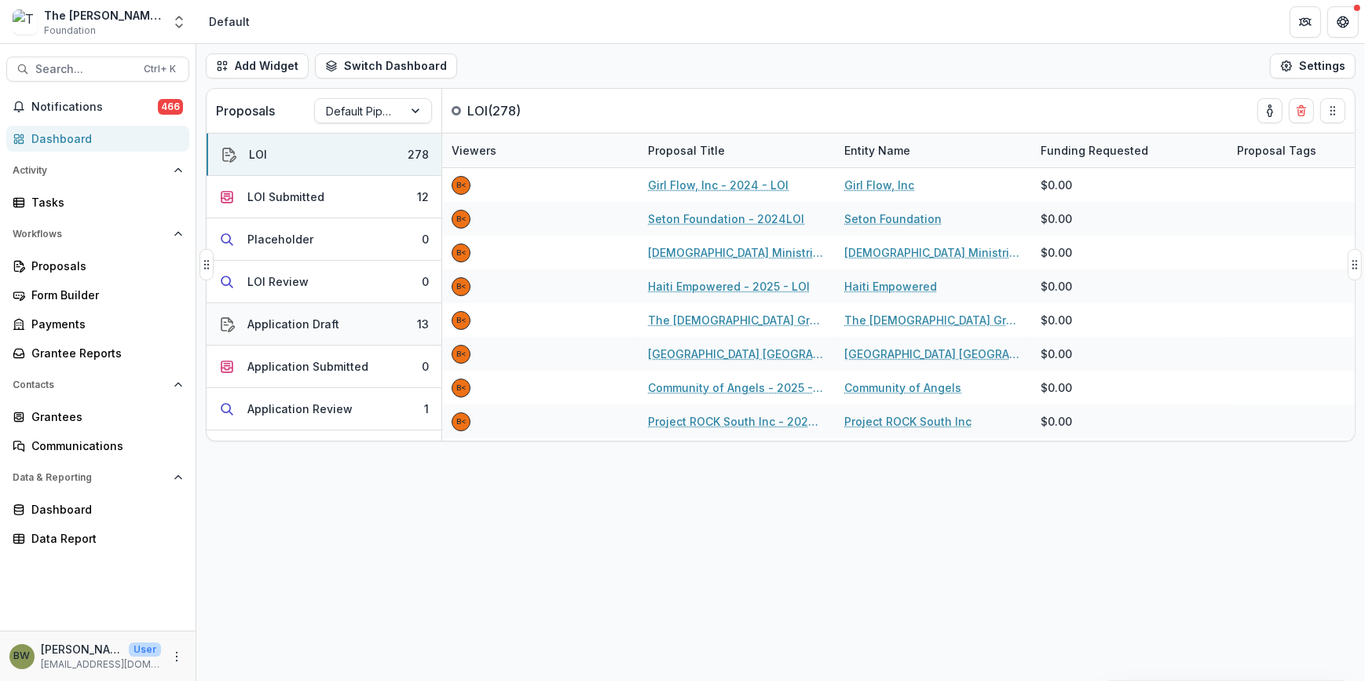
click at [312, 324] on div "Application Draft" at bounding box center [293, 324] width 92 height 16
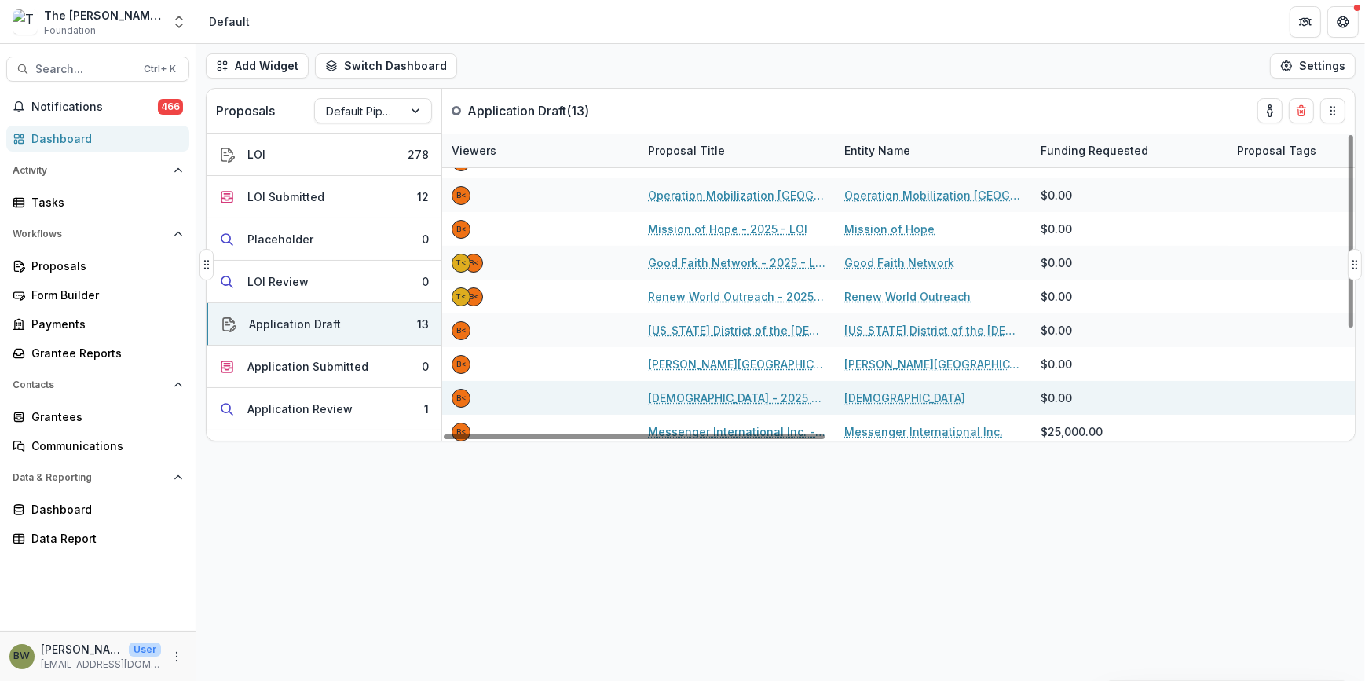
scroll to position [24, 0]
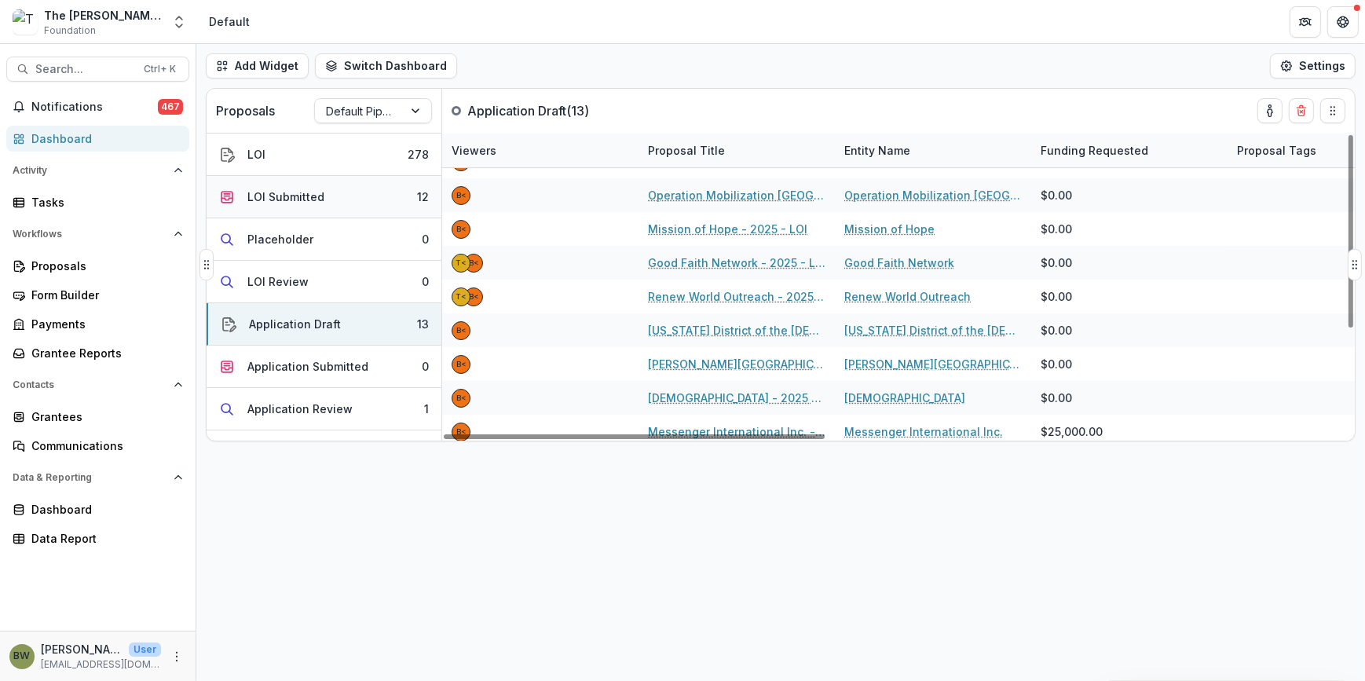
click at [305, 192] on div "LOI Submitted" at bounding box center [285, 196] width 77 height 16
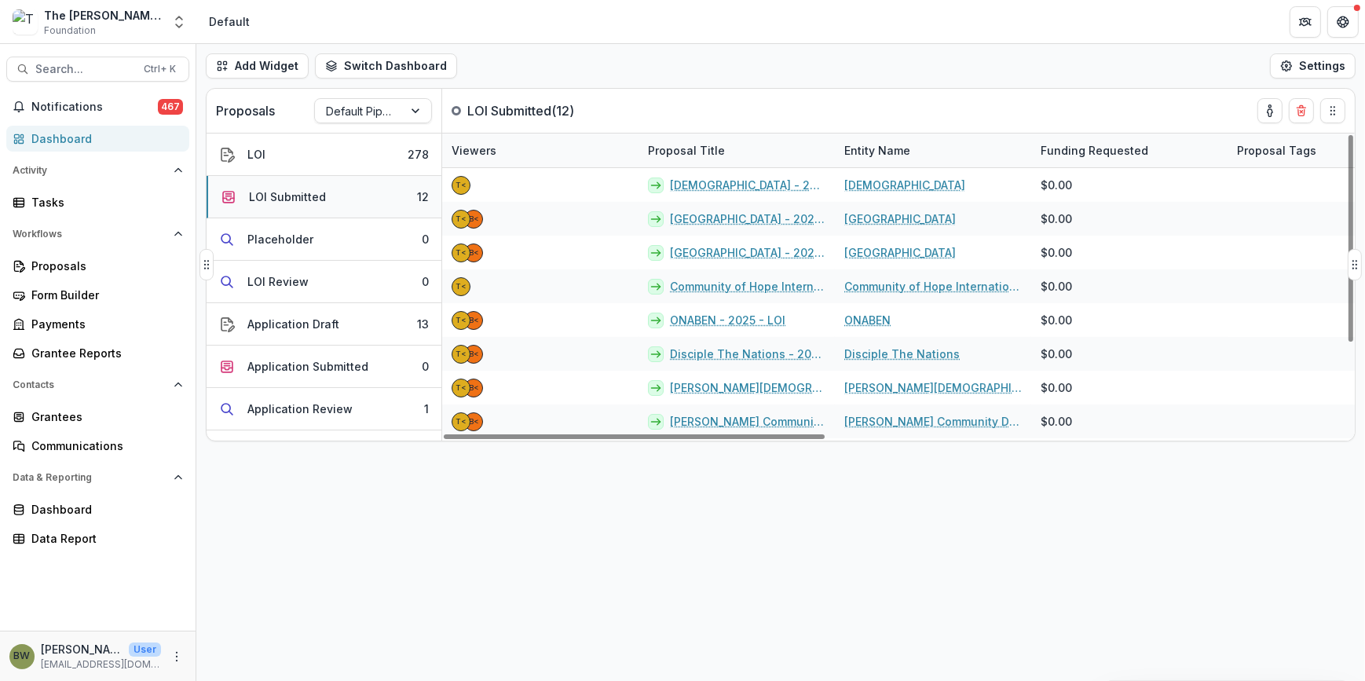
click at [327, 196] on button "LOI Submitted 12" at bounding box center [324, 197] width 235 height 42
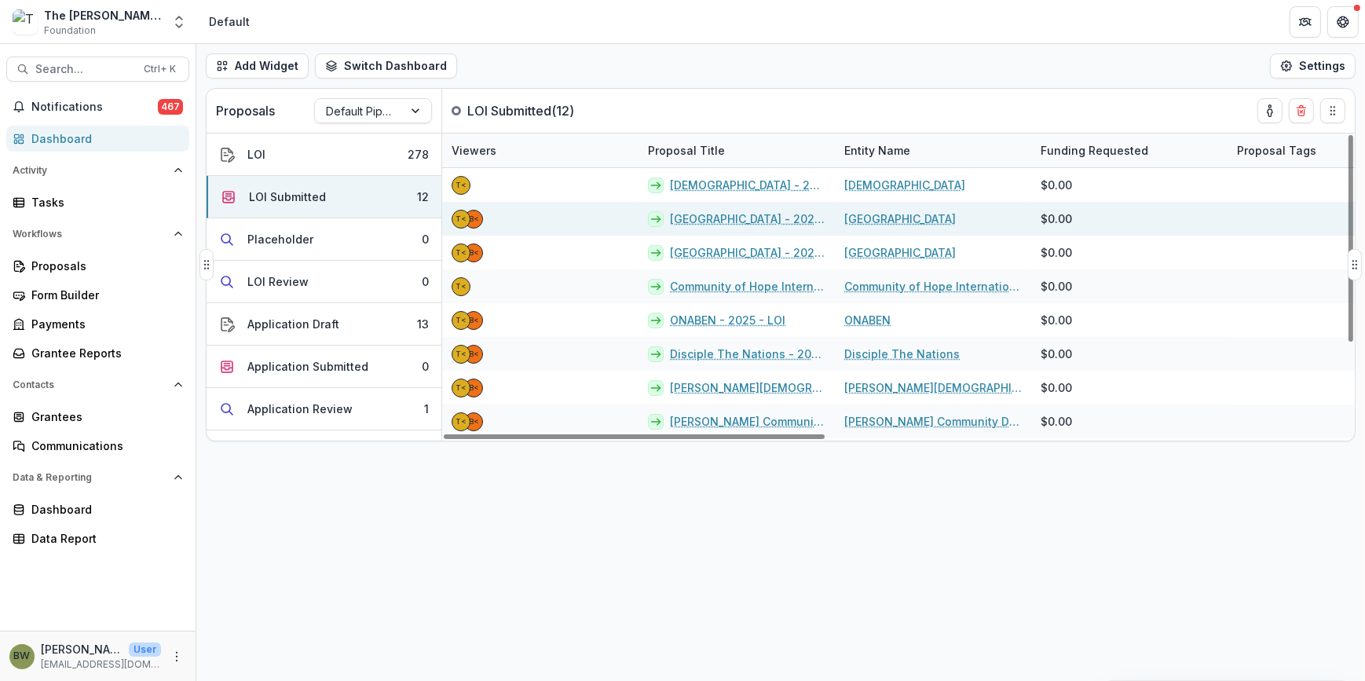
click at [781, 219] on link "[GEOGRAPHIC_DATA] - 2025 - LOI" at bounding box center [747, 218] width 155 height 16
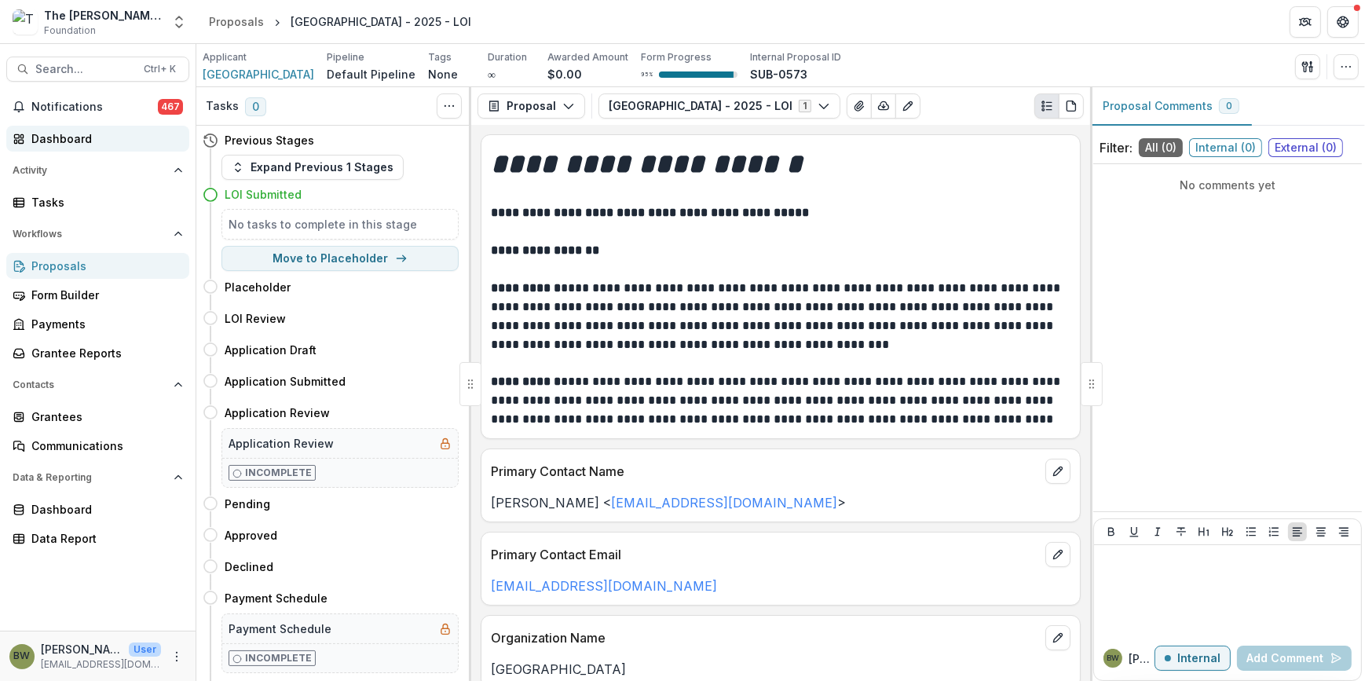
click at [63, 137] on div "Dashboard" at bounding box center [103, 138] width 145 height 16
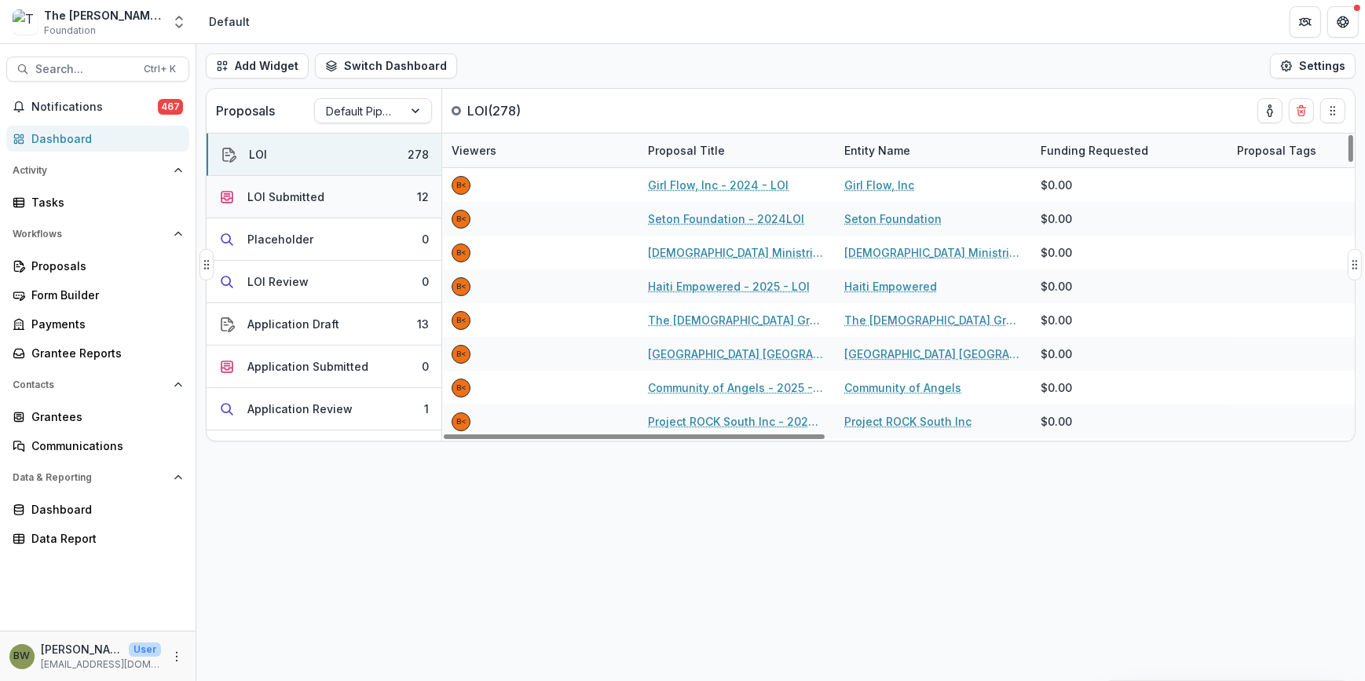
click at [312, 196] on div "LOI Submitted" at bounding box center [285, 196] width 77 height 16
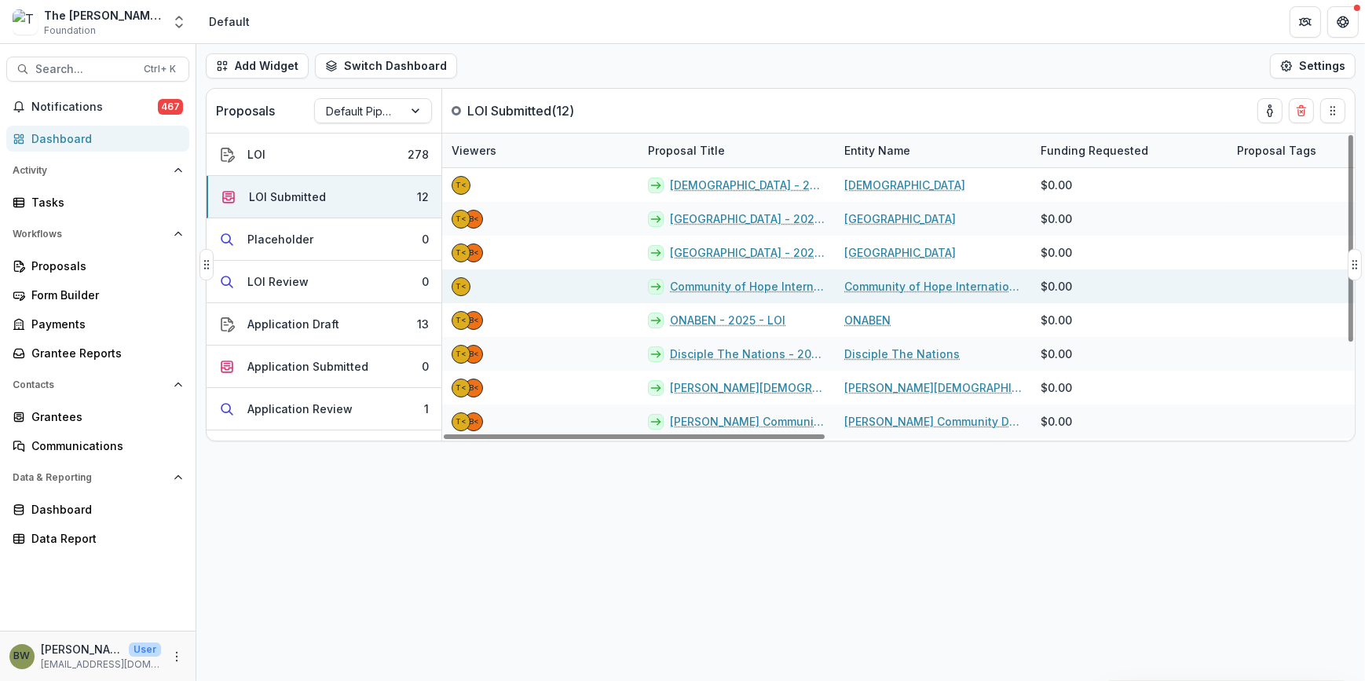
click at [754, 282] on link "Community of Hope International - 2025 - LOI" at bounding box center [747, 286] width 155 height 16
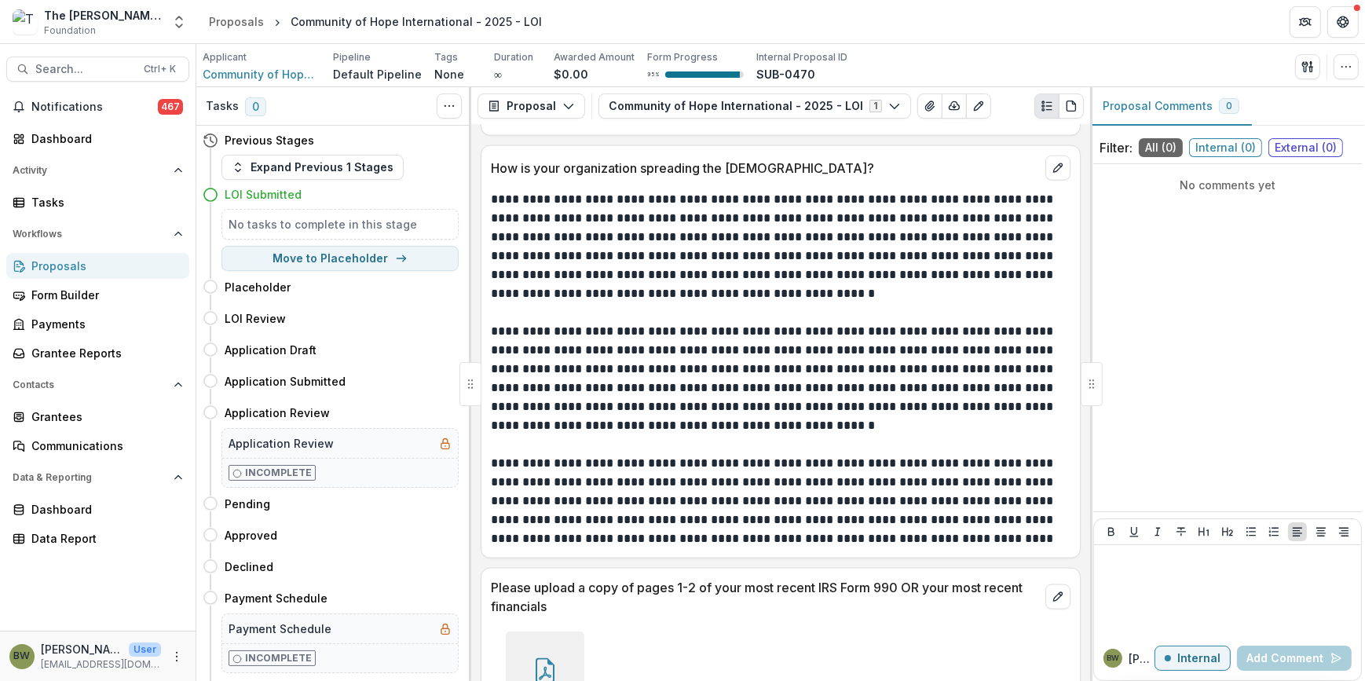
scroll to position [3016, 0]
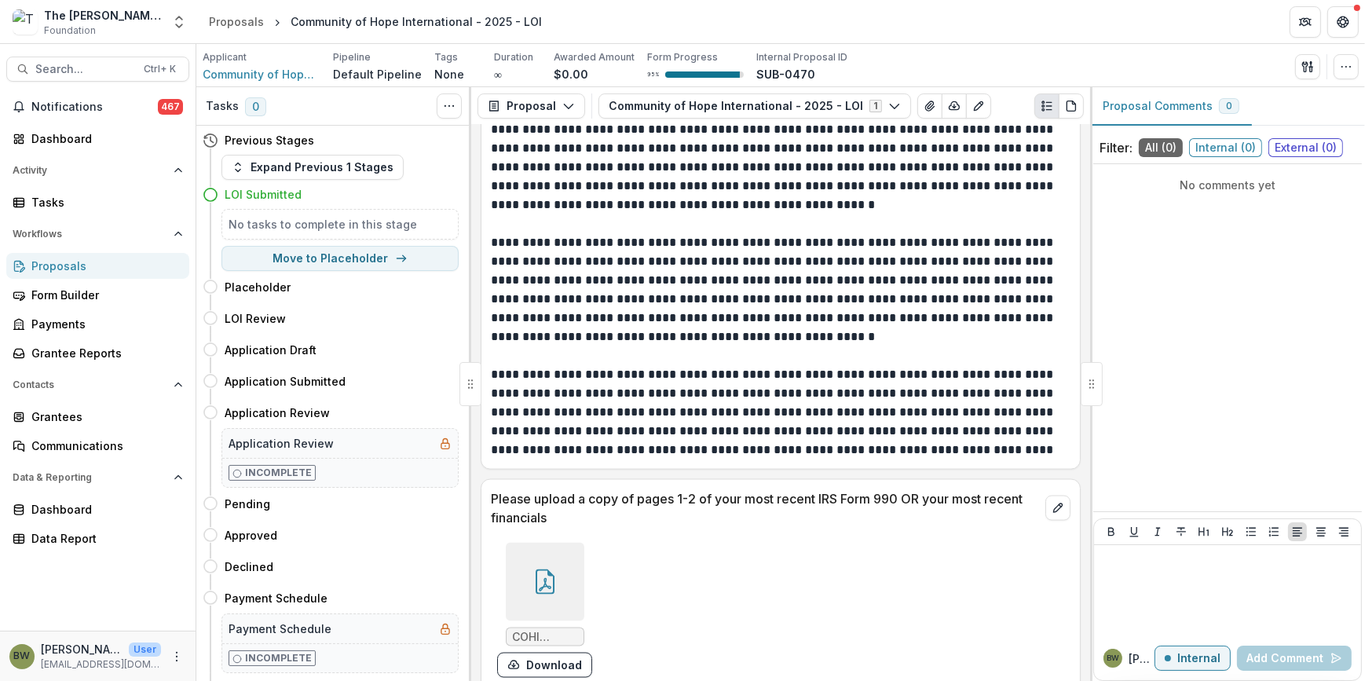
click at [544, 569] on icon at bounding box center [544, 581] width 25 height 25
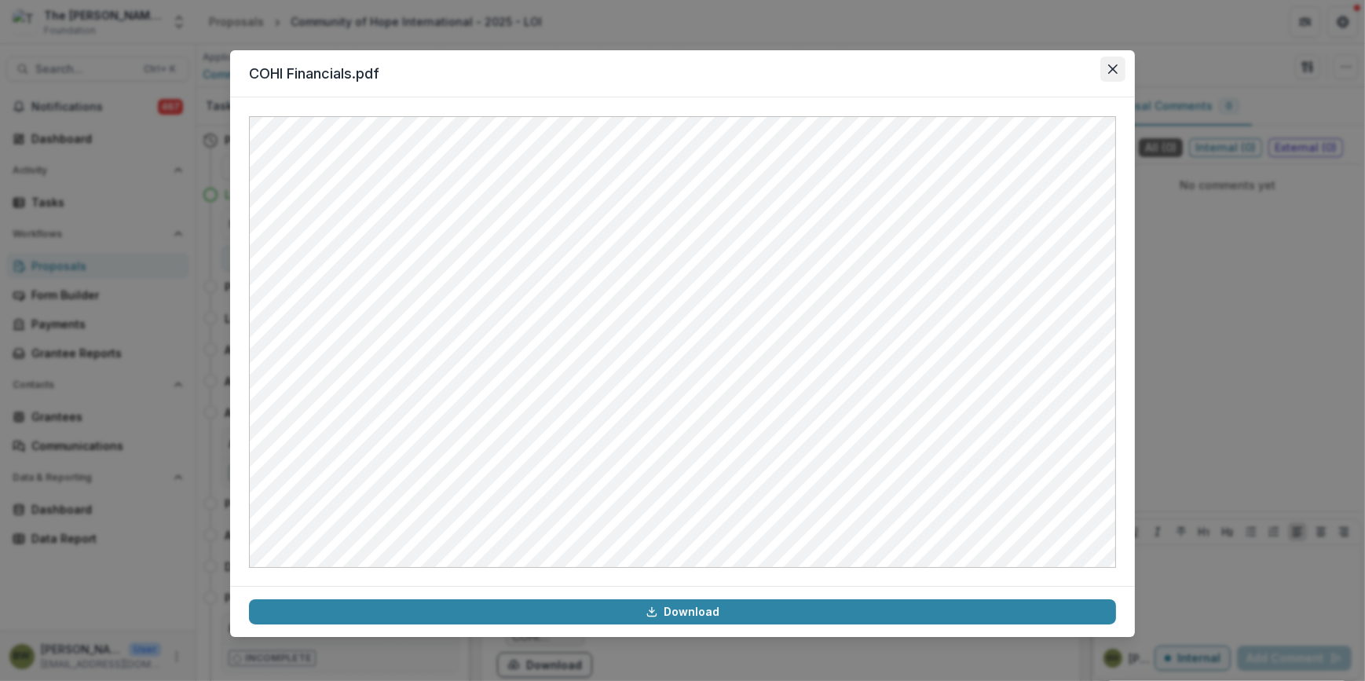
click at [1114, 63] on button "Close" at bounding box center [1112, 69] width 25 height 25
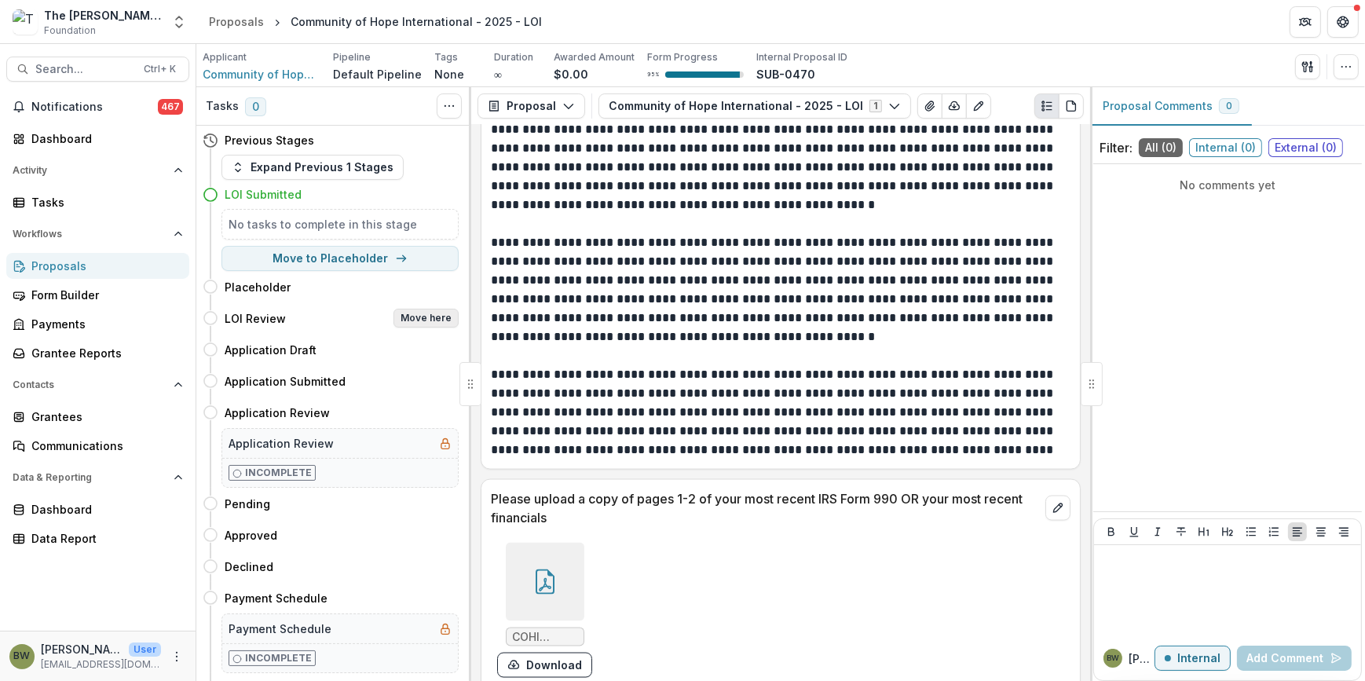
click at [437, 322] on button "Move here" at bounding box center [425, 318] width 65 height 19
select select "**********"
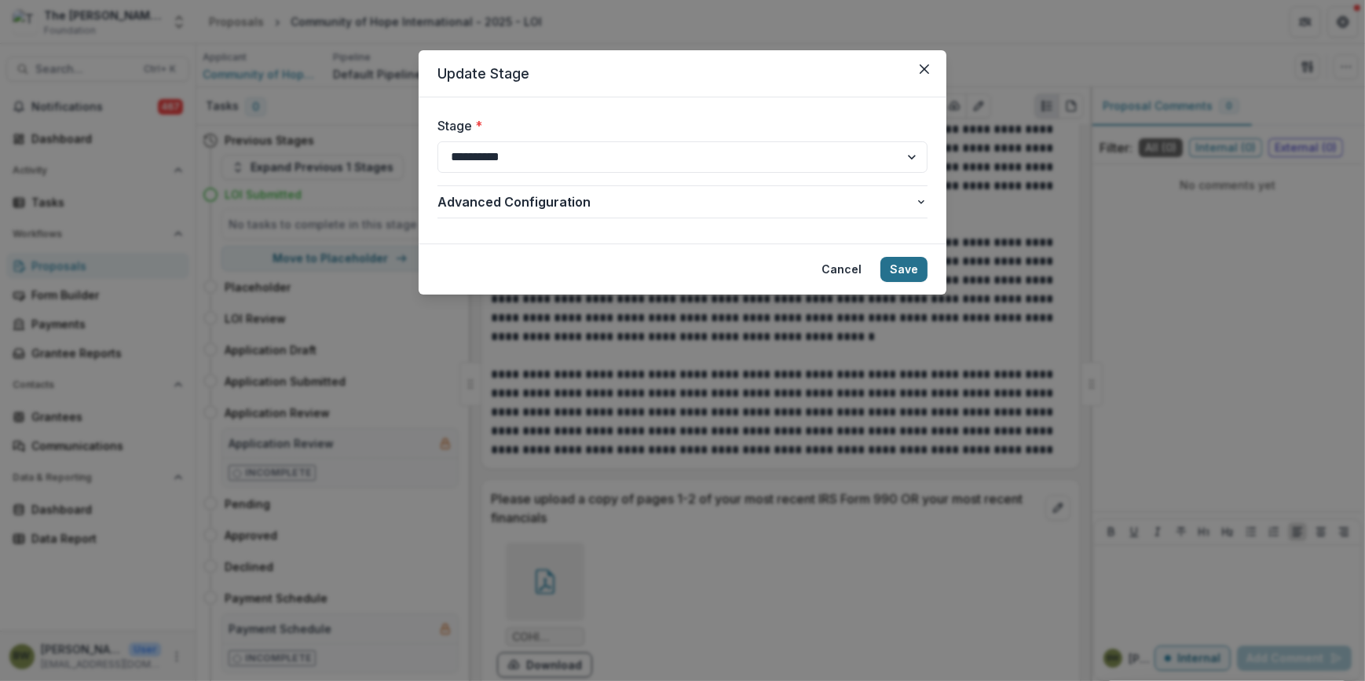
click at [900, 267] on button "Save" at bounding box center [903, 269] width 47 height 25
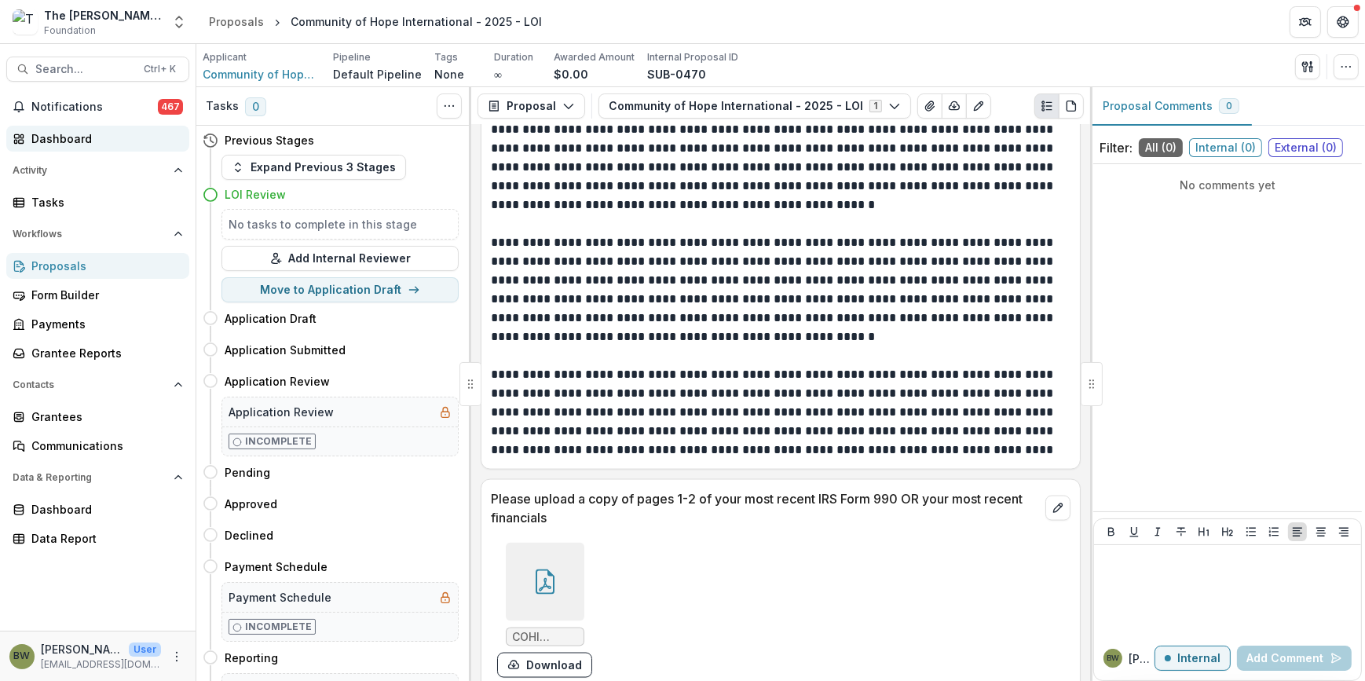
click at [41, 141] on div "Dashboard" at bounding box center [103, 138] width 145 height 16
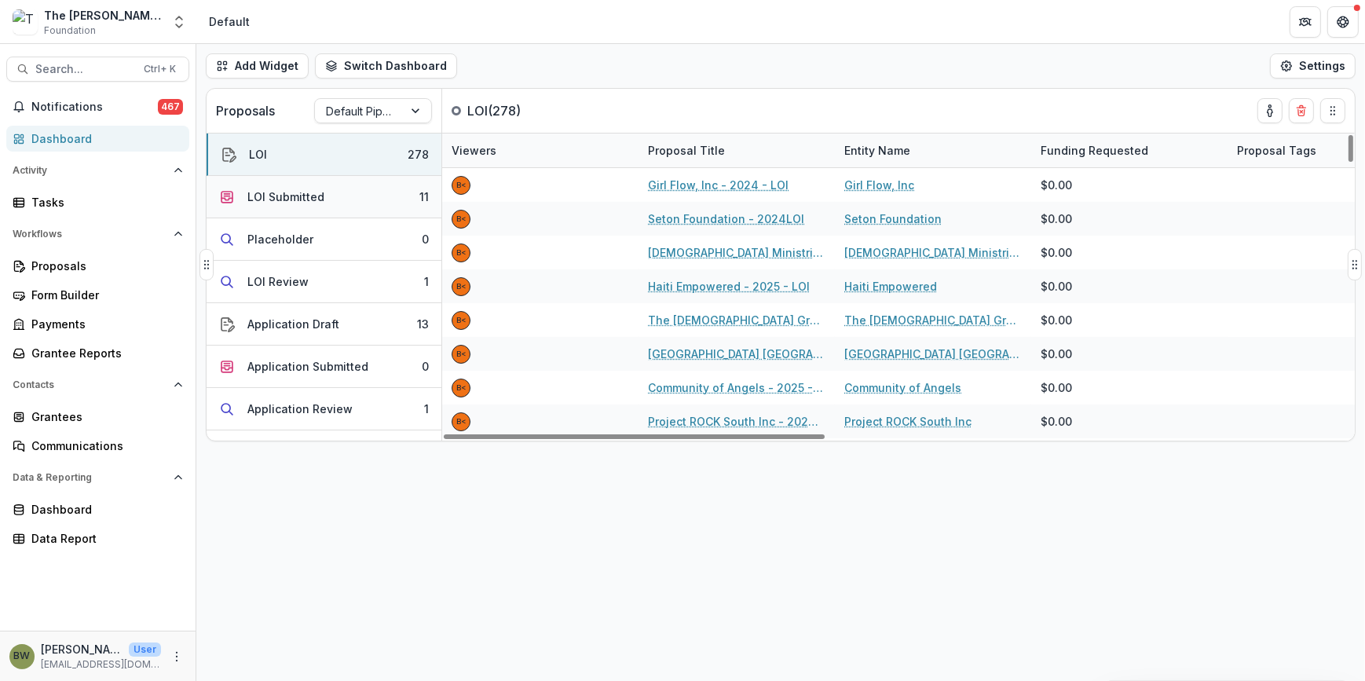
click at [350, 191] on button "LOI Submitted 11" at bounding box center [324, 197] width 235 height 42
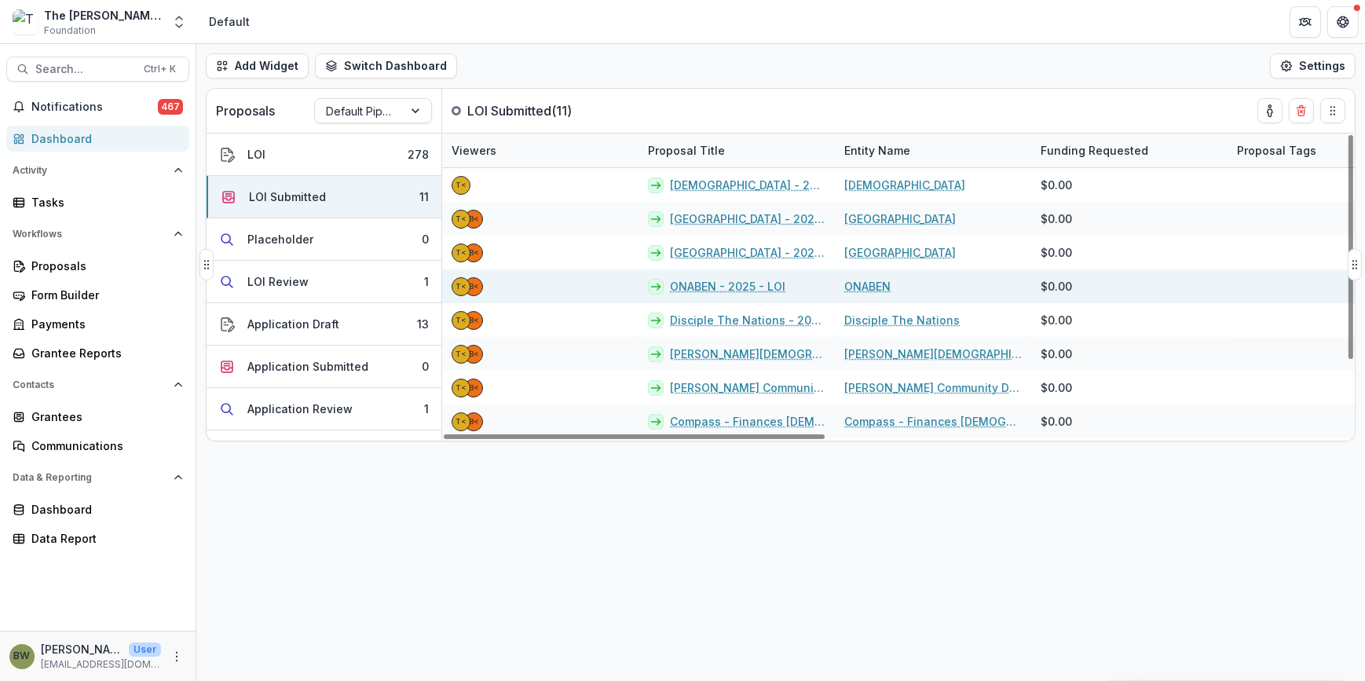
click at [714, 287] on link "ONABEN - 2025 - LOI" at bounding box center [727, 286] width 115 height 16
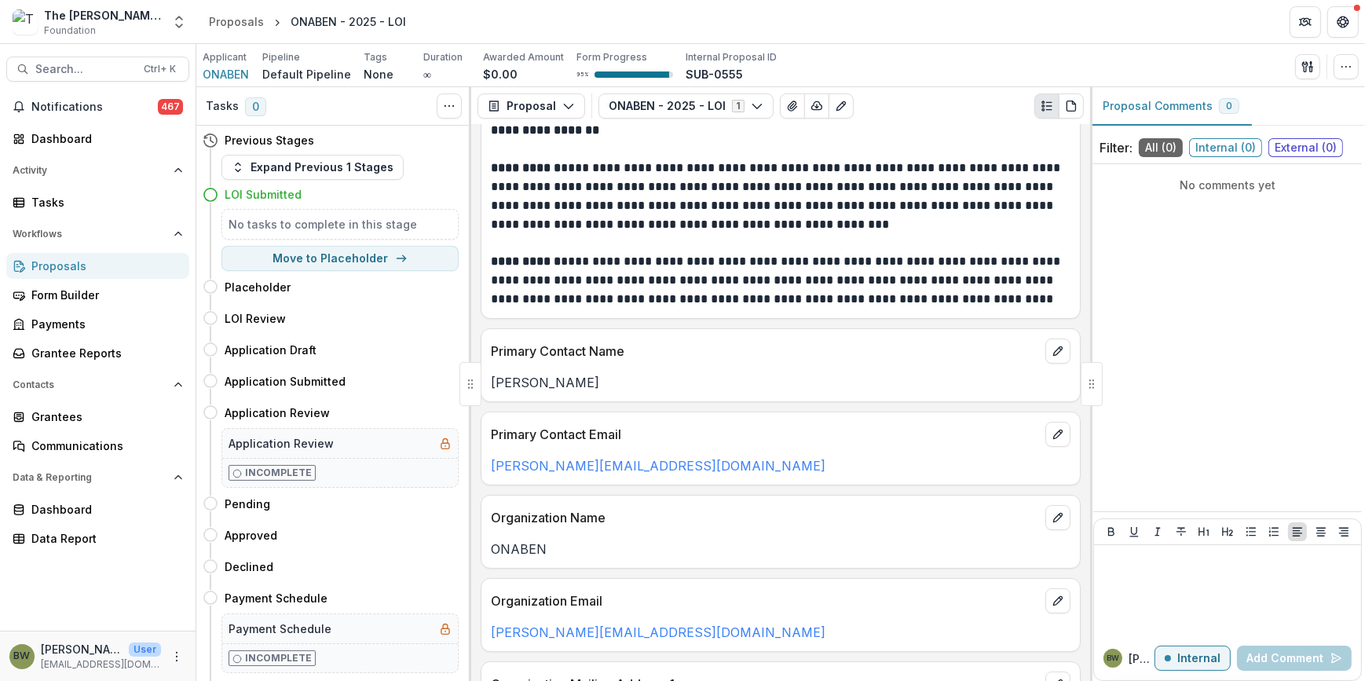
scroll to position [428, 0]
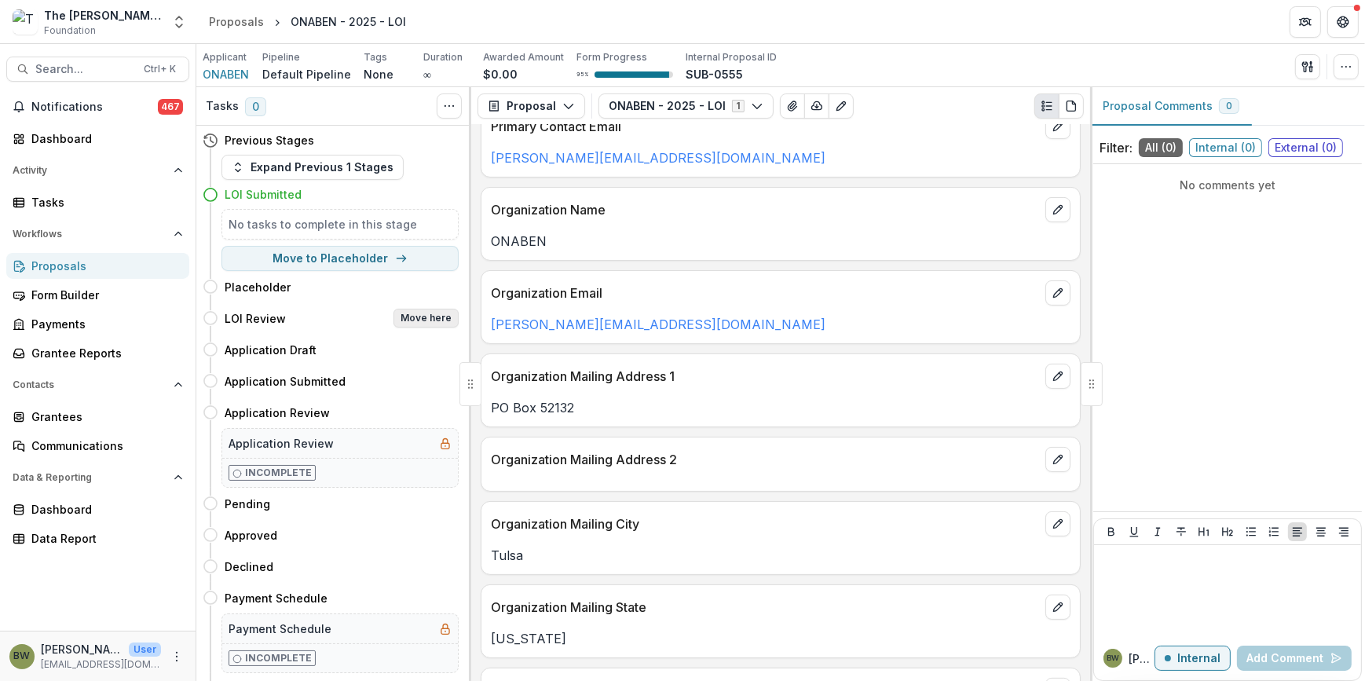
click at [415, 322] on button "Move here" at bounding box center [425, 318] width 65 height 19
select select "**********"
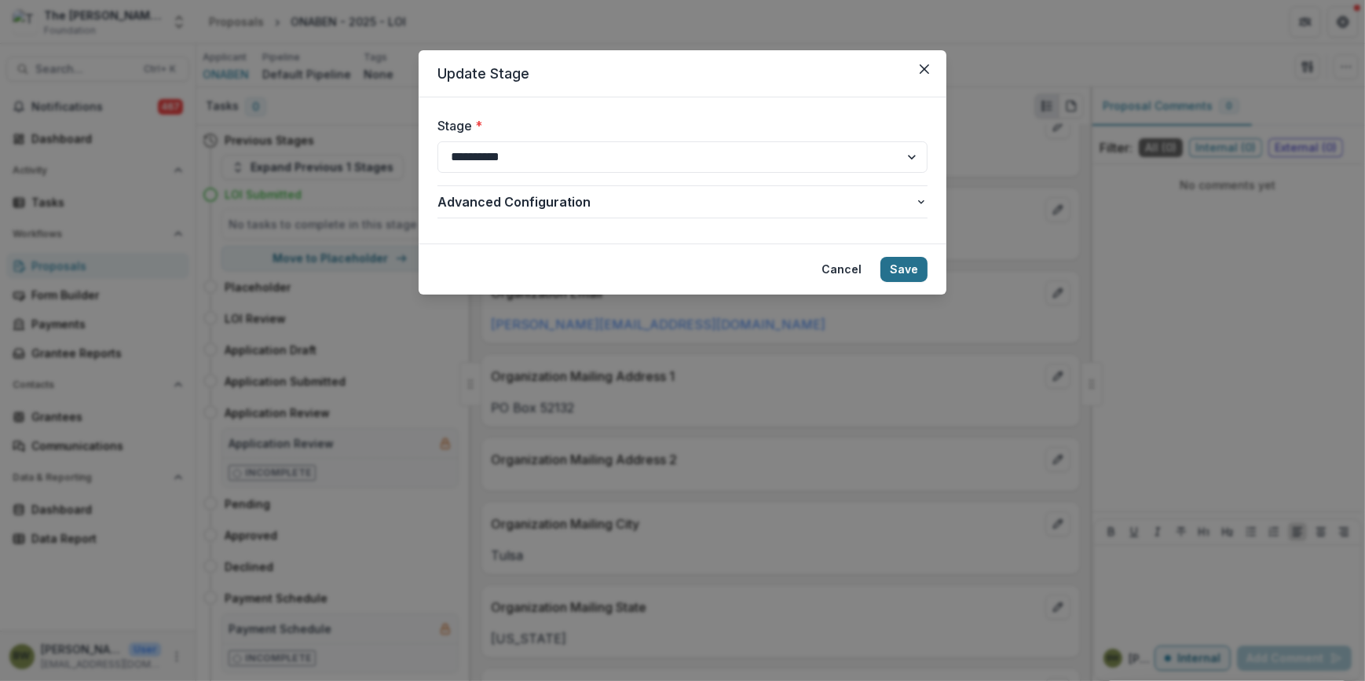
click at [913, 270] on button "Save" at bounding box center [903, 269] width 47 height 25
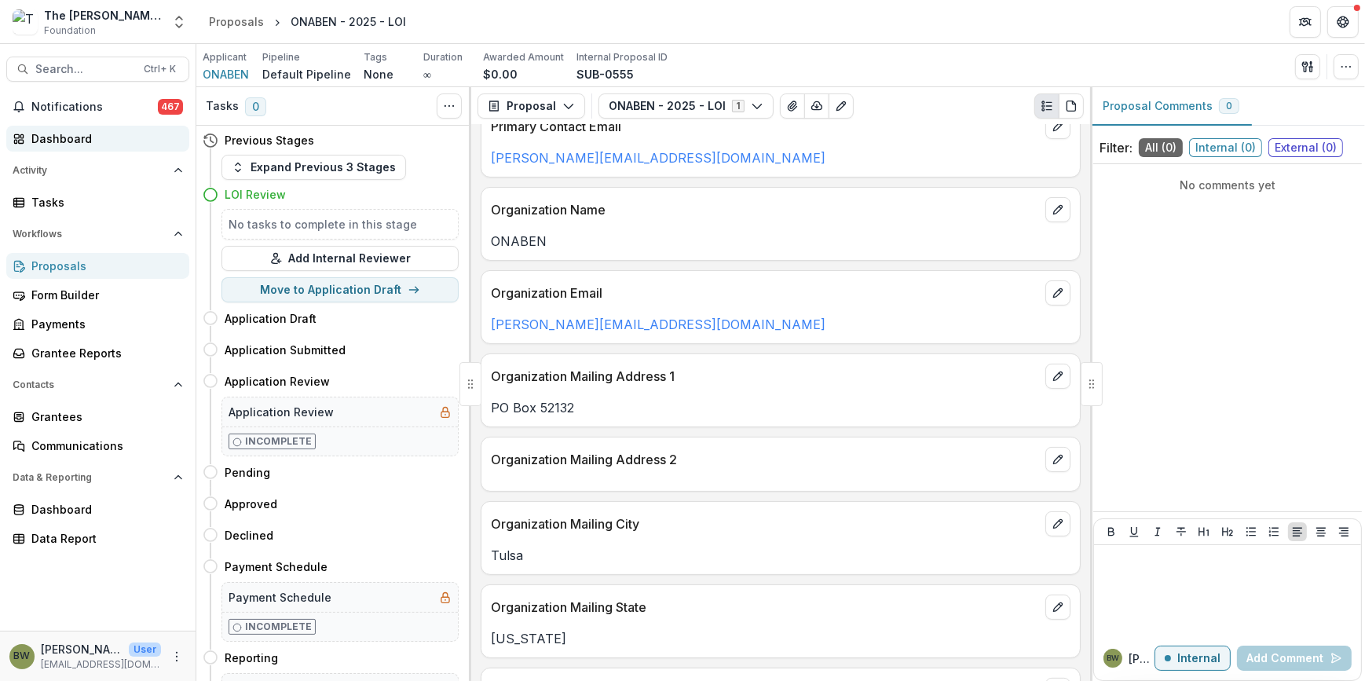
click at [79, 131] on div "Dashboard" at bounding box center [103, 138] width 145 height 16
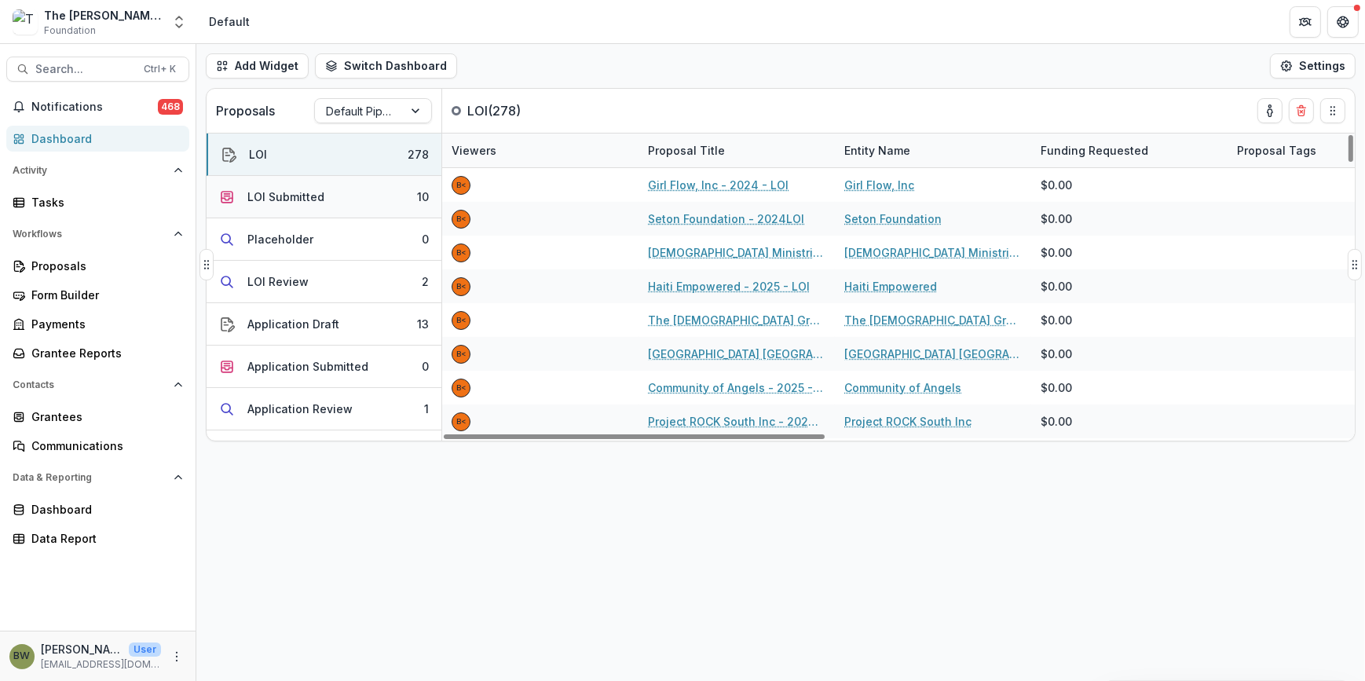
click at [276, 188] on div "LOI Submitted" at bounding box center [285, 196] width 77 height 16
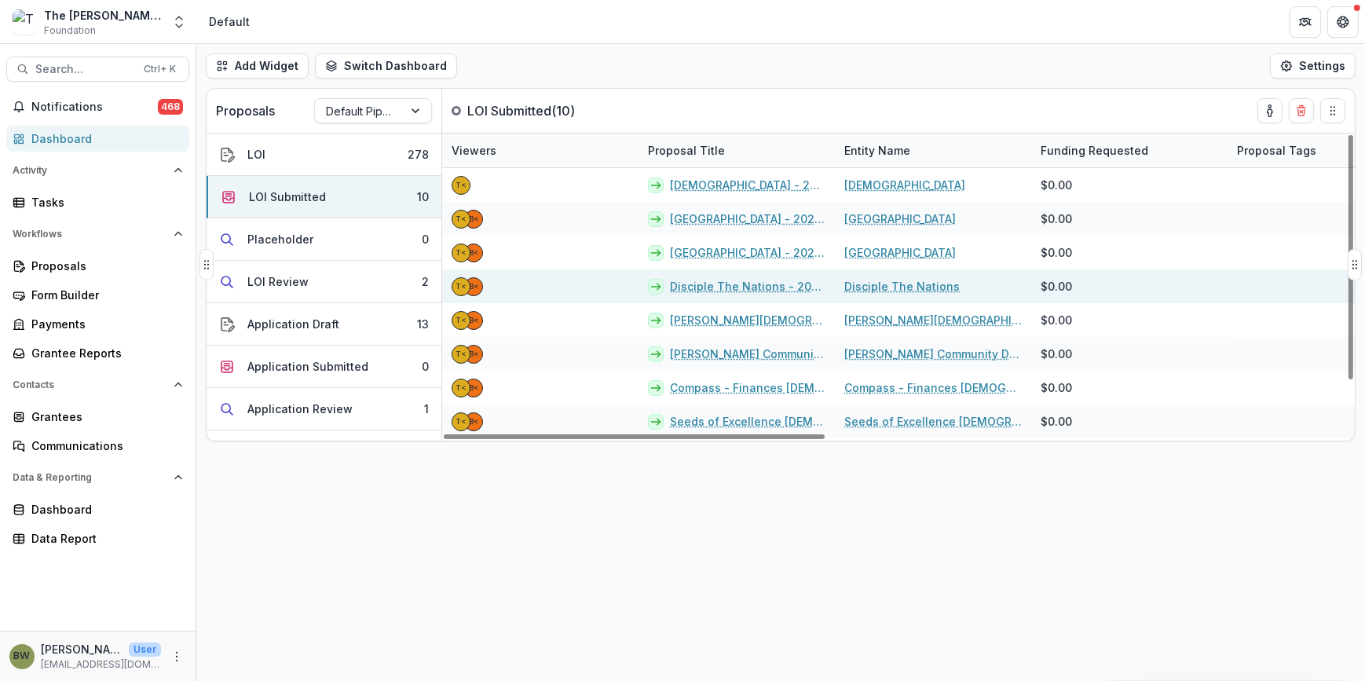
click at [715, 283] on link "Disciple The Nations - 2025 - LOI" at bounding box center [747, 286] width 155 height 16
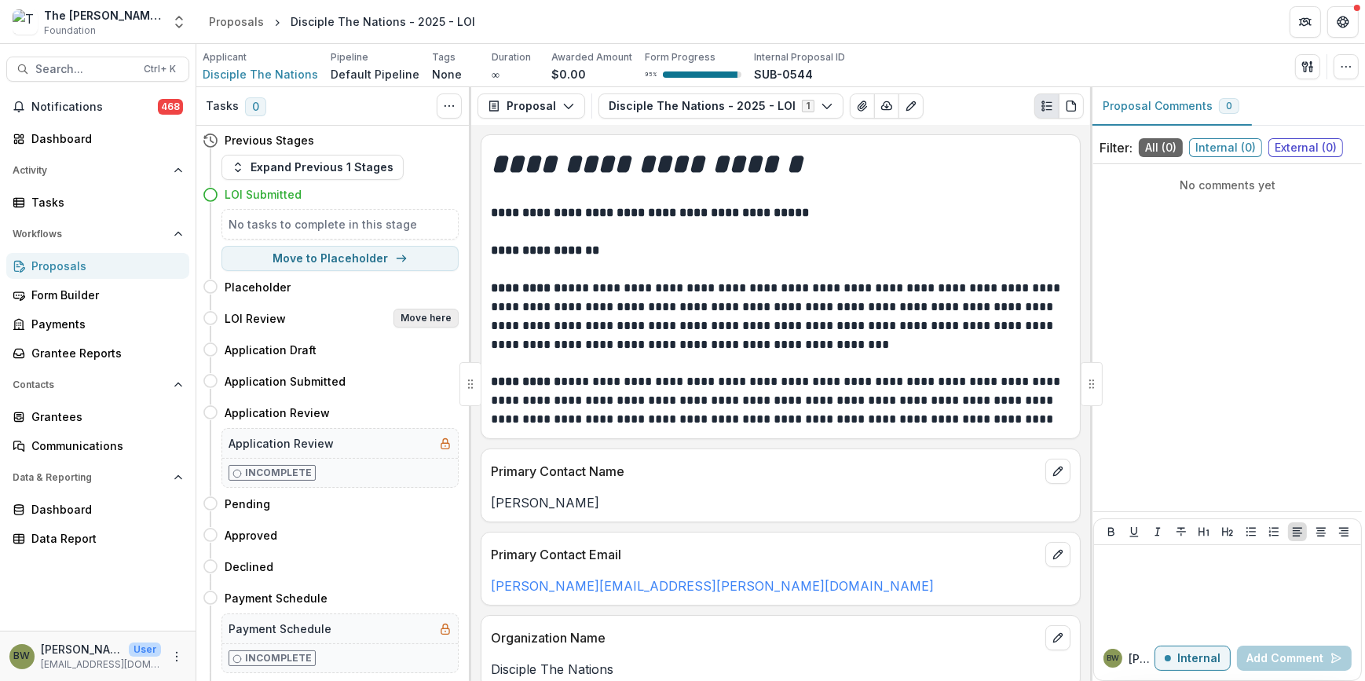
click at [422, 325] on button "Move here" at bounding box center [425, 318] width 65 height 19
select select "**********"
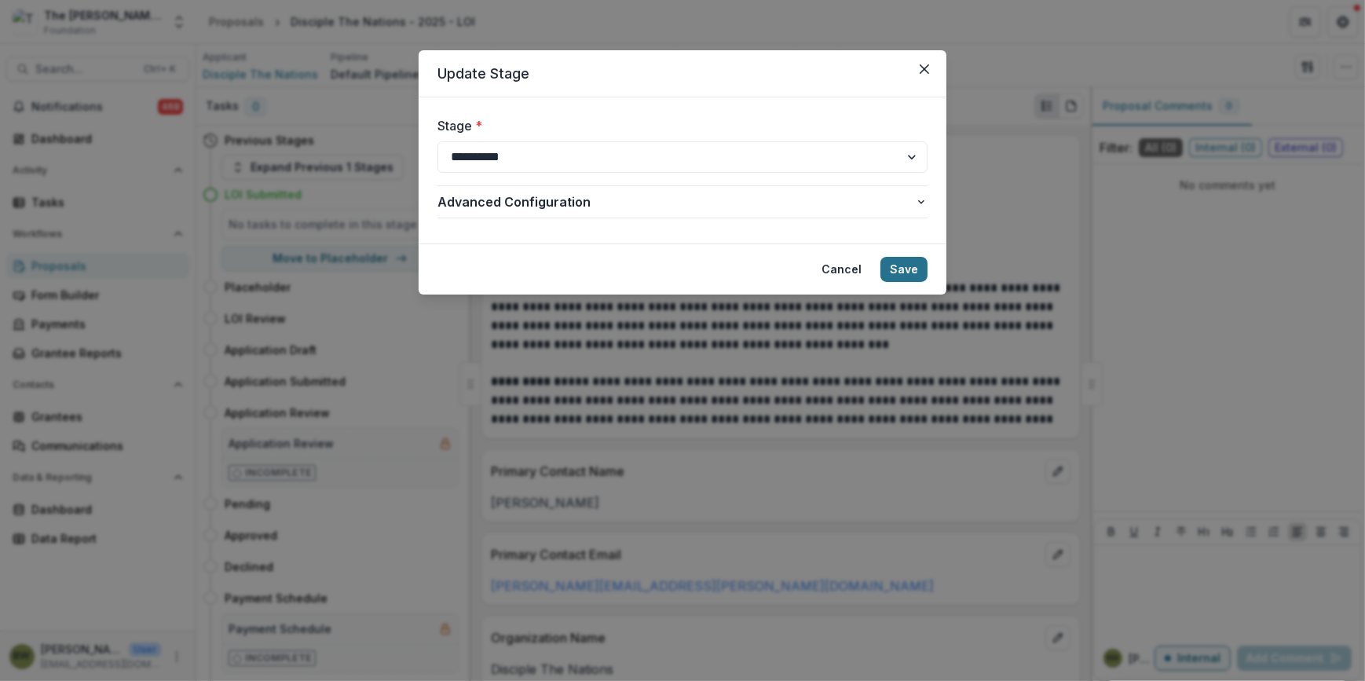
click at [906, 269] on button "Save" at bounding box center [903, 269] width 47 height 25
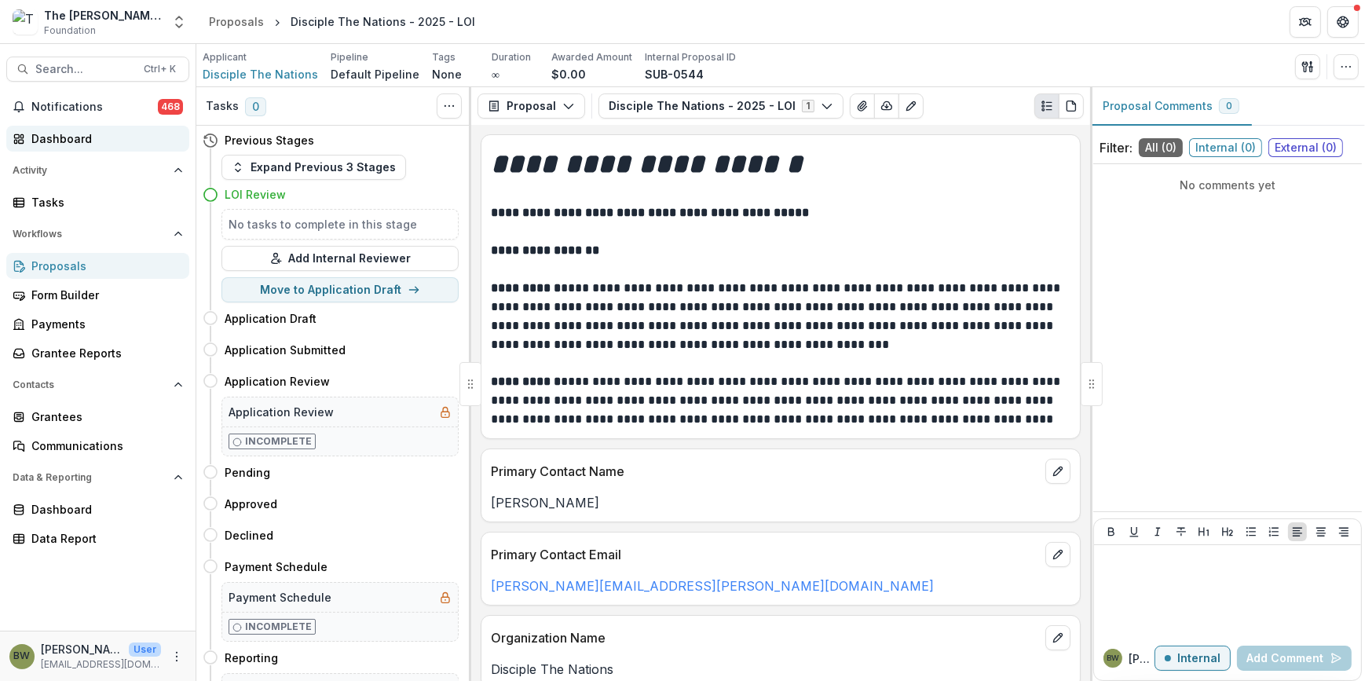
click at [60, 141] on div "Dashboard" at bounding box center [103, 138] width 145 height 16
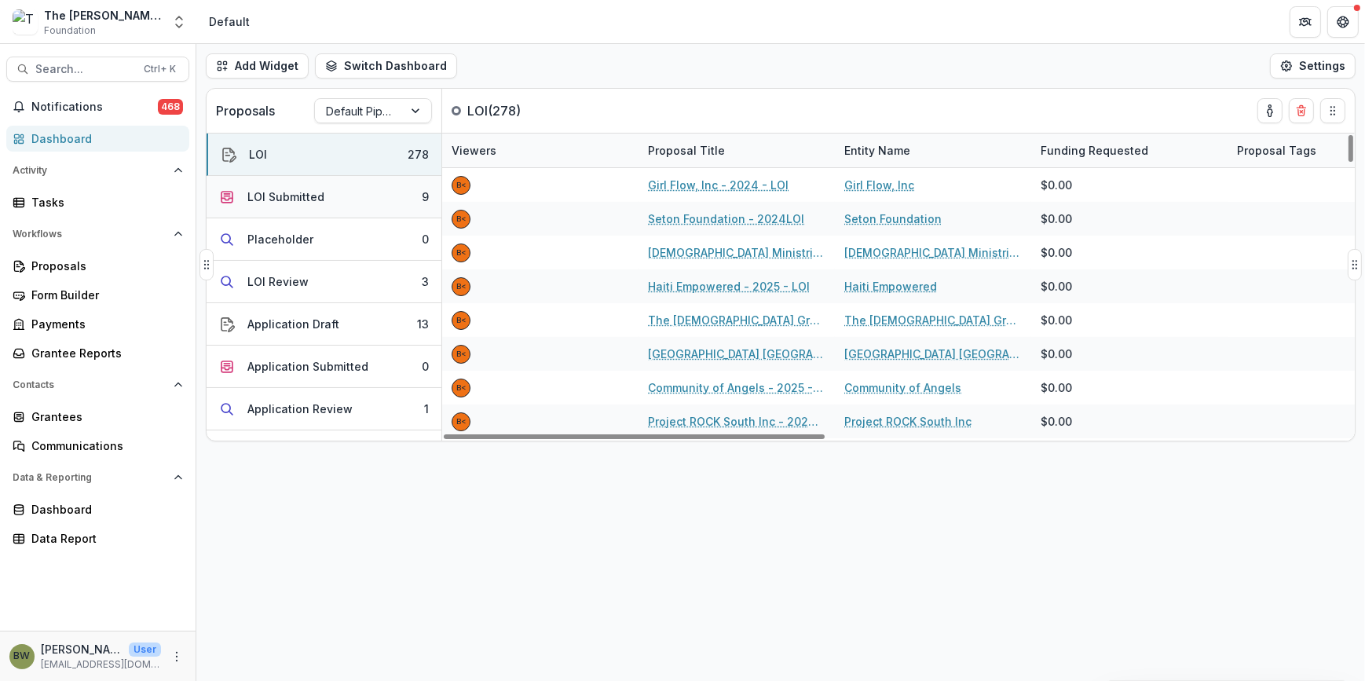
click at [282, 200] on div "LOI Submitted" at bounding box center [285, 196] width 77 height 16
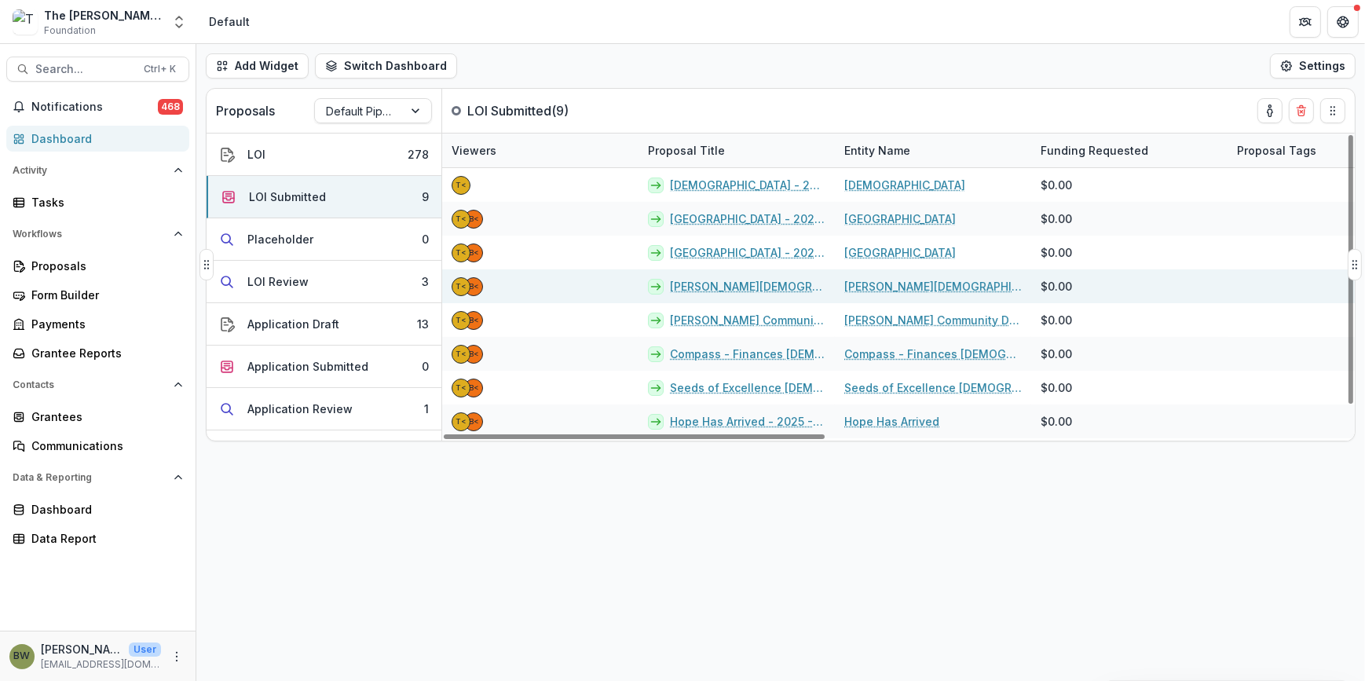
click at [729, 285] on link "[PERSON_NAME][DEMOGRAPHIC_DATA] Academy Foundation - 2025 - LOI" at bounding box center [747, 286] width 155 height 16
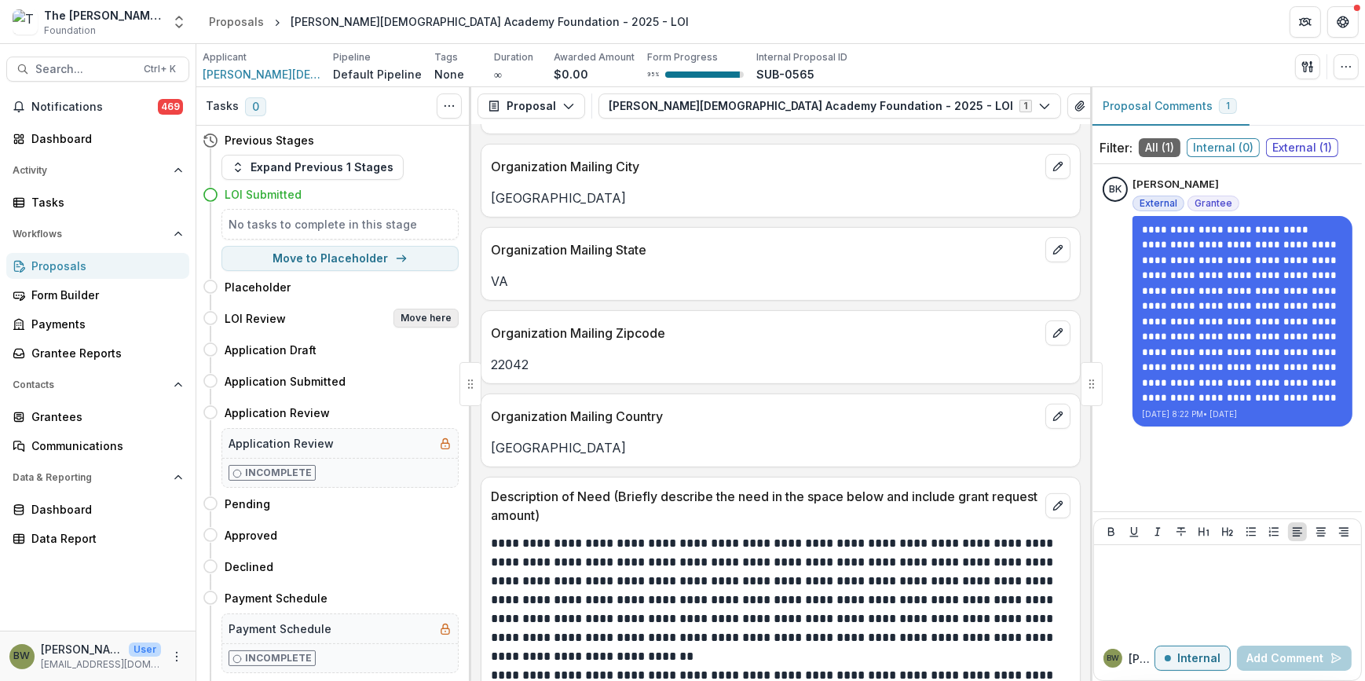
scroll to position [71, 0]
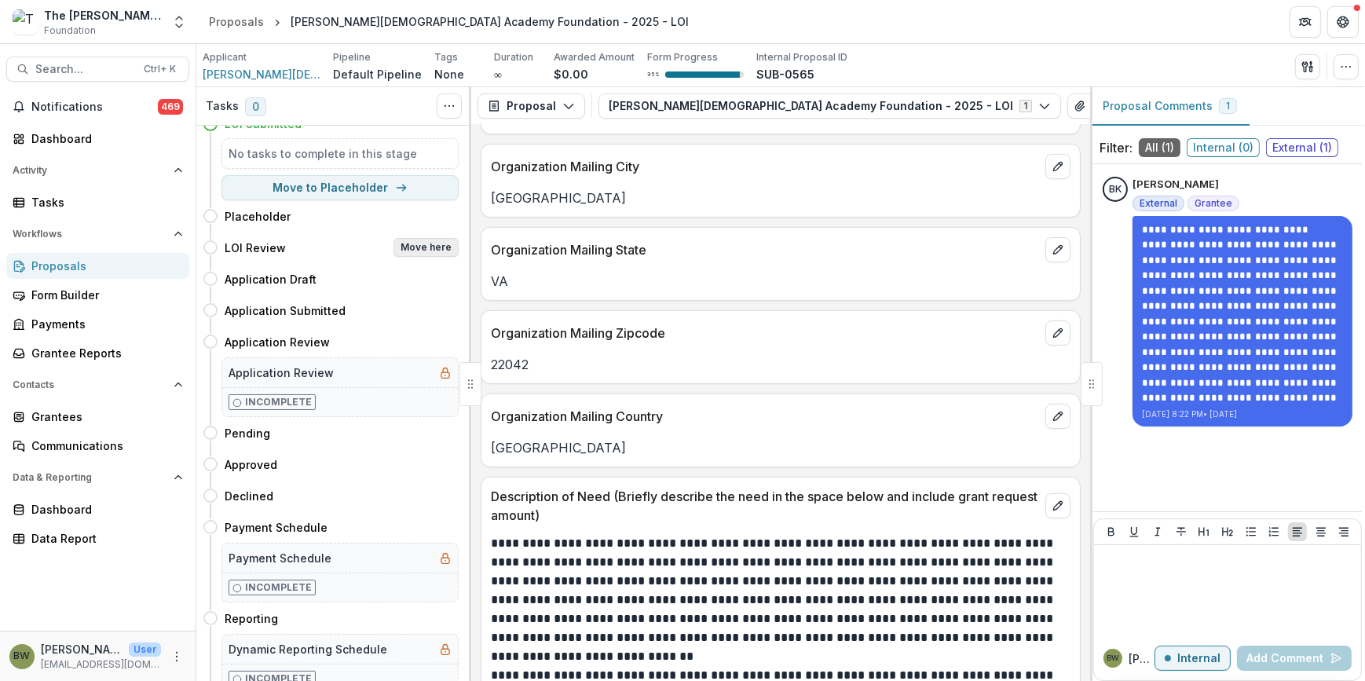
click at [407, 247] on button "Move here" at bounding box center [425, 247] width 65 height 19
select select "**********"
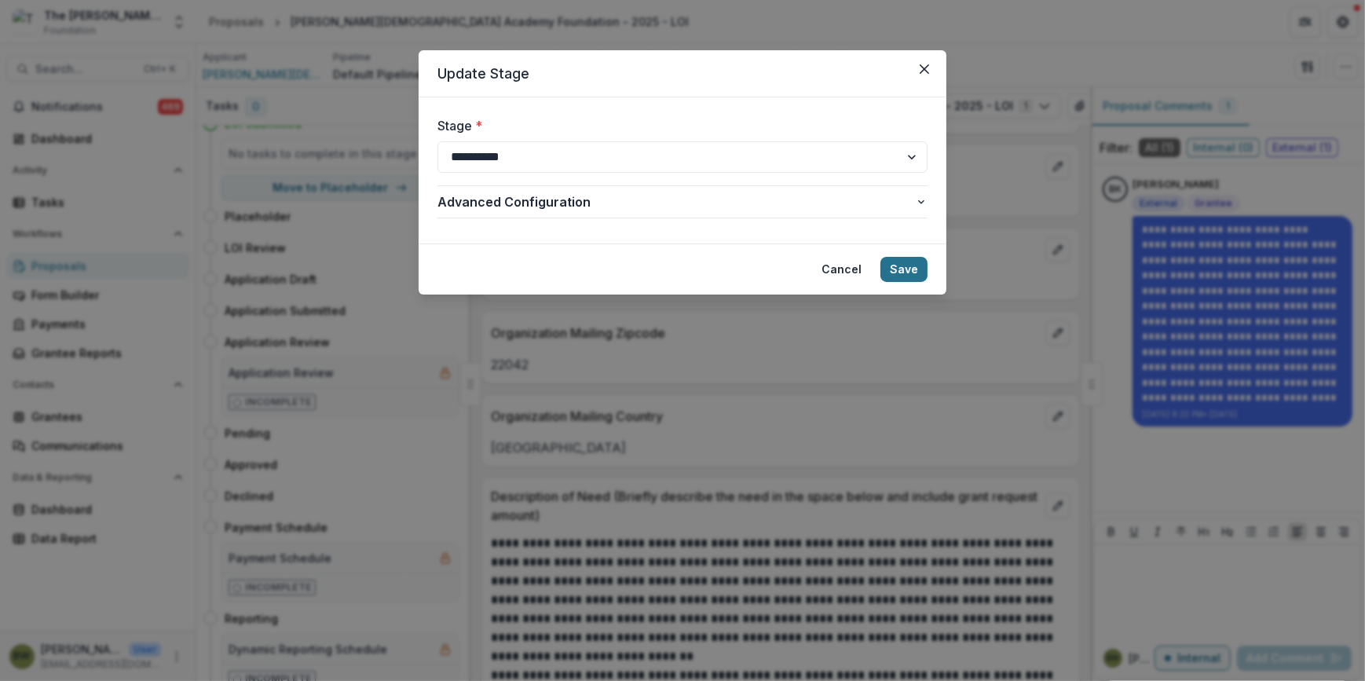
click at [897, 267] on button "Save" at bounding box center [903, 269] width 47 height 25
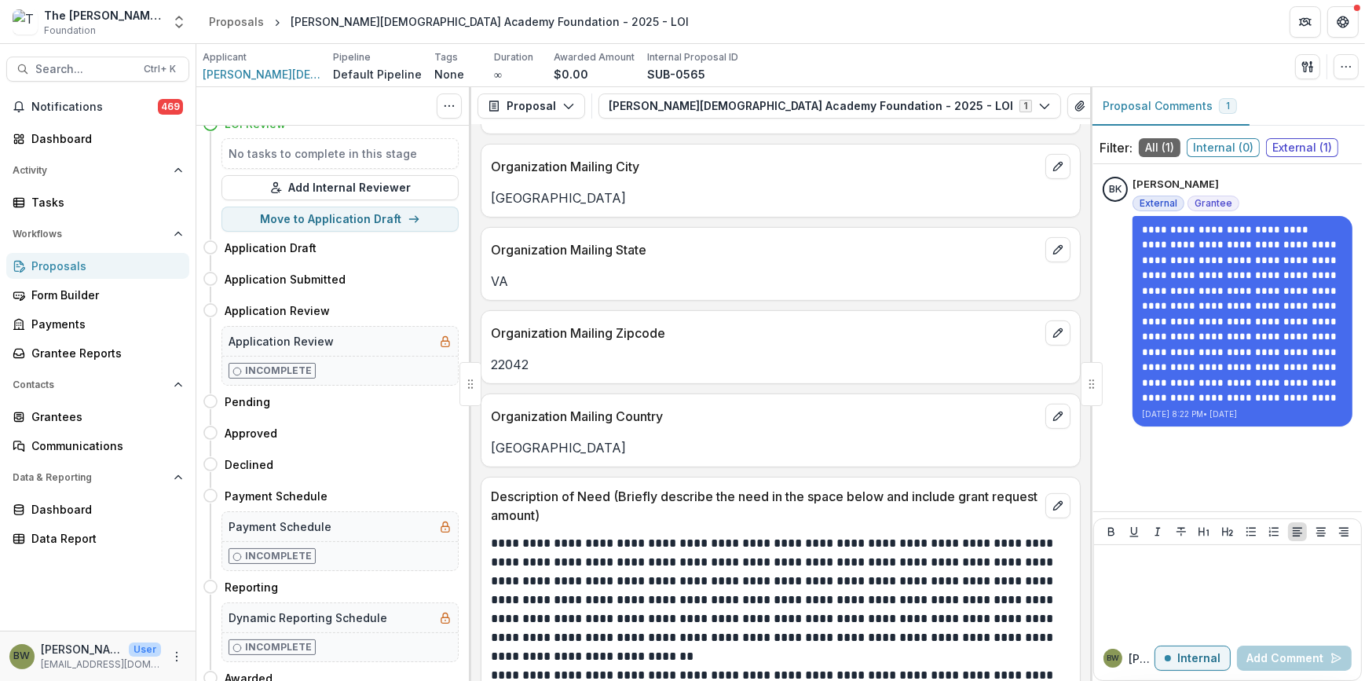
scroll to position [0, 0]
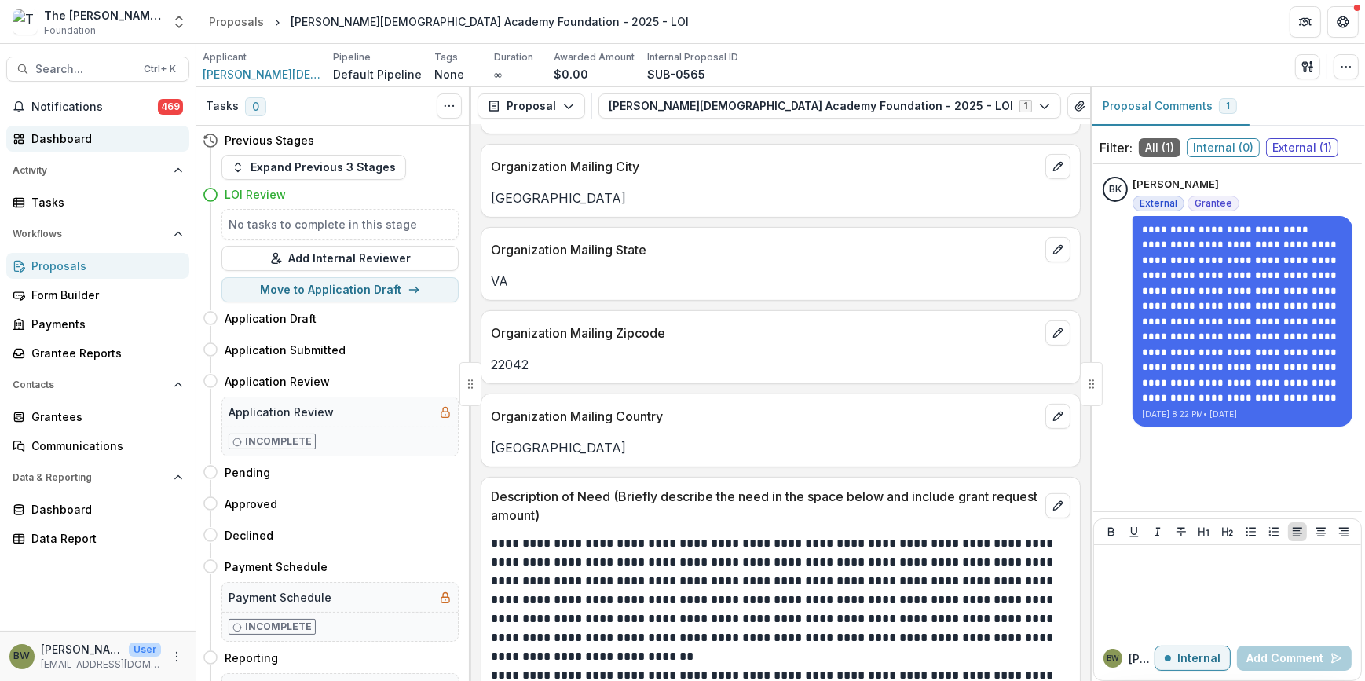
click at [79, 141] on div "Dashboard" at bounding box center [103, 138] width 145 height 16
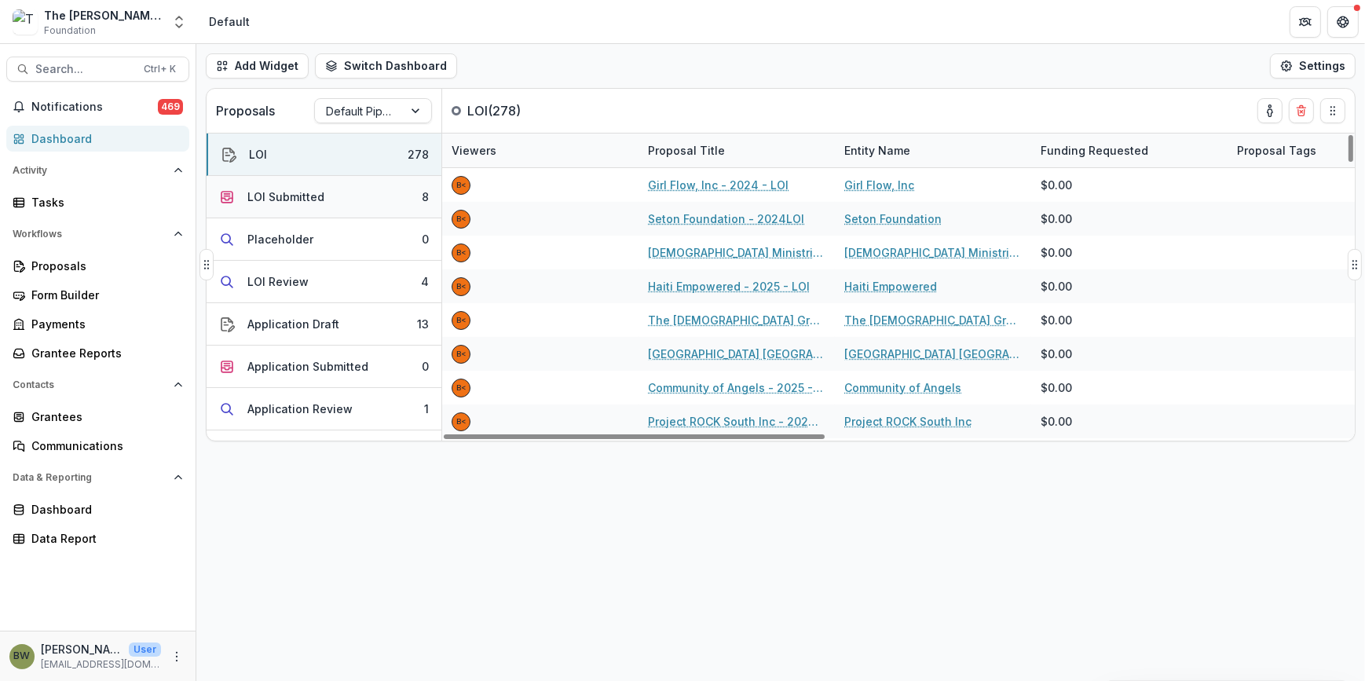
click at [273, 193] on div "LOI Submitted" at bounding box center [285, 196] width 77 height 16
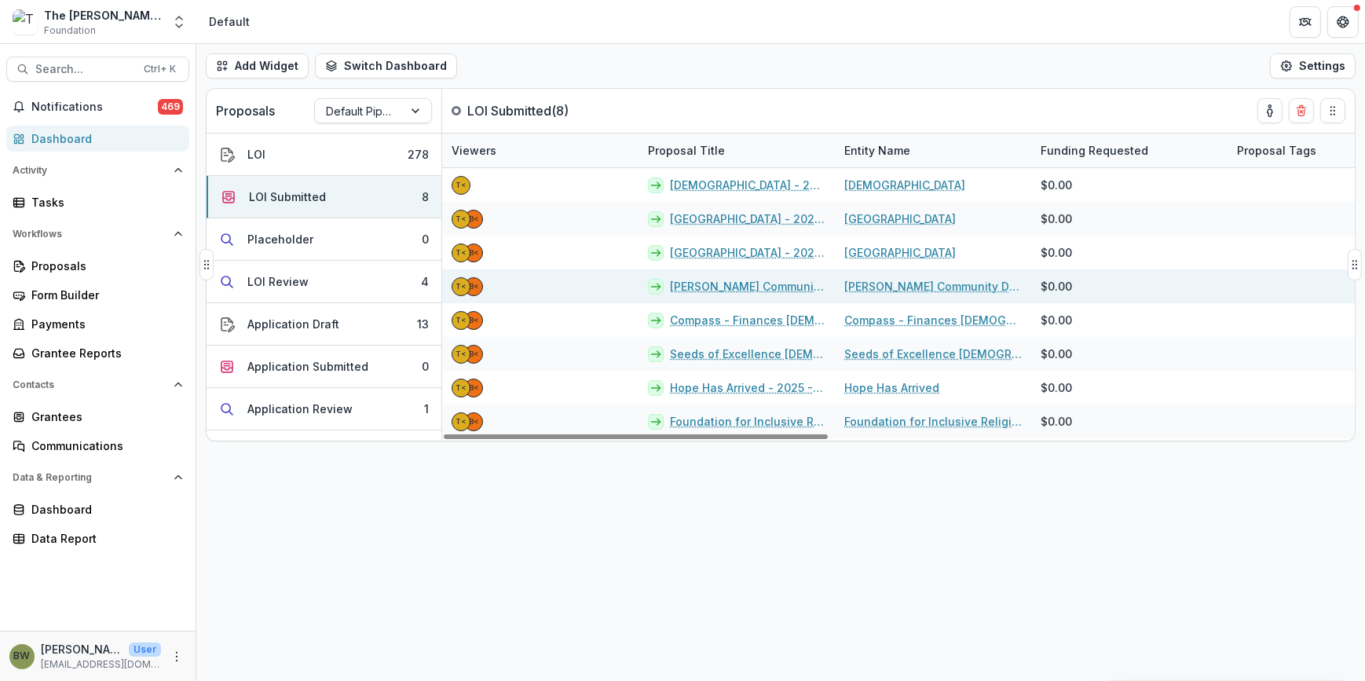
click at [712, 283] on link "[PERSON_NAME] Community Development Corporation - 2025 - LOI" at bounding box center [747, 286] width 155 height 16
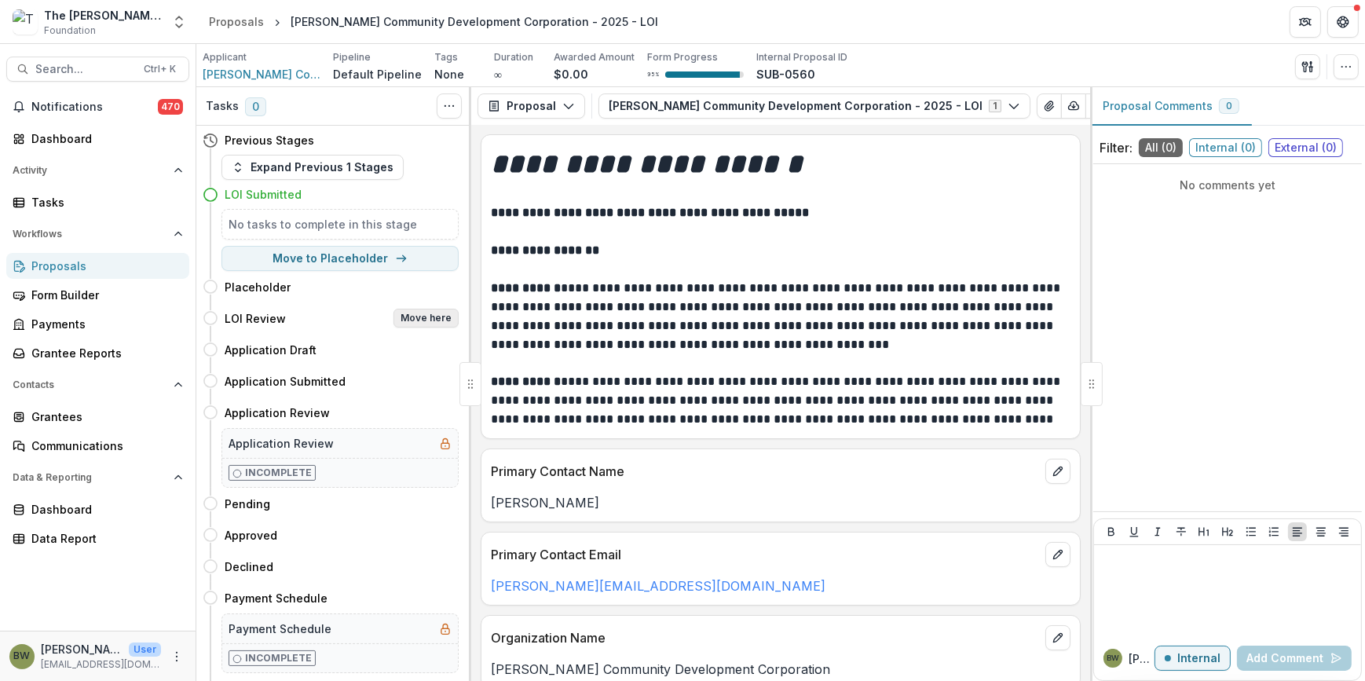
click at [415, 319] on button "Move here" at bounding box center [425, 318] width 65 height 19
select select "**********"
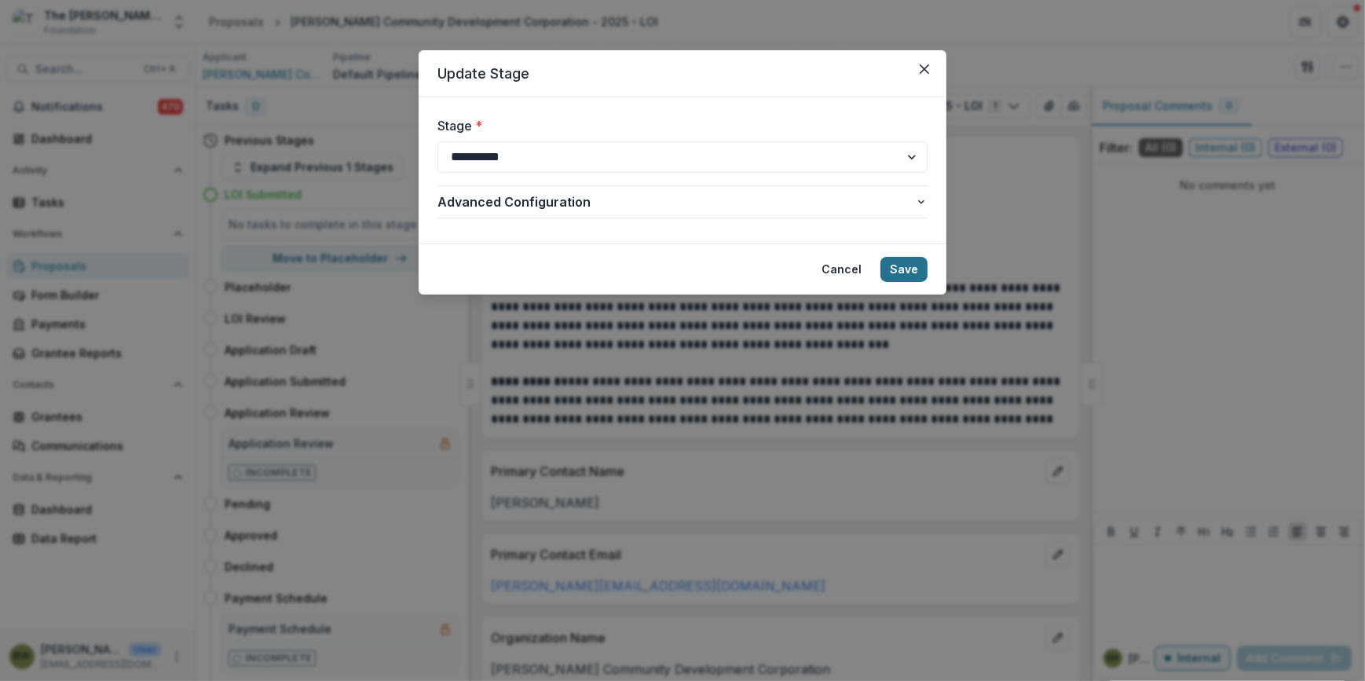
click at [905, 262] on button "Save" at bounding box center [903, 269] width 47 height 25
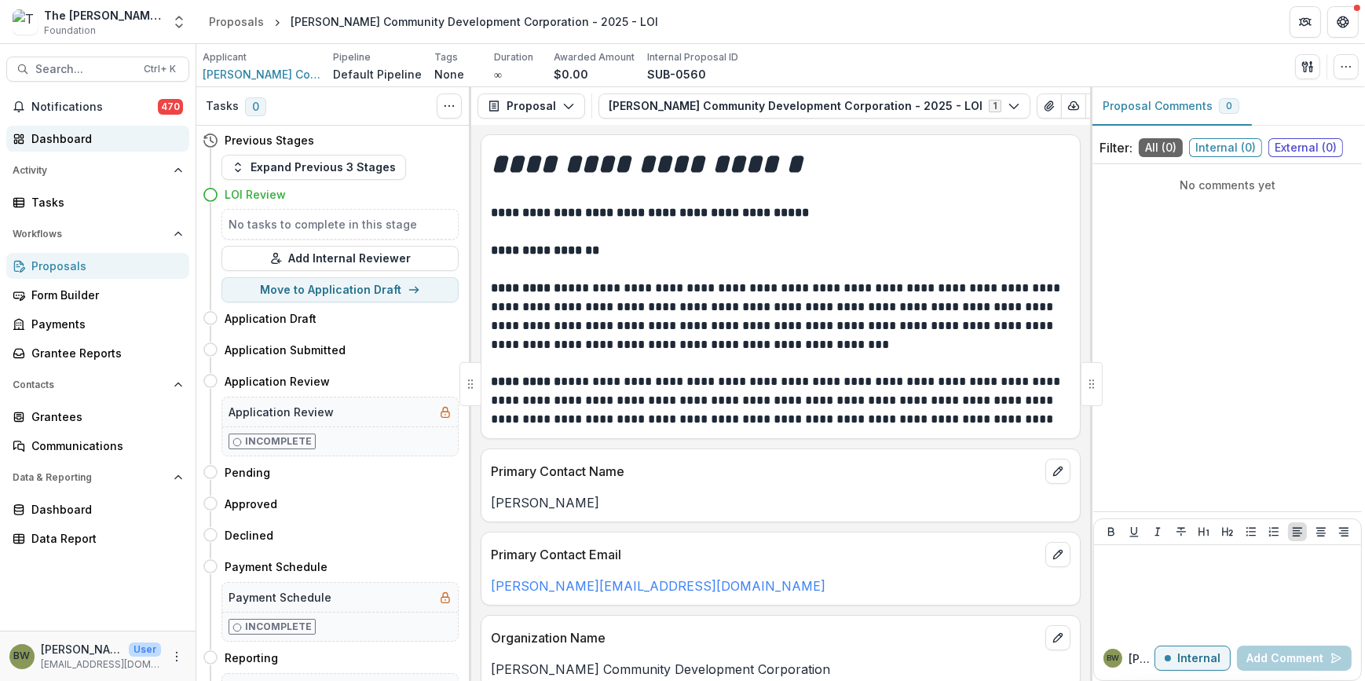
click at [93, 139] on div "Dashboard" at bounding box center [103, 138] width 145 height 16
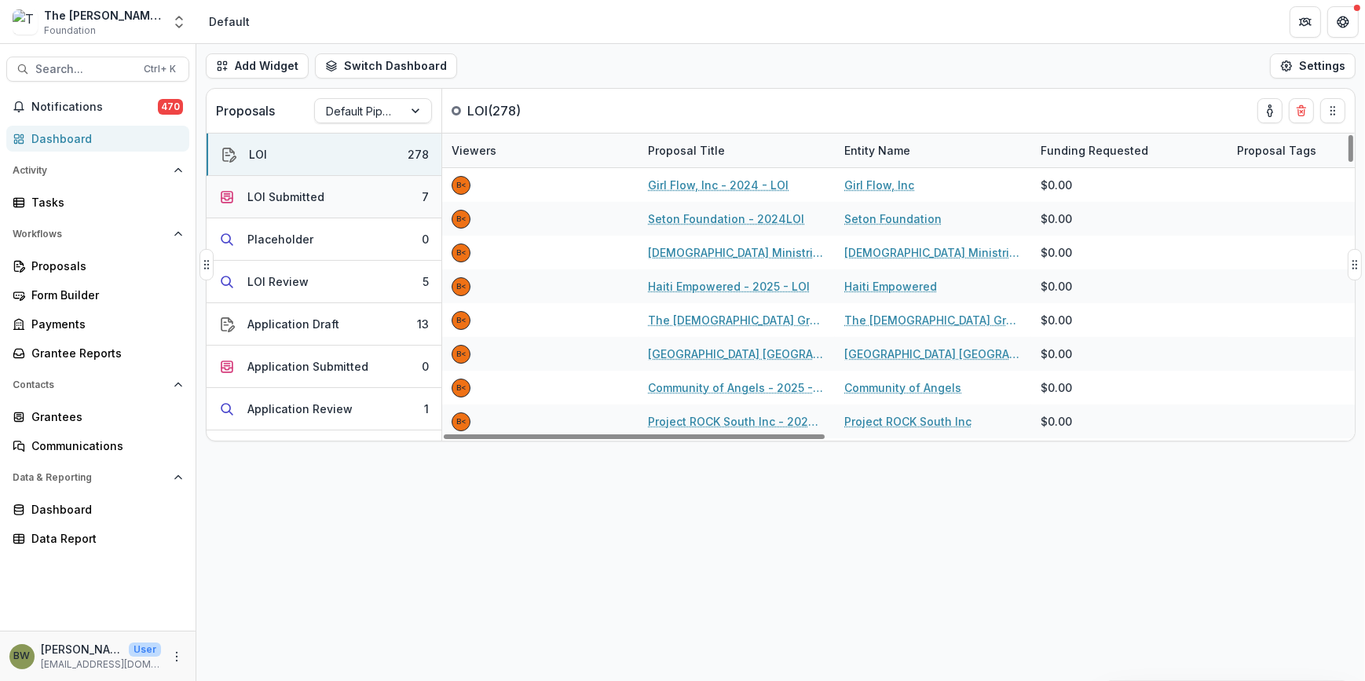
click at [283, 209] on button "LOI Submitted 7" at bounding box center [324, 197] width 235 height 42
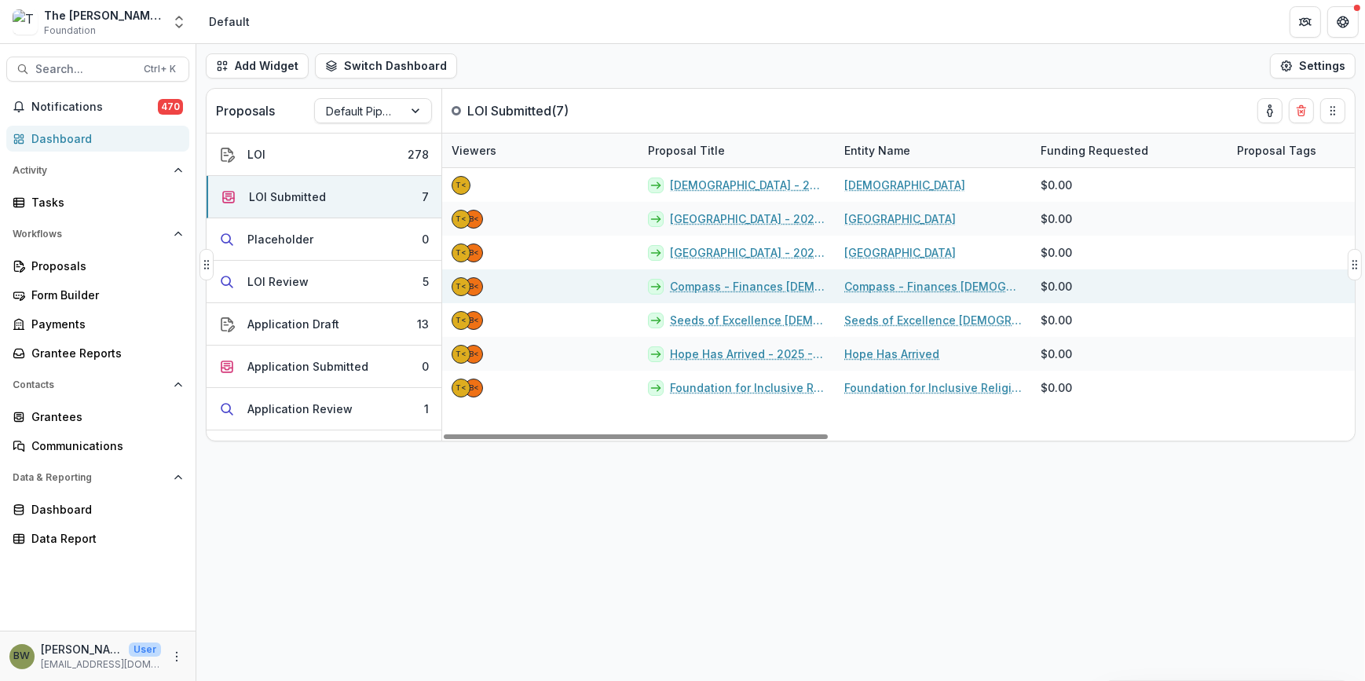
click at [690, 279] on link "Compass - Finances [DEMOGRAPHIC_DATA]'s Way - 2025 - LOI" at bounding box center [747, 286] width 155 height 16
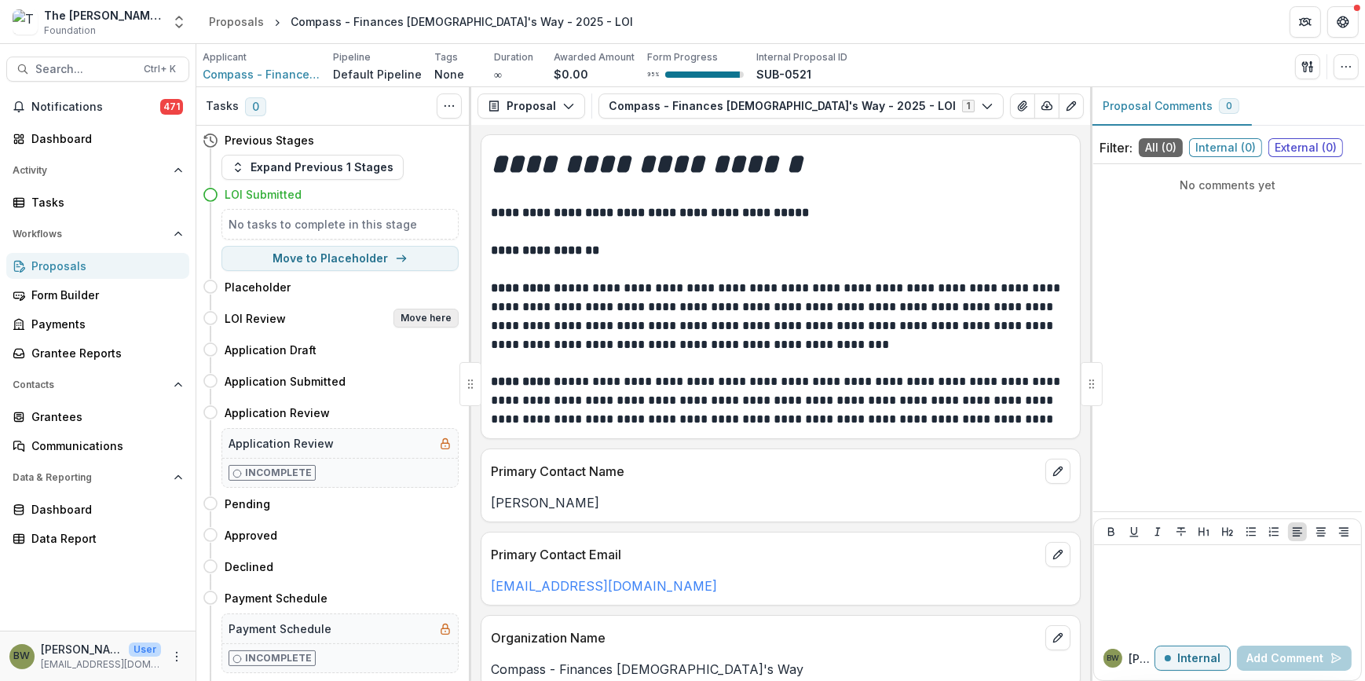
click at [400, 317] on button "Move here" at bounding box center [425, 318] width 65 height 19
select select "**********"
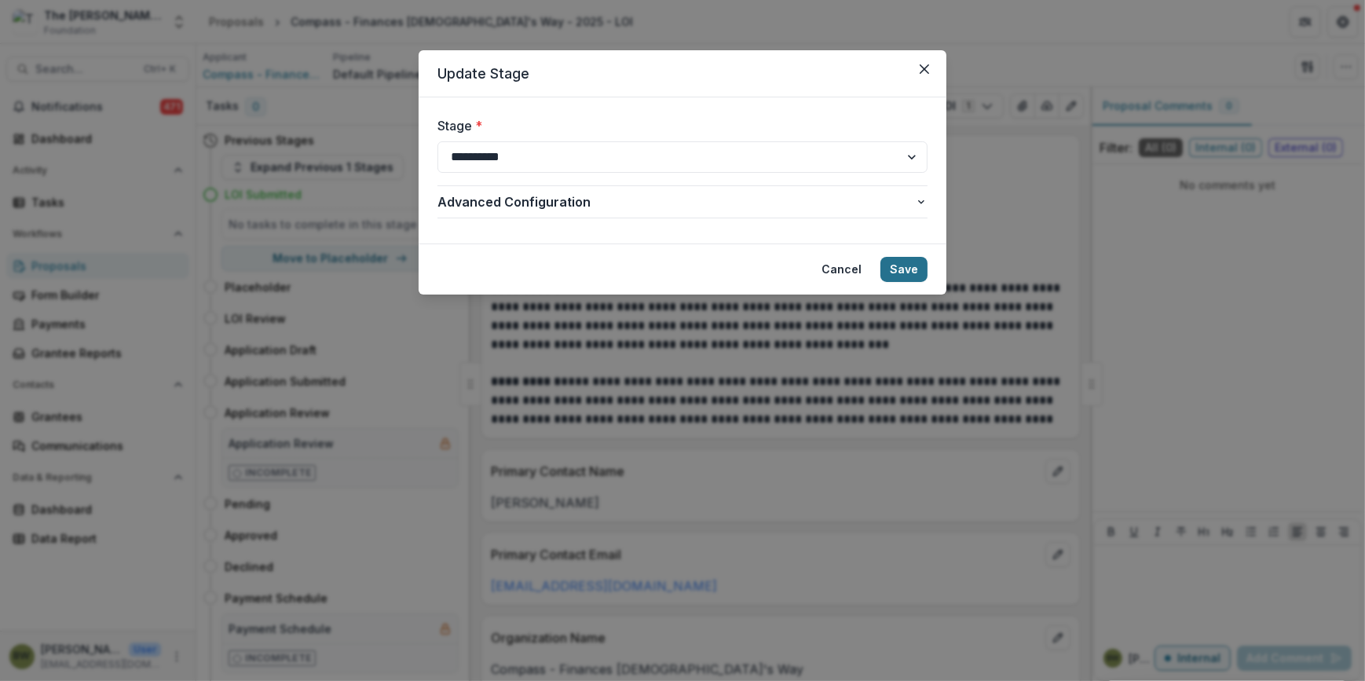
click at [903, 273] on button "Save" at bounding box center [903, 269] width 47 height 25
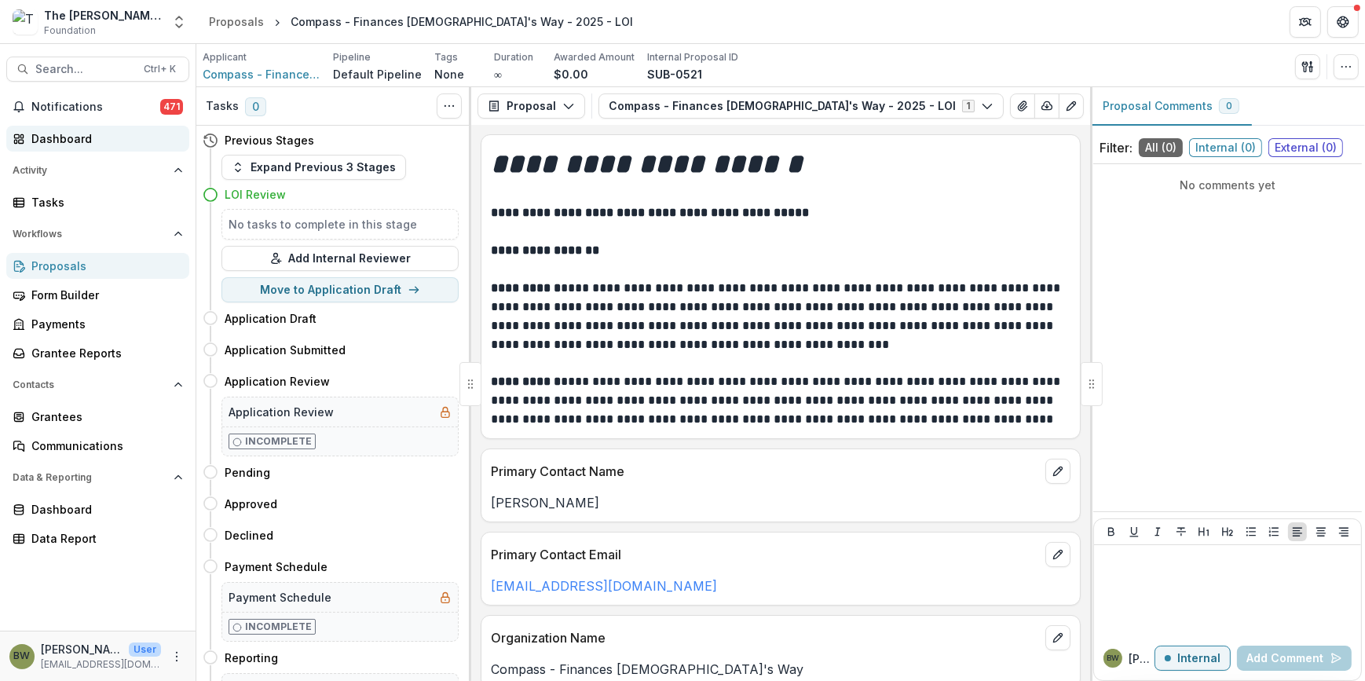
click at [72, 147] on link "Dashboard" at bounding box center [97, 139] width 183 height 26
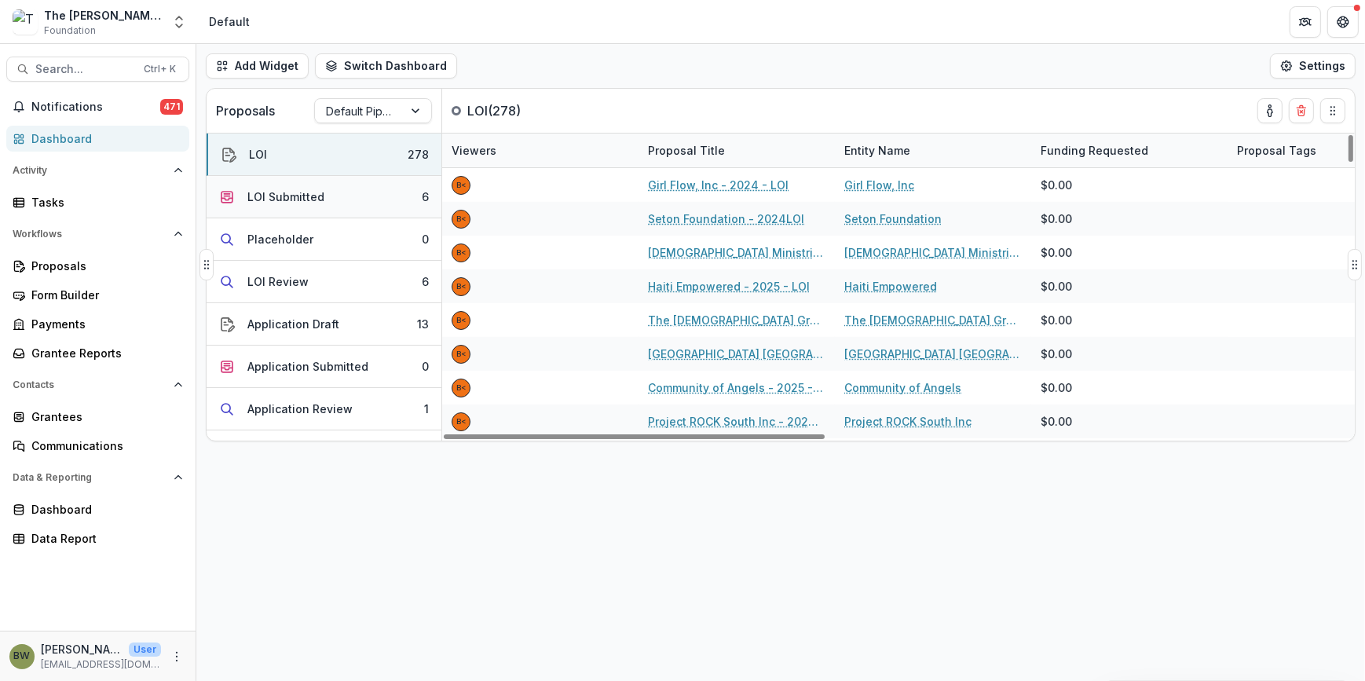
click at [316, 199] on div "LOI Submitted" at bounding box center [285, 196] width 77 height 16
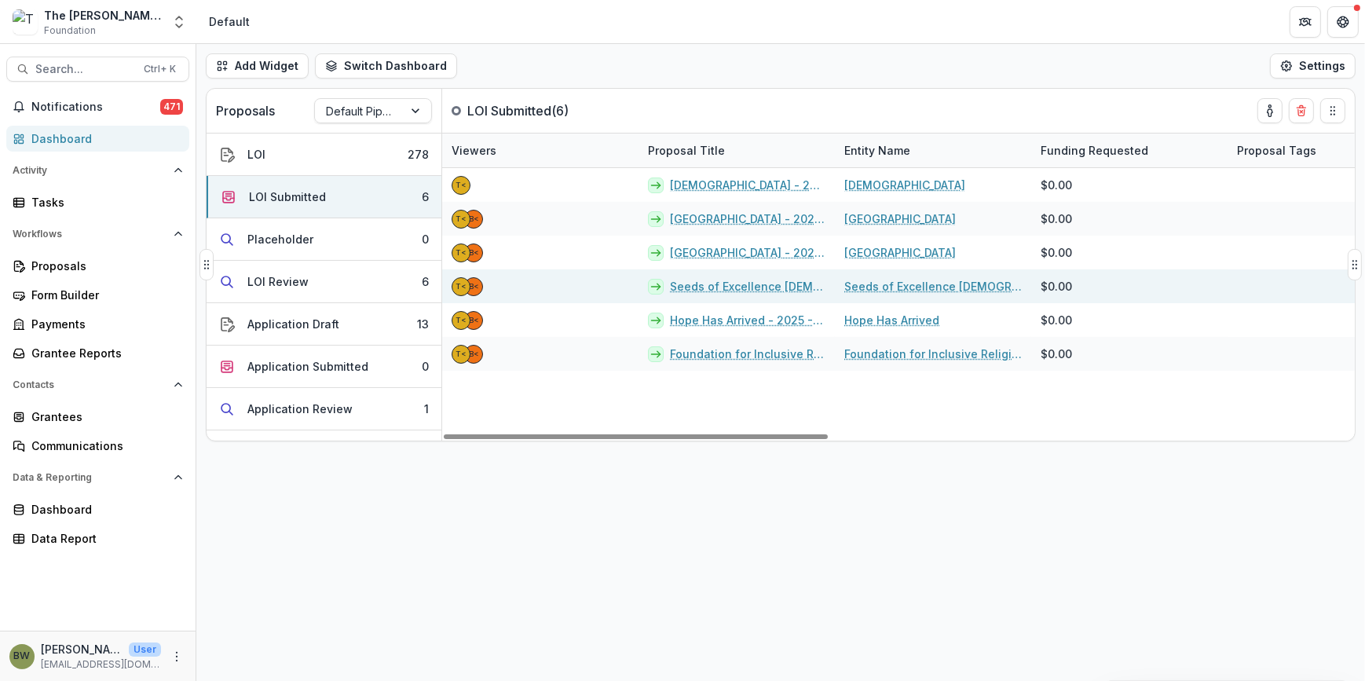
click at [724, 287] on link "Seeds of Excellence [DEMOGRAPHIC_DATA] Academy - 2025 - LOI" at bounding box center [747, 286] width 155 height 16
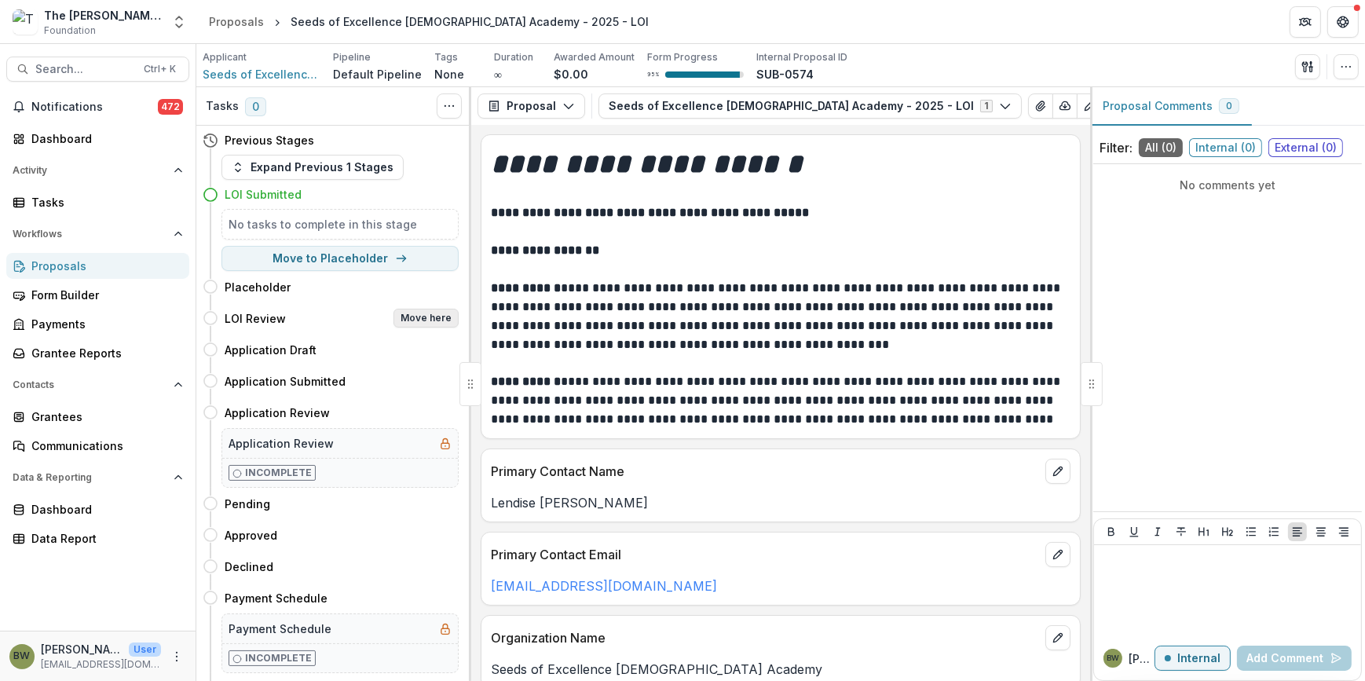
click at [432, 318] on button "Move here" at bounding box center [425, 318] width 65 height 19
select select "**********"
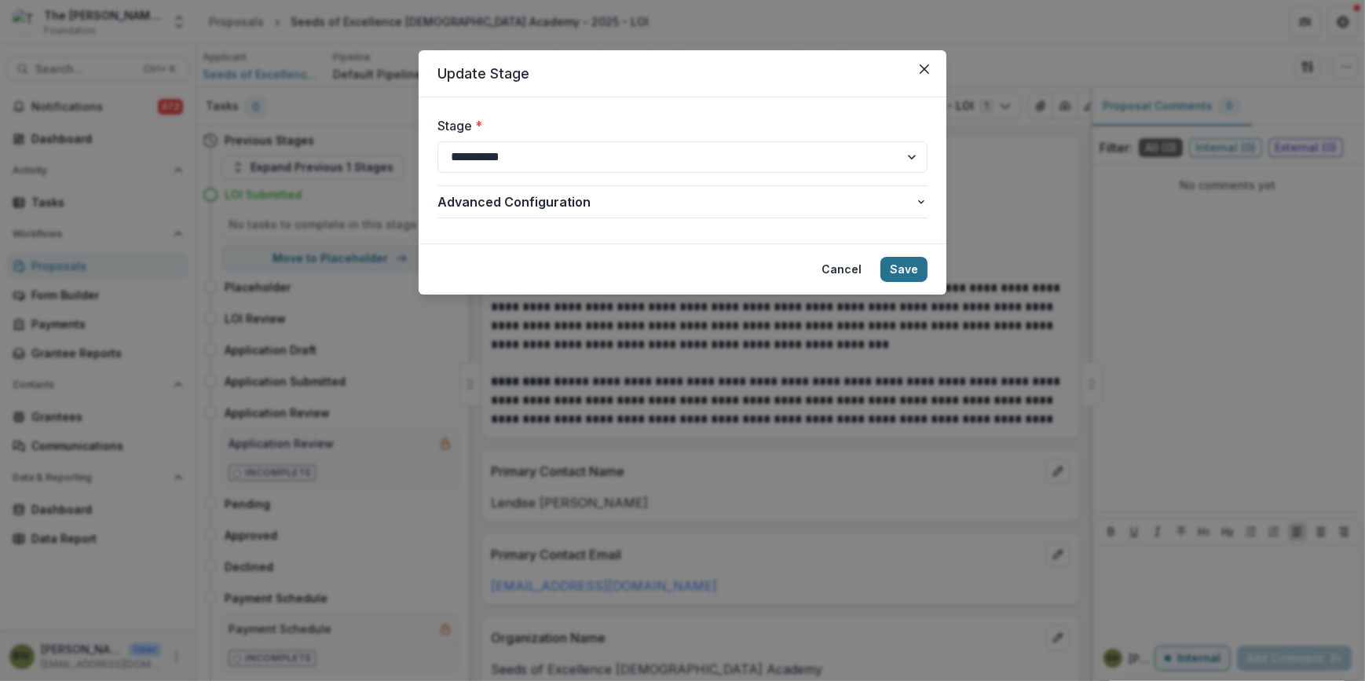
click at [916, 272] on button "Save" at bounding box center [903, 269] width 47 height 25
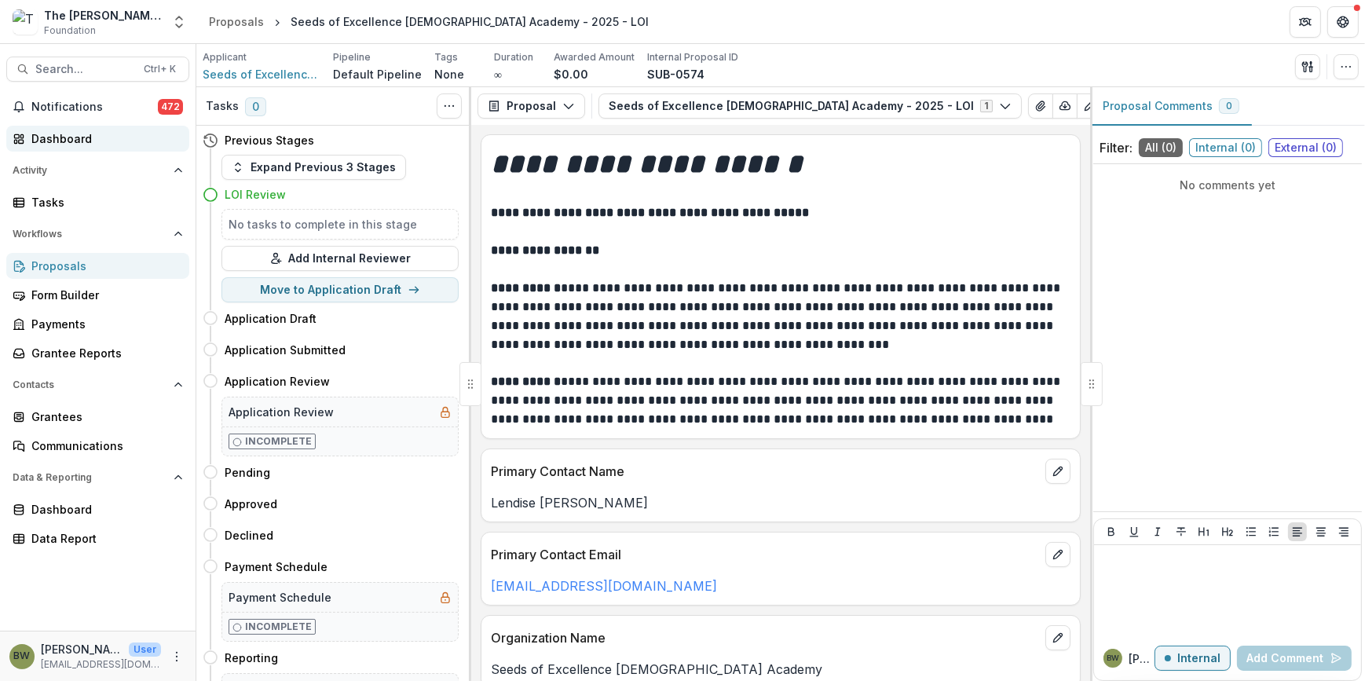
click at [111, 133] on div "Dashboard" at bounding box center [103, 138] width 145 height 16
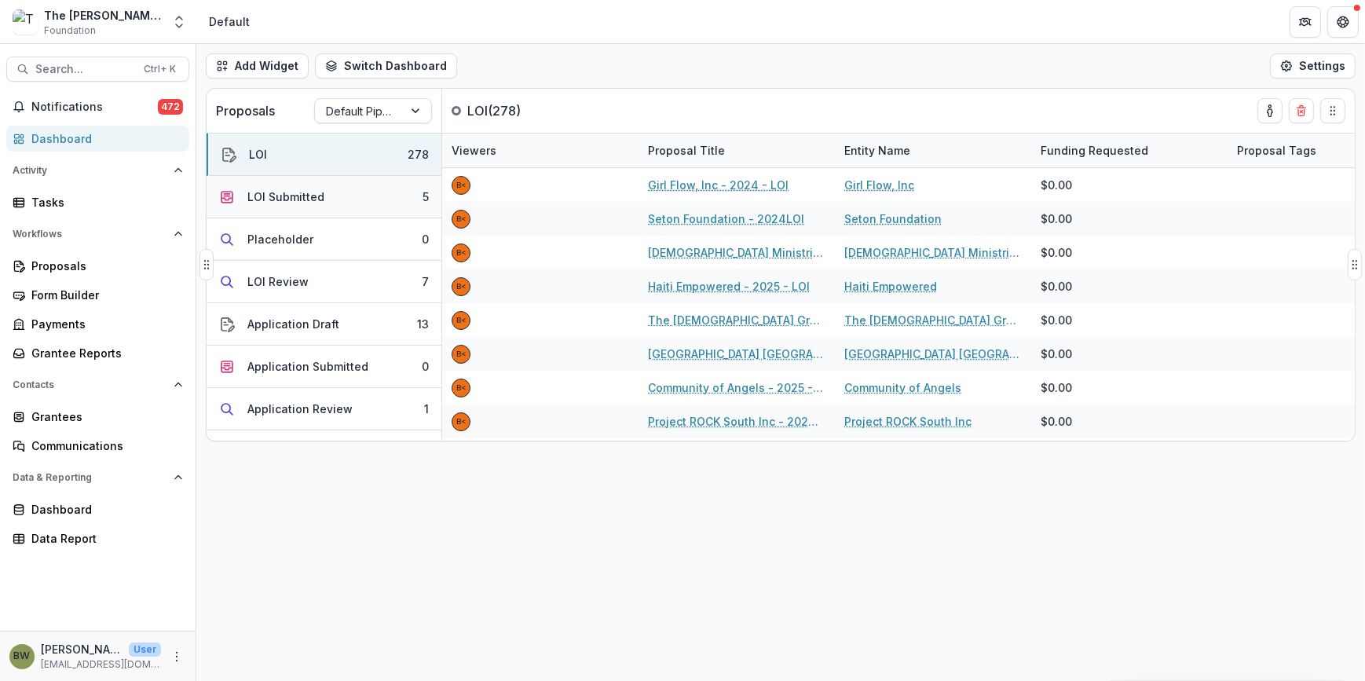
click at [277, 203] on div "LOI Submitted" at bounding box center [285, 196] width 77 height 16
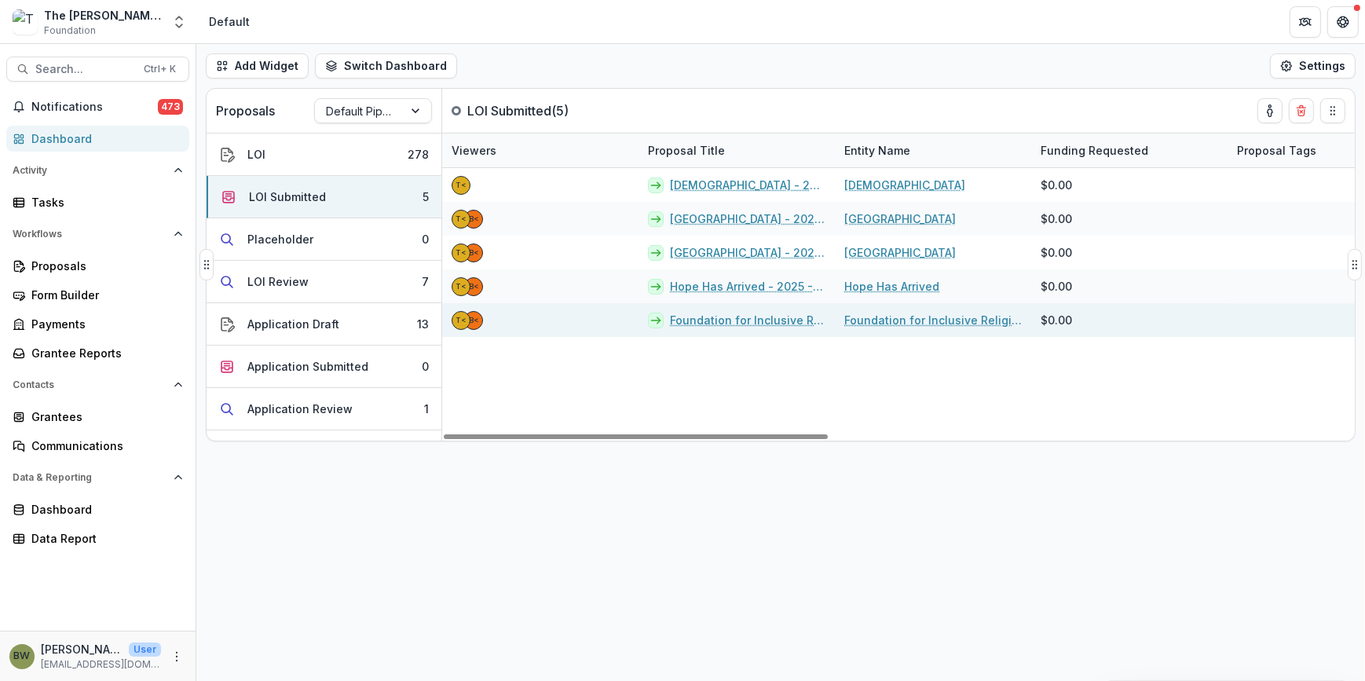
click at [717, 324] on link "Foundation for Inclusive Religious Education - 2025 - LOI" at bounding box center [747, 320] width 155 height 16
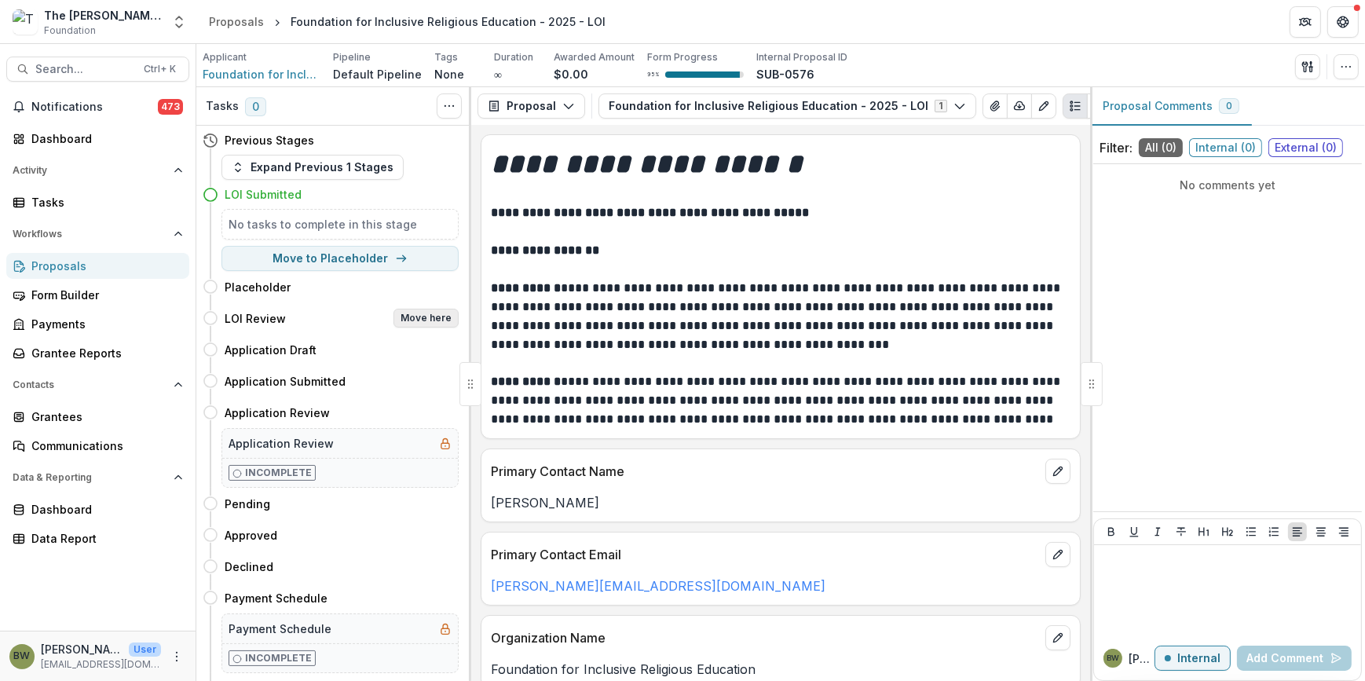
click at [439, 320] on button "Move here" at bounding box center [425, 318] width 65 height 19
select select "**********"
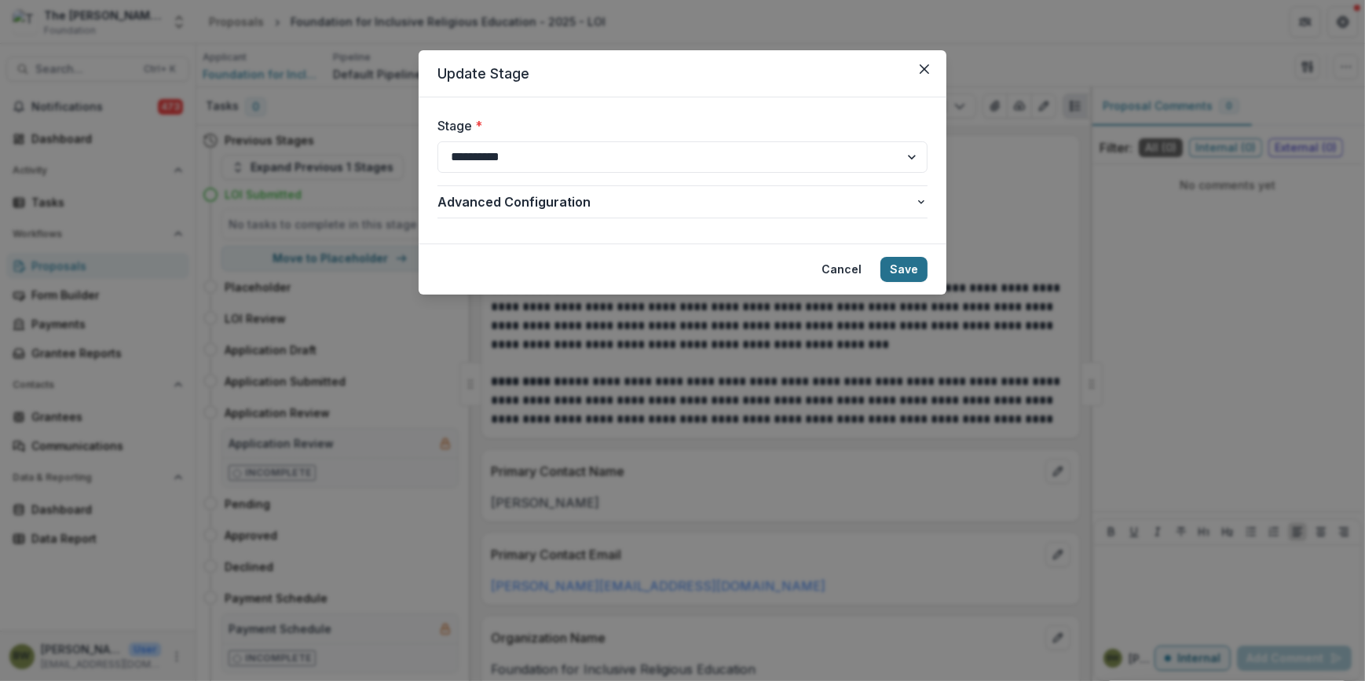
click at [915, 270] on button "Save" at bounding box center [903, 269] width 47 height 25
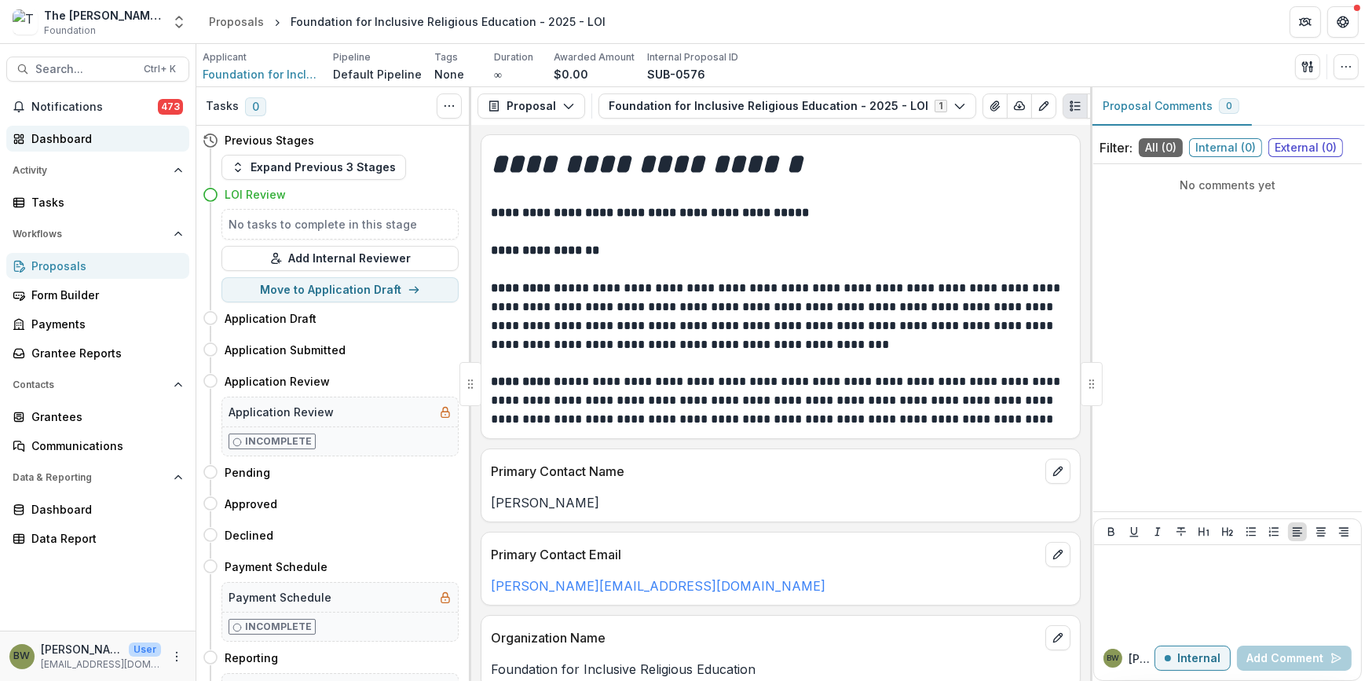
click at [38, 137] on div "Dashboard" at bounding box center [103, 138] width 145 height 16
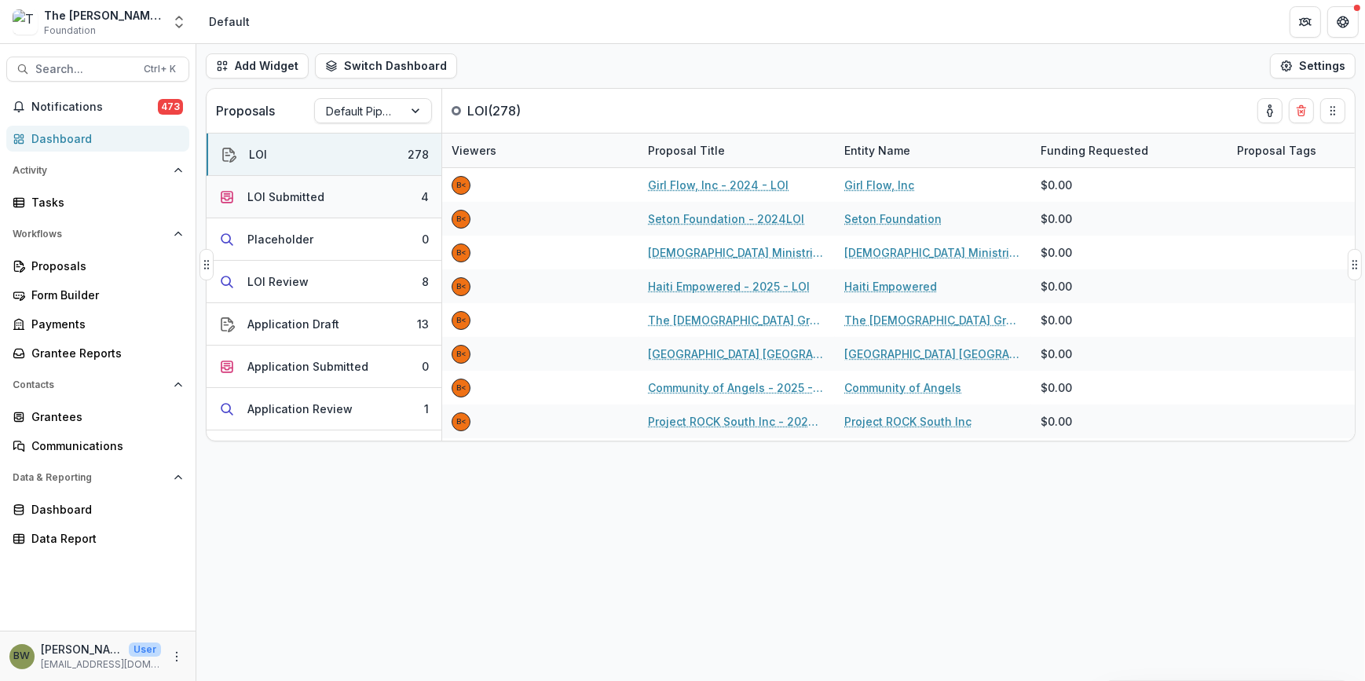
click at [288, 207] on button "LOI Submitted 4" at bounding box center [324, 197] width 235 height 42
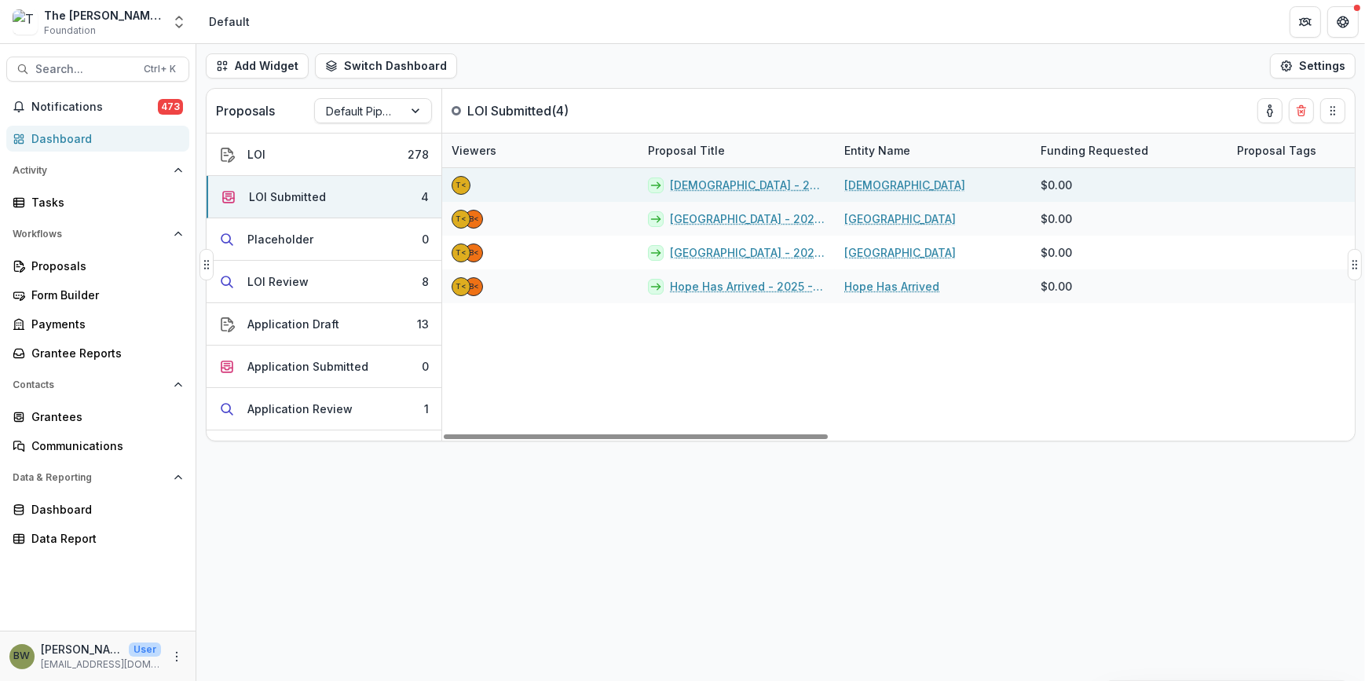
click at [701, 184] on link "[DEMOGRAPHIC_DATA] - 2025 - LOI" at bounding box center [747, 185] width 155 height 16
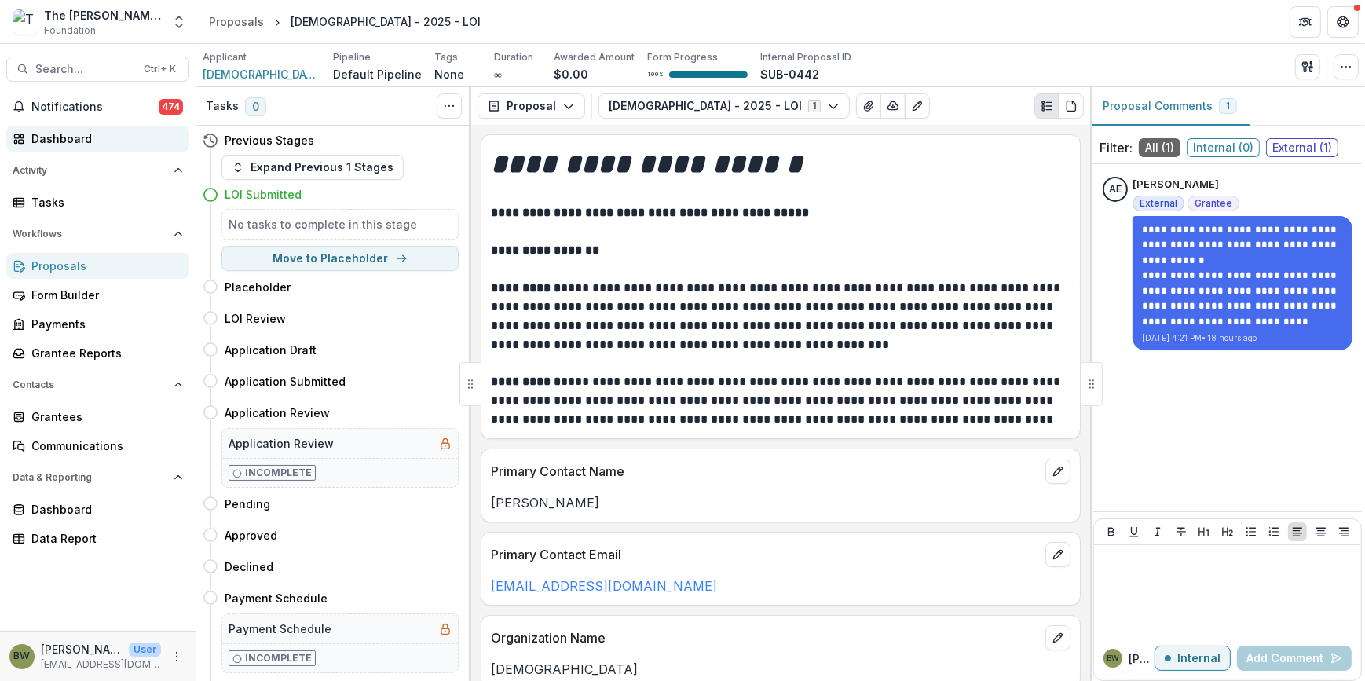
click at [80, 141] on div "Dashboard" at bounding box center [103, 138] width 145 height 16
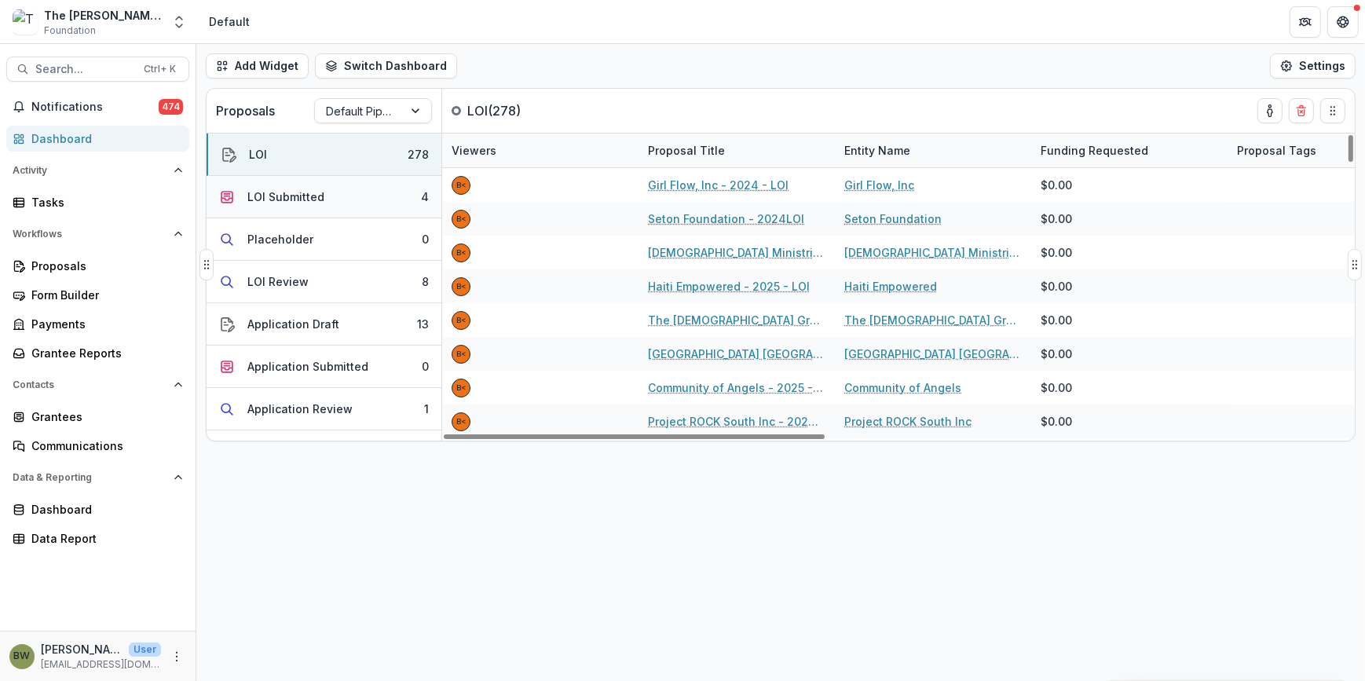
click at [290, 196] on div "LOI Submitted" at bounding box center [285, 196] width 77 height 16
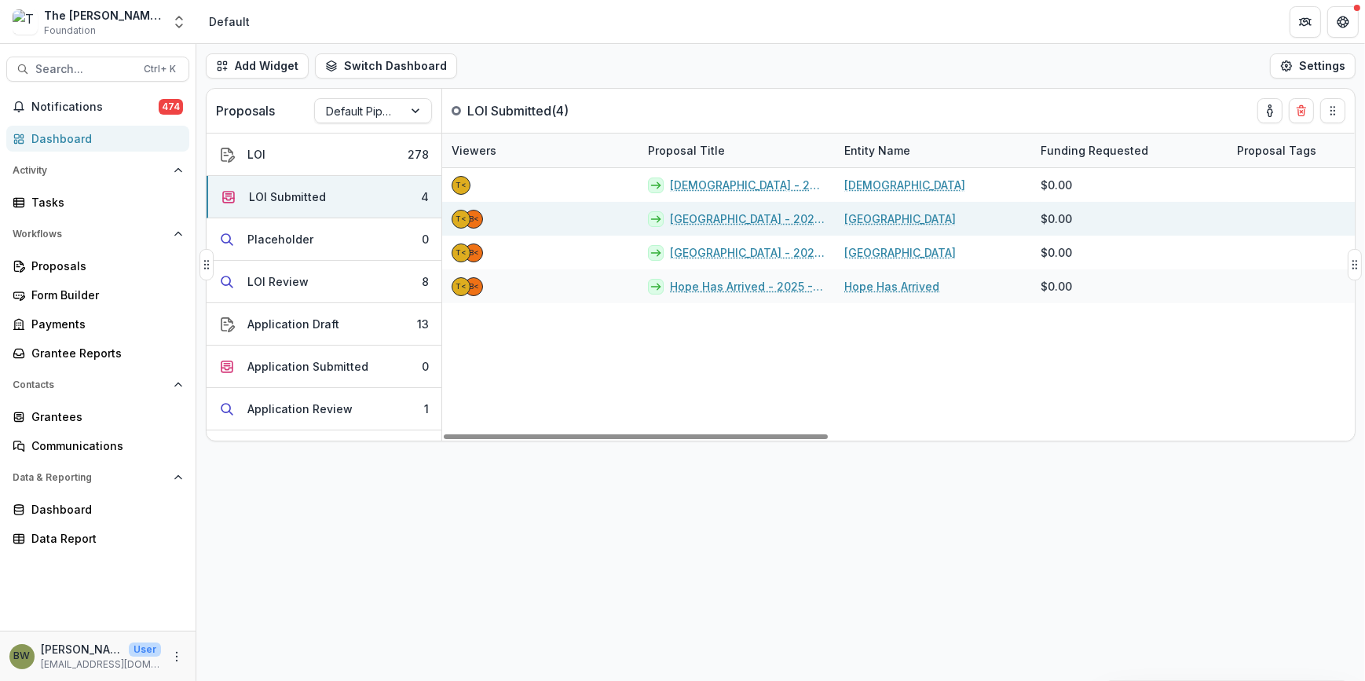
click at [771, 218] on link "[GEOGRAPHIC_DATA] - 2025 - LOI" at bounding box center [747, 218] width 155 height 16
